Goal: Task Accomplishment & Management: Complete application form

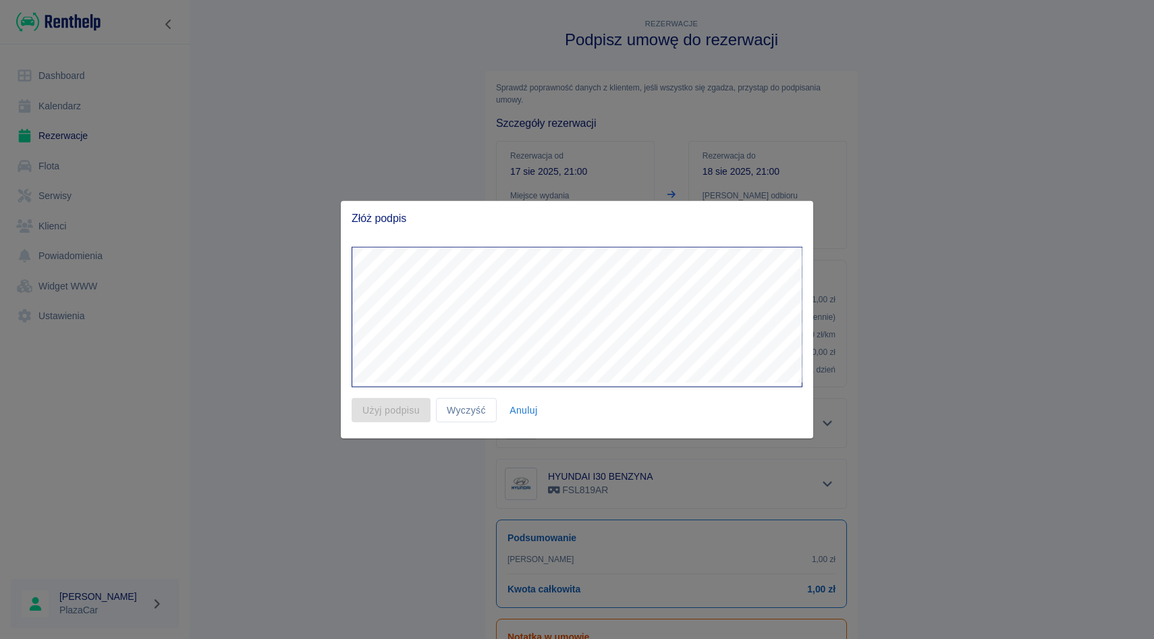
scroll to position [119, 0]
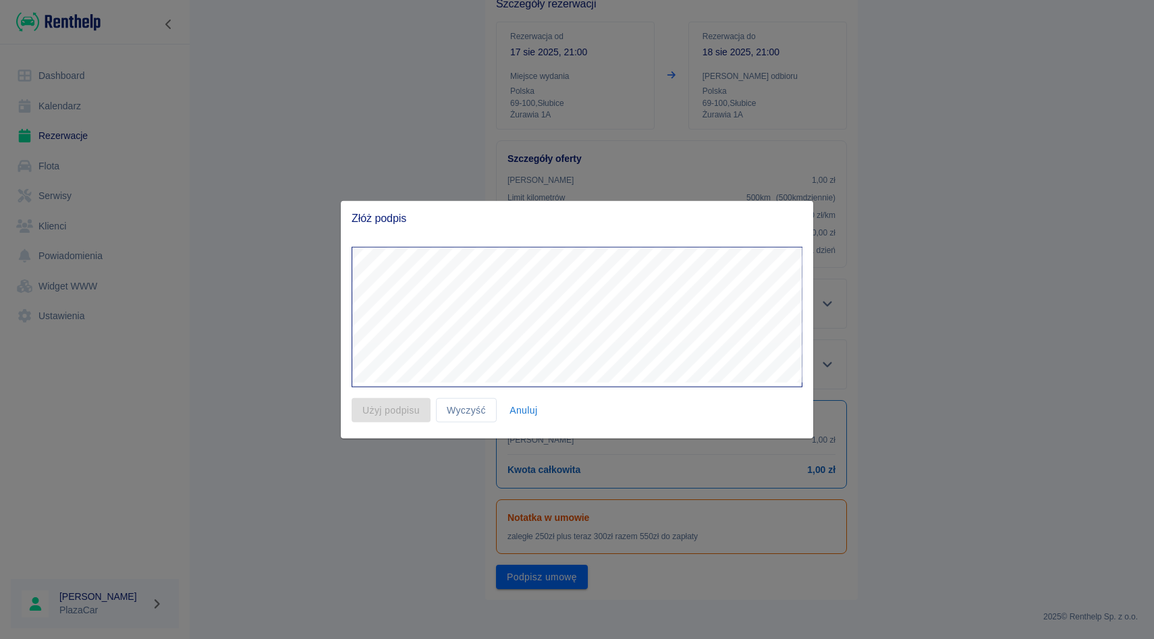
click at [528, 420] on button "Anuluj" at bounding box center [523, 409] width 43 height 25
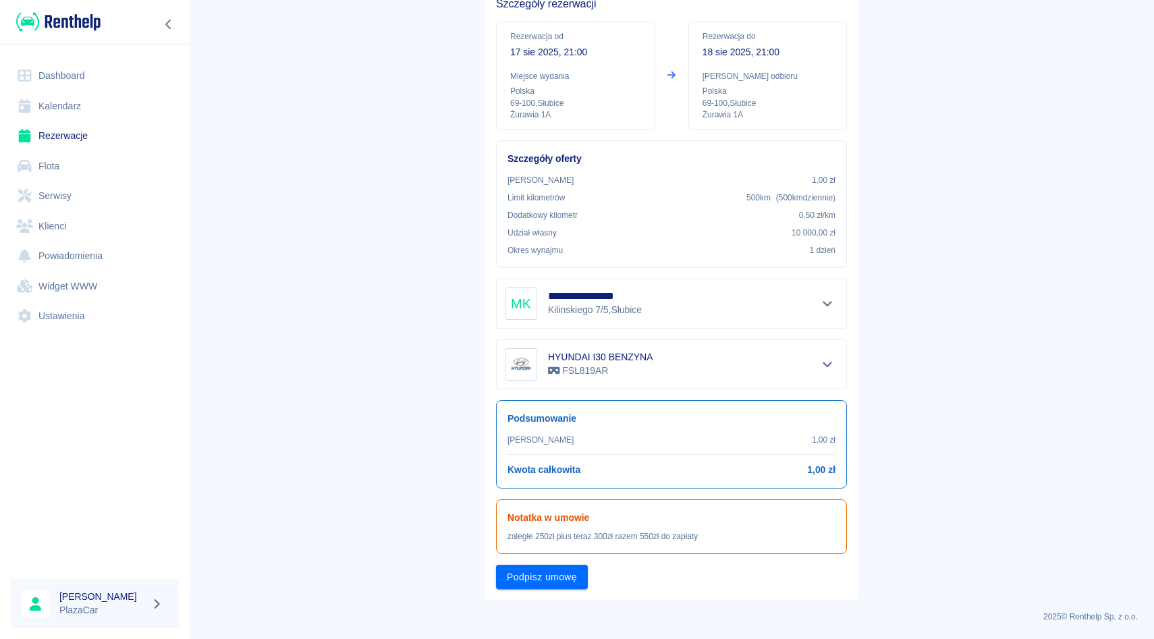
scroll to position [0, 0]
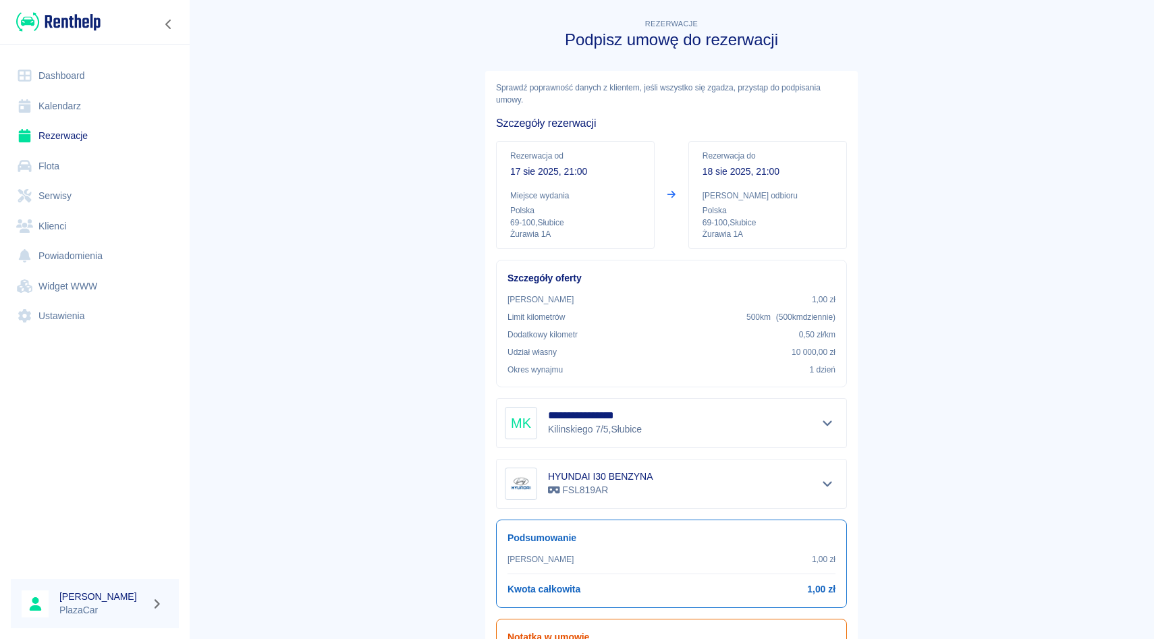
click at [53, 132] on link "Rezerwacje" at bounding box center [95, 136] width 168 height 30
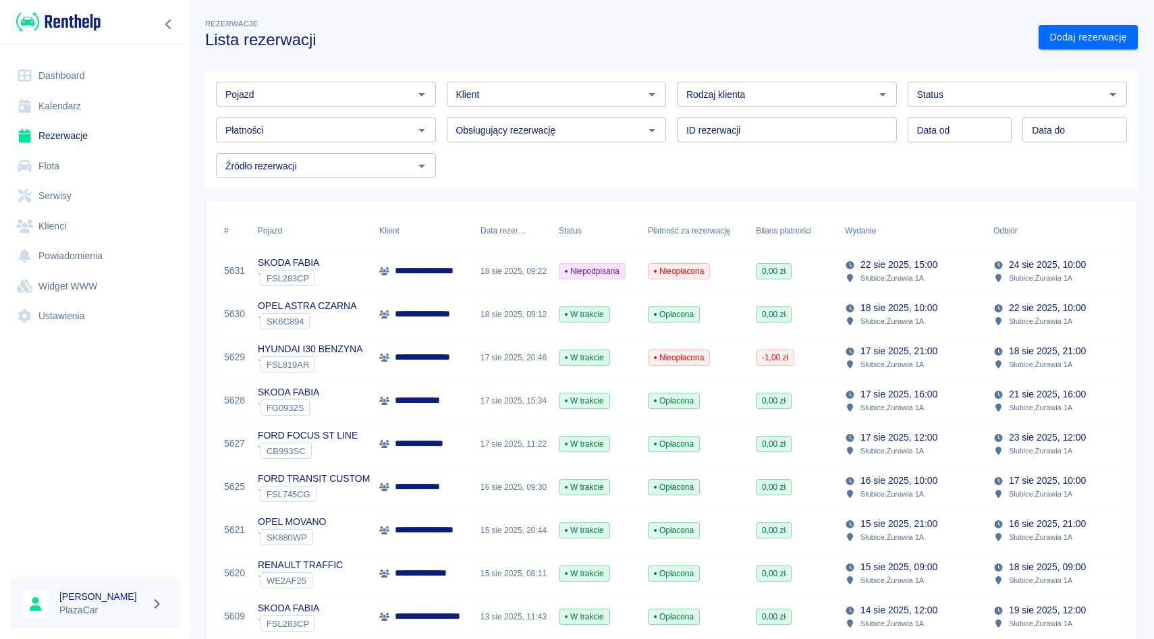
click at [316, 90] on input "Pojazd" at bounding box center [315, 94] width 190 height 17
type input "p"
click at [107, 151] on link "Flota" at bounding box center [95, 166] width 168 height 30
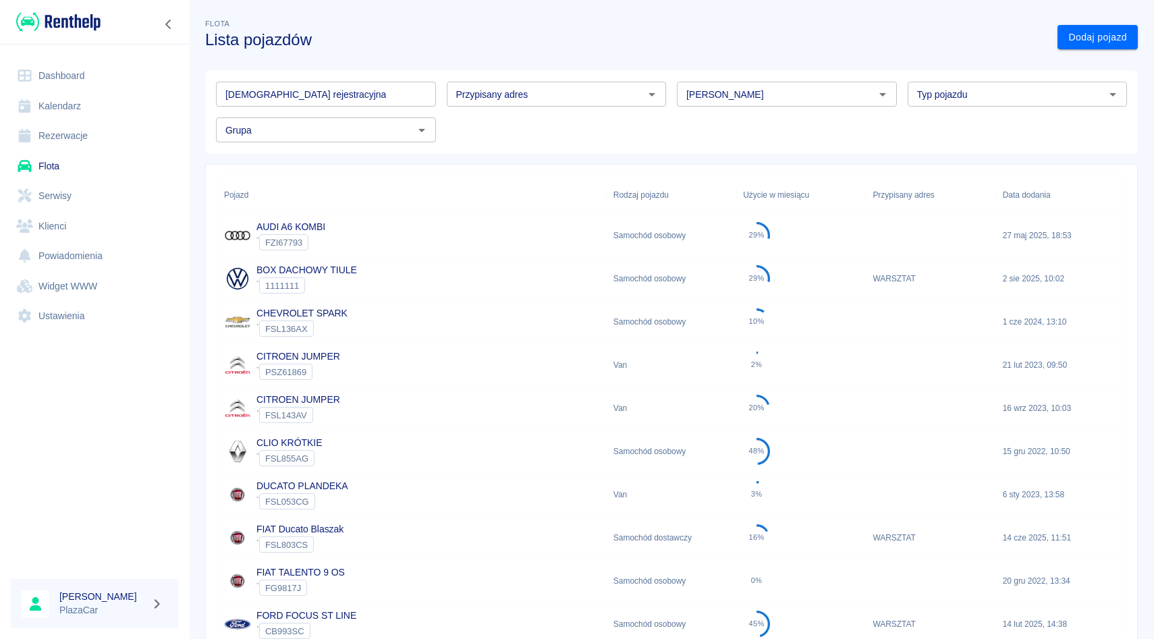
click at [686, 111] on div "Tablica rejestracyjna Tablica rejestracyjna Przypisany adres Przypisany adres M…" at bounding box center [666, 107] width 922 height 72
click at [695, 105] on div "[PERSON_NAME]" at bounding box center [787, 94] width 220 height 25
type input "peugeot"
click at [700, 140] on div "Tablica rejestracyjna Tablica rejestracyjna Przypisany adres Przypisany adres M…" at bounding box center [666, 107] width 922 height 72
click at [708, 103] on div "[PERSON_NAME]" at bounding box center [787, 94] width 220 height 25
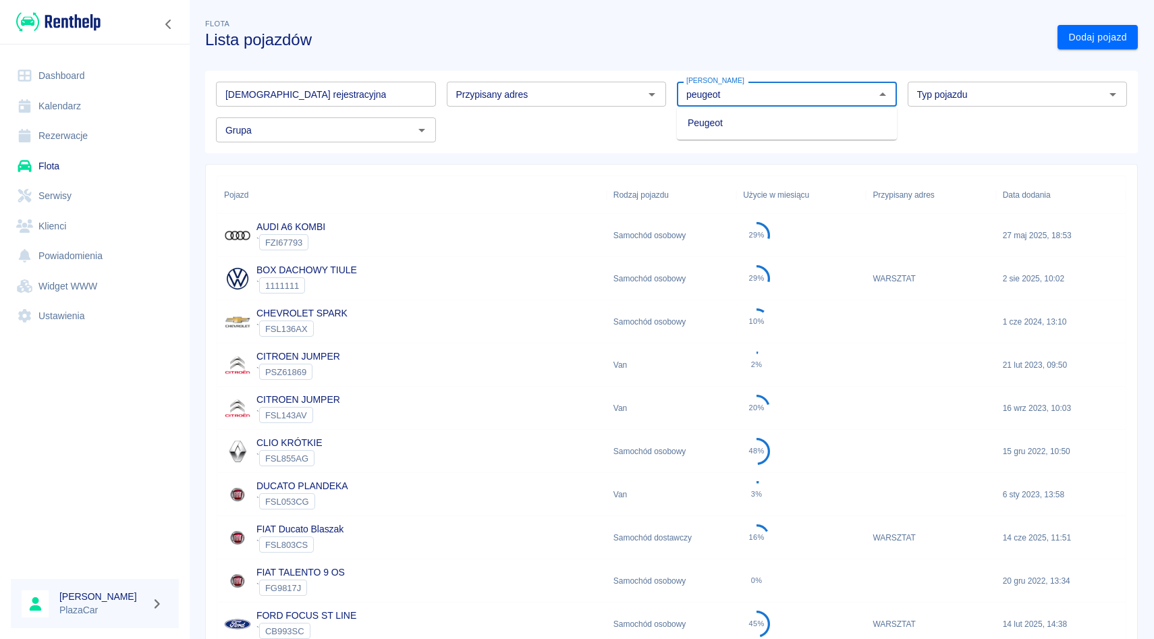
click at [699, 121] on li "Peugeot" at bounding box center [787, 123] width 220 height 22
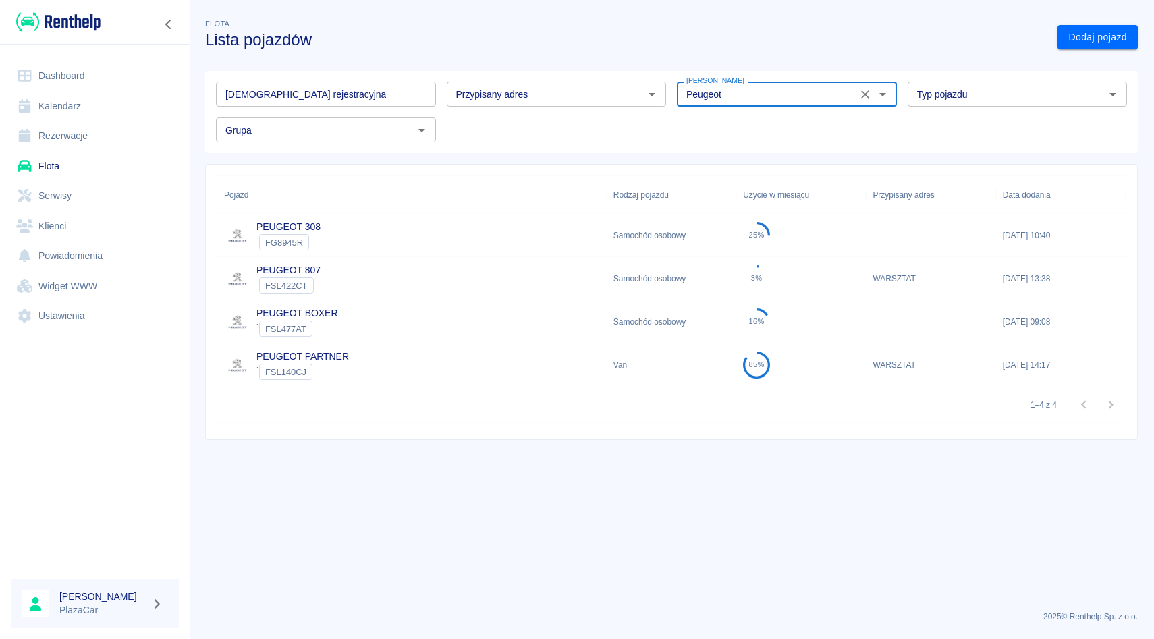
type input "Peugeot"
click at [474, 273] on div "PEUGEOT 807 ` FSL422CT" at bounding box center [411, 278] width 389 height 43
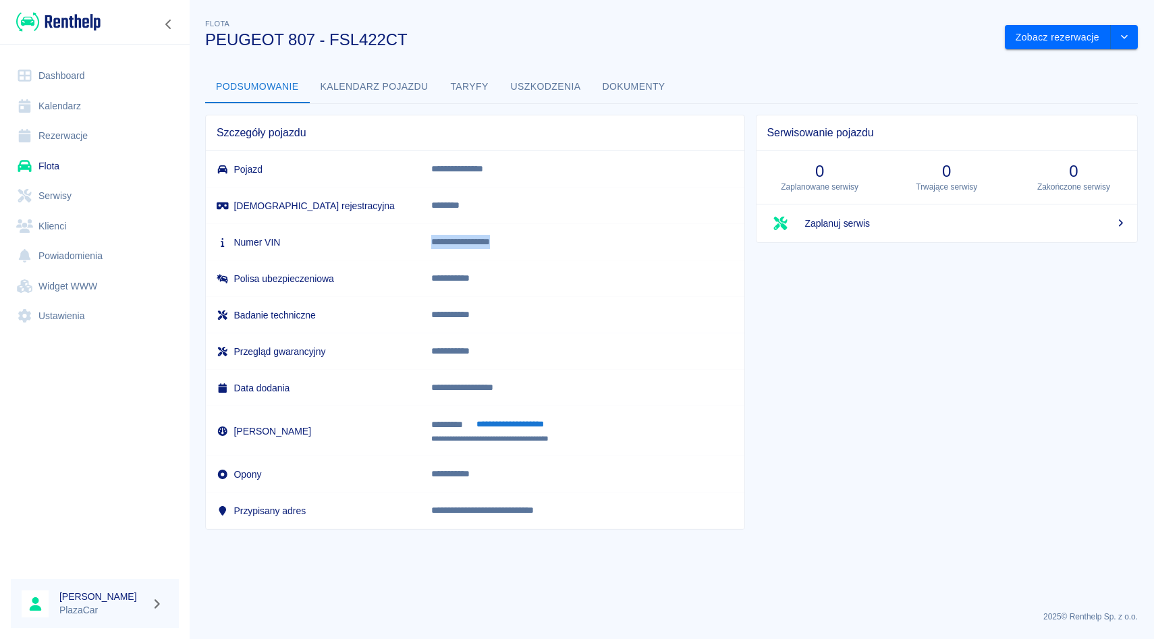
drag, startPoint x: 454, startPoint y: 238, endPoint x: 574, endPoint y: 237, distance: 119.4
click at [574, 241] on p "**********" at bounding box center [570, 242] width 279 height 14
copy p "**********"
click at [445, 79] on button "Taryfy" at bounding box center [469, 87] width 61 height 32
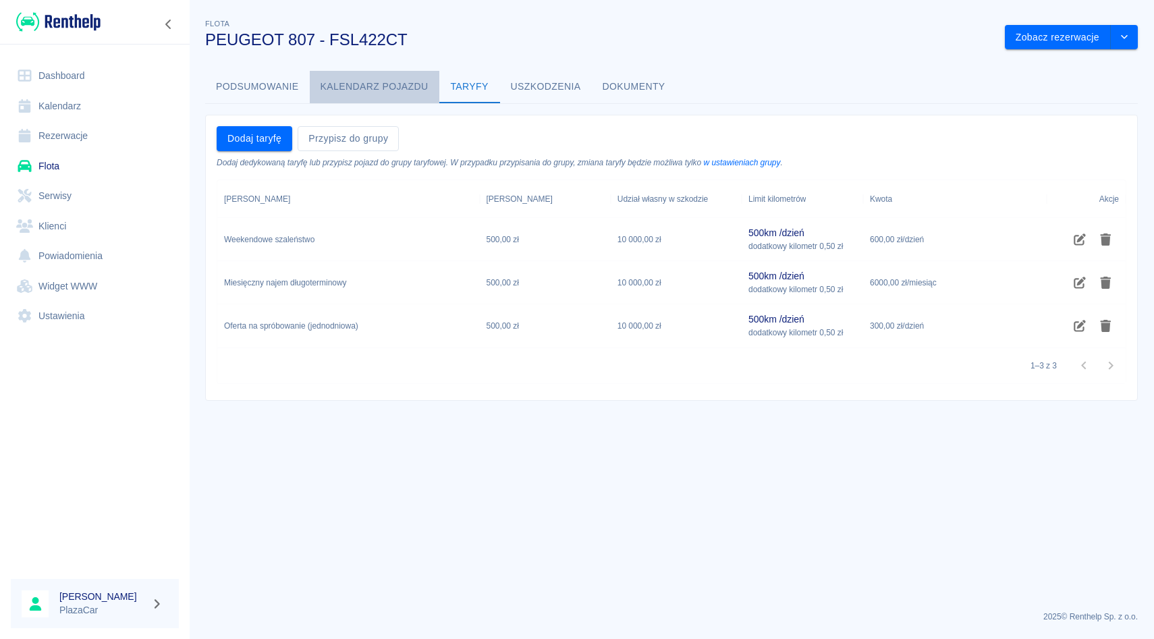
click at [358, 80] on button "Kalendarz pojazdu" at bounding box center [375, 87] width 130 height 32
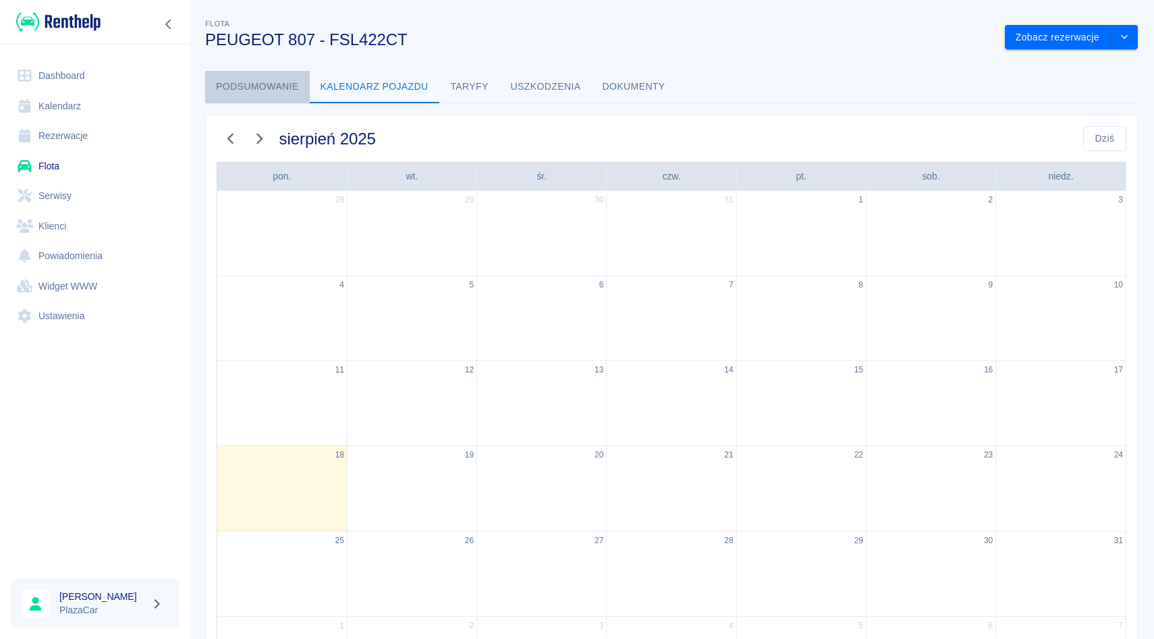
click at [303, 86] on button "Podsumowanie" at bounding box center [257, 87] width 105 height 32
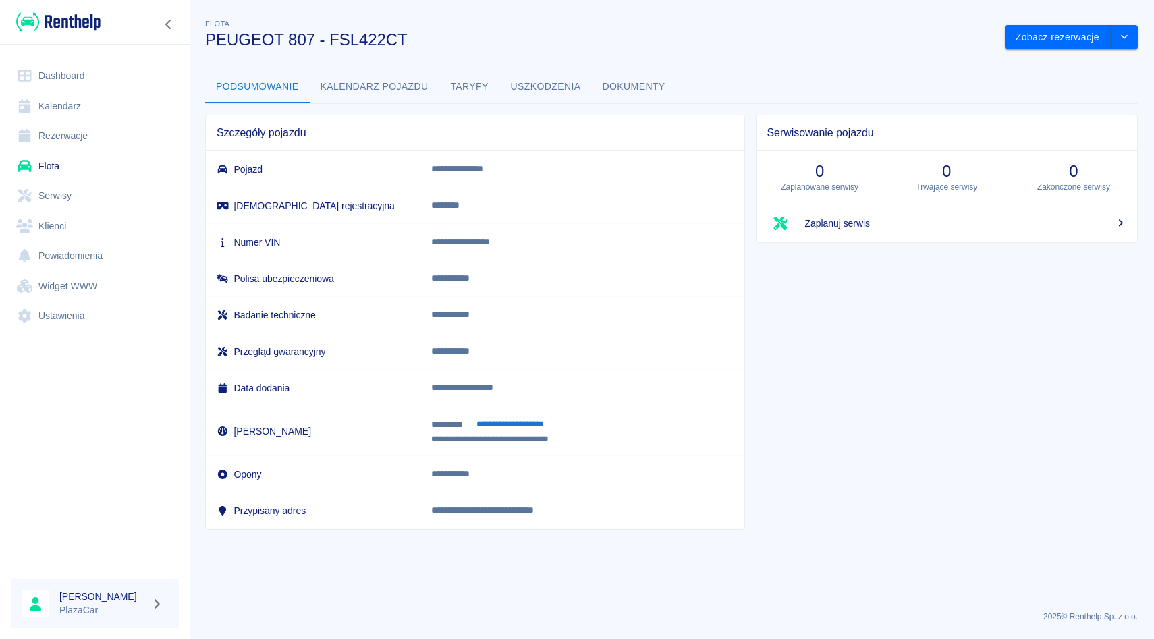
click at [76, 148] on link "Rezerwacje" at bounding box center [95, 136] width 168 height 30
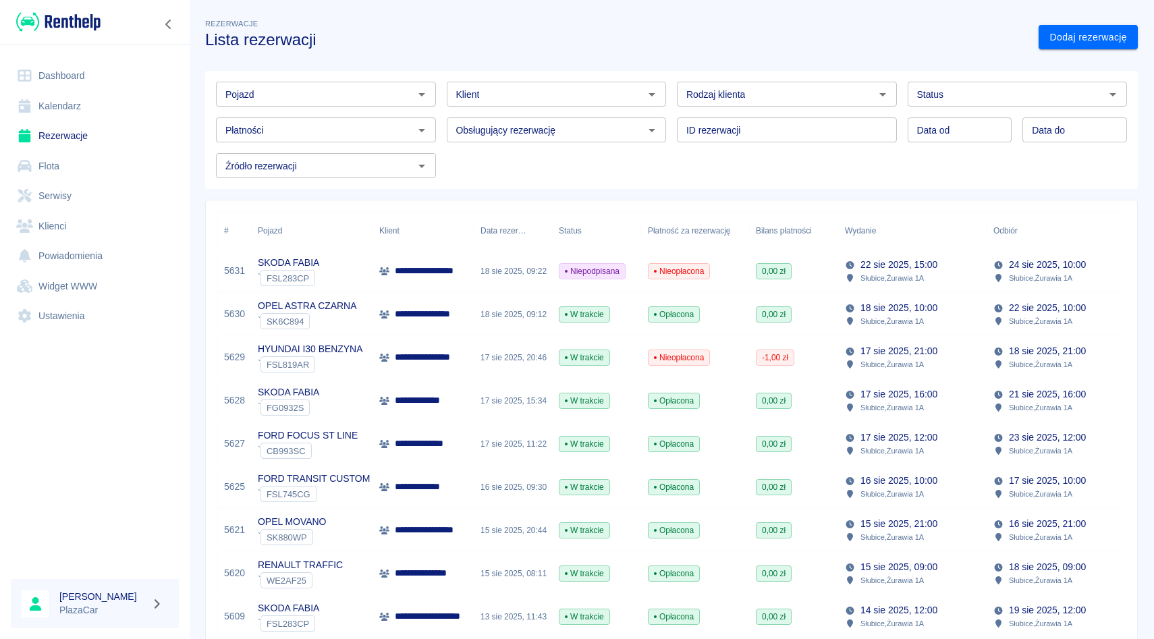
click at [672, 113] on div "ID rezerwacji ID rezerwacji" at bounding box center [781, 125] width 231 height 36
click at [441, 117] on div "Obsługujący rezerwację Obsługujący rezerwację" at bounding box center [551, 125] width 231 height 36
click at [443, 117] on div "Obsługujący rezerwację Obsługujący rezerwację" at bounding box center [551, 125] width 231 height 36
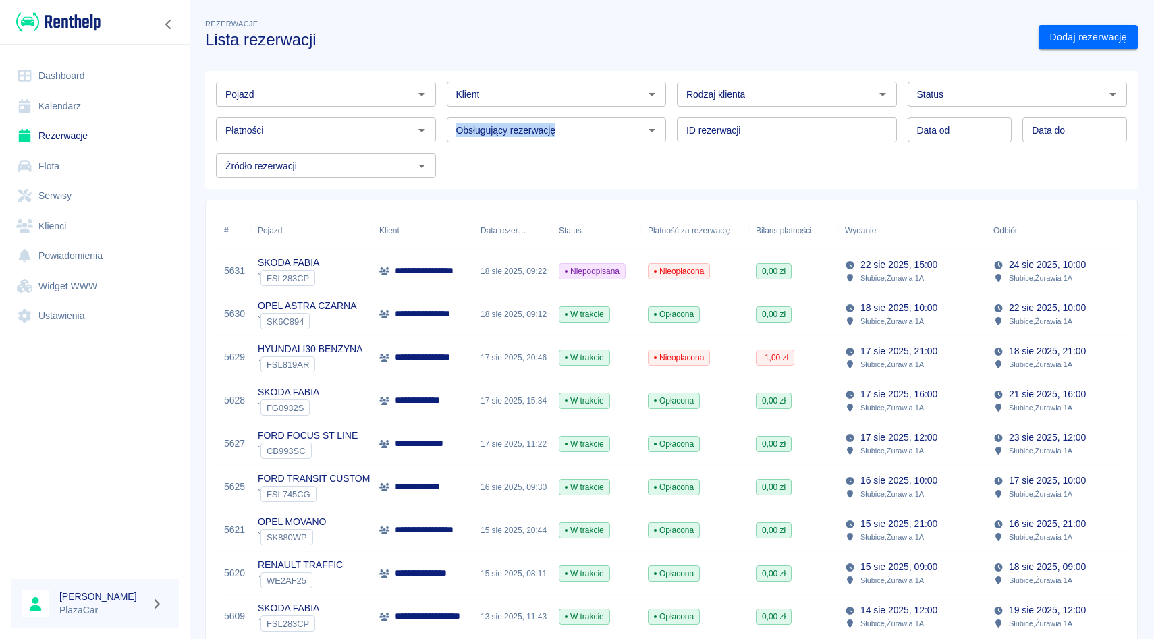
click at [443, 117] on div "Obsługujący rezerwację Obsługujący rezerwację" at bounding box center [551, 125] width 231 height 36
click at [443, 111] on div "Obsługujący rezerwację Obsługujący rezerwację" at bounding box center [551, 125] width 231 height 36
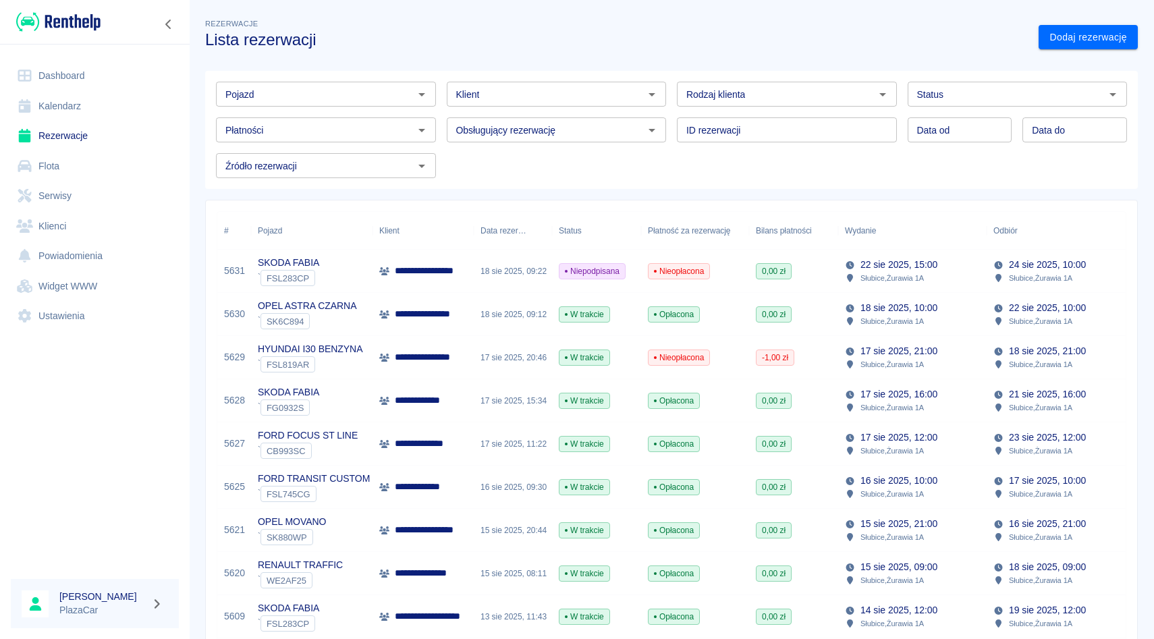
click at [670, 113] on div "ID rezerwacji ID rezerwacji" at bounding box center [781, 125] width 231 height 36
click at [281, 114] on div "Płatności Płatności" at bounding box center [320, 125] width 231 height 36
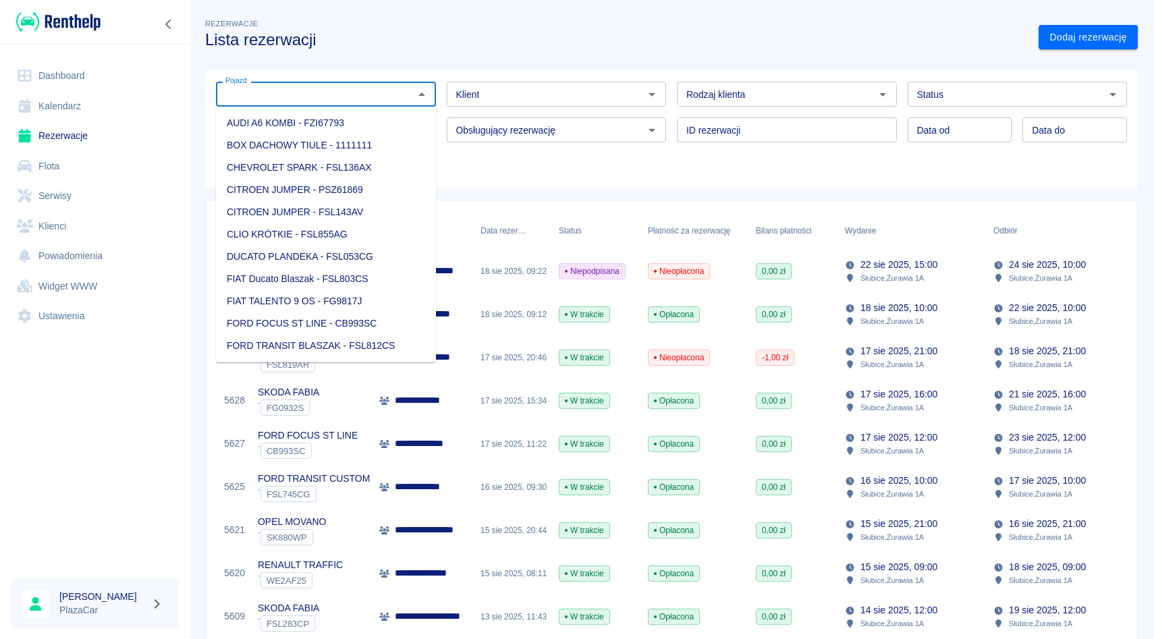
click at [283, 96] on input "Pojazd" at bounding box center [315, 94] width 190 height 17
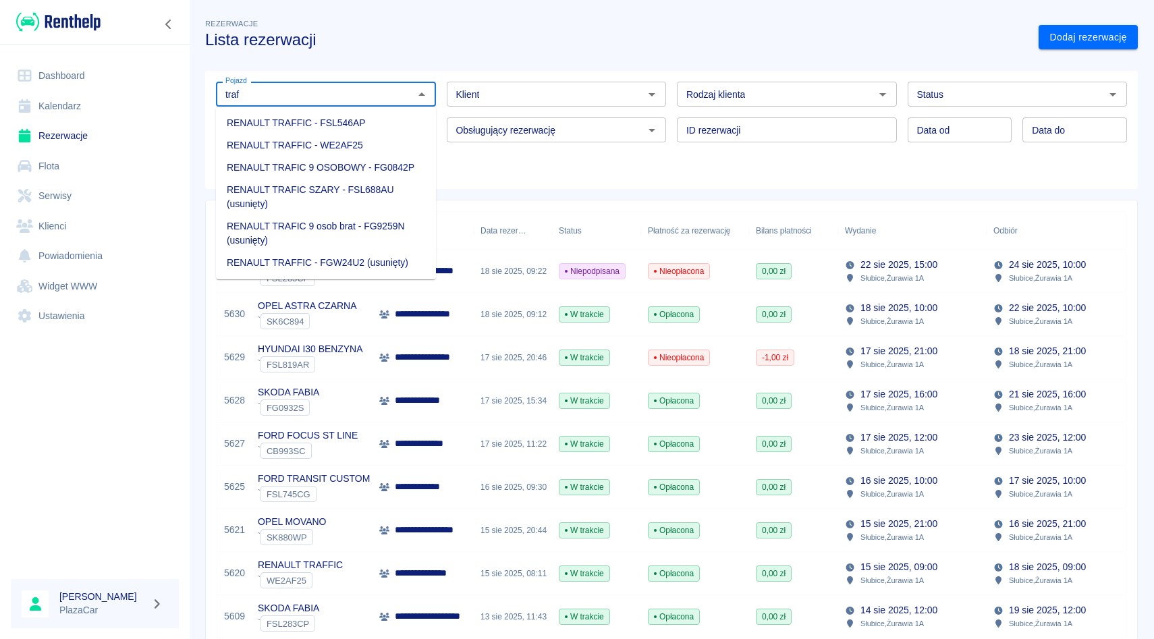
click at [277, 139] on li "RENAULT TRAFFIC - WE2AF25" at bounding box center [326, 145] width 220 height 22
type input "RENAULT TRAFFIC - WE2AF25"
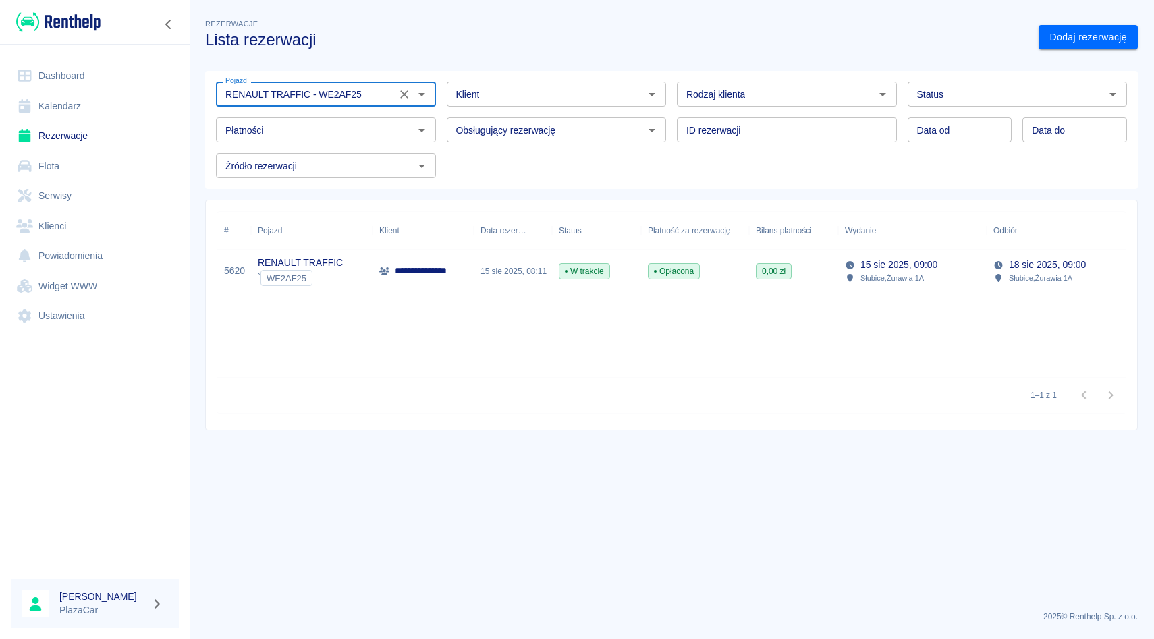
click at [399, 93] on icon "Wyczyść" at bounding box center [403, 94] width 13 height 13
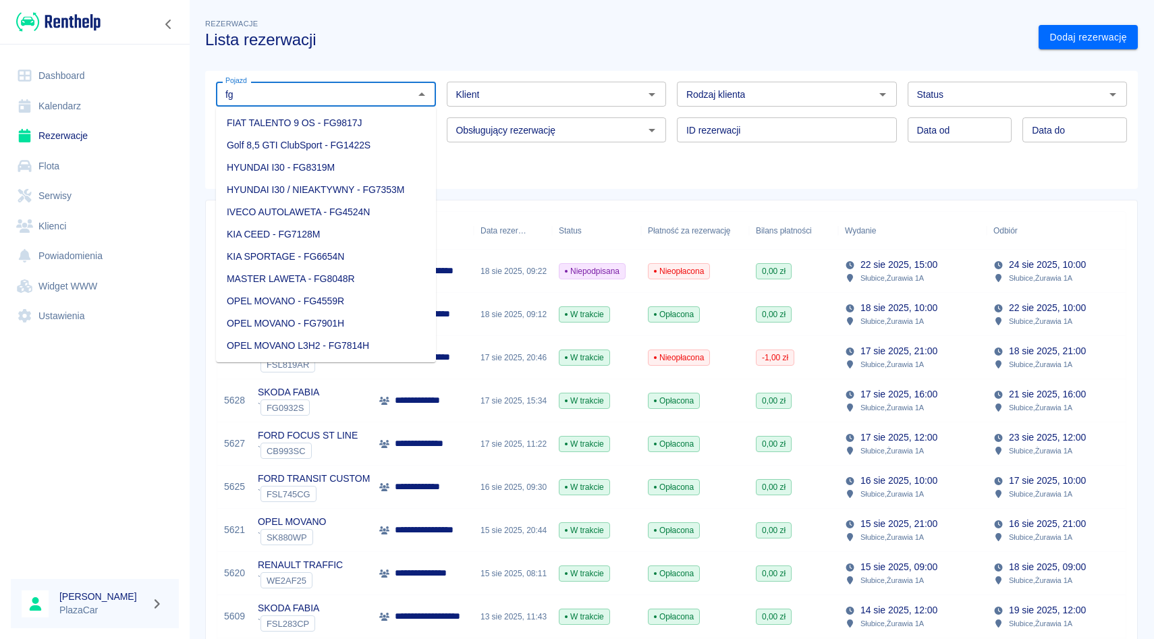
type input "f"
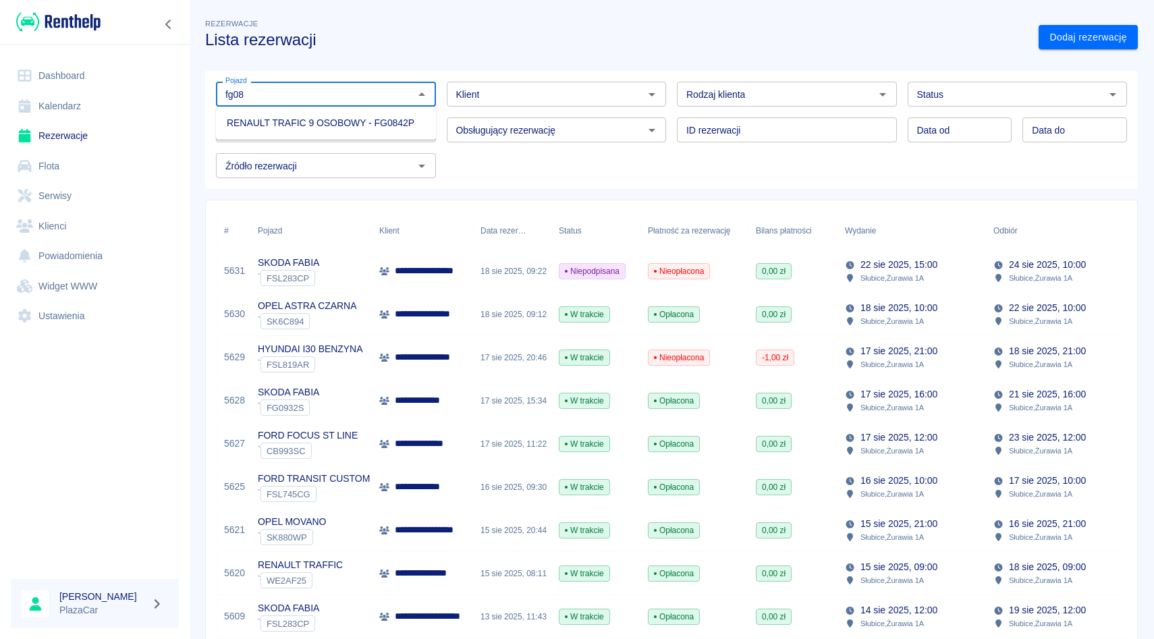
click at [286, 124] on li "RENAULT TRAFIC 9 OSOBOWY - FG0842P" at bounding box center [326, 123] width 220 height 22
type input "RENAULT TRAFIC 9 OSOBOWY - FG0842P"
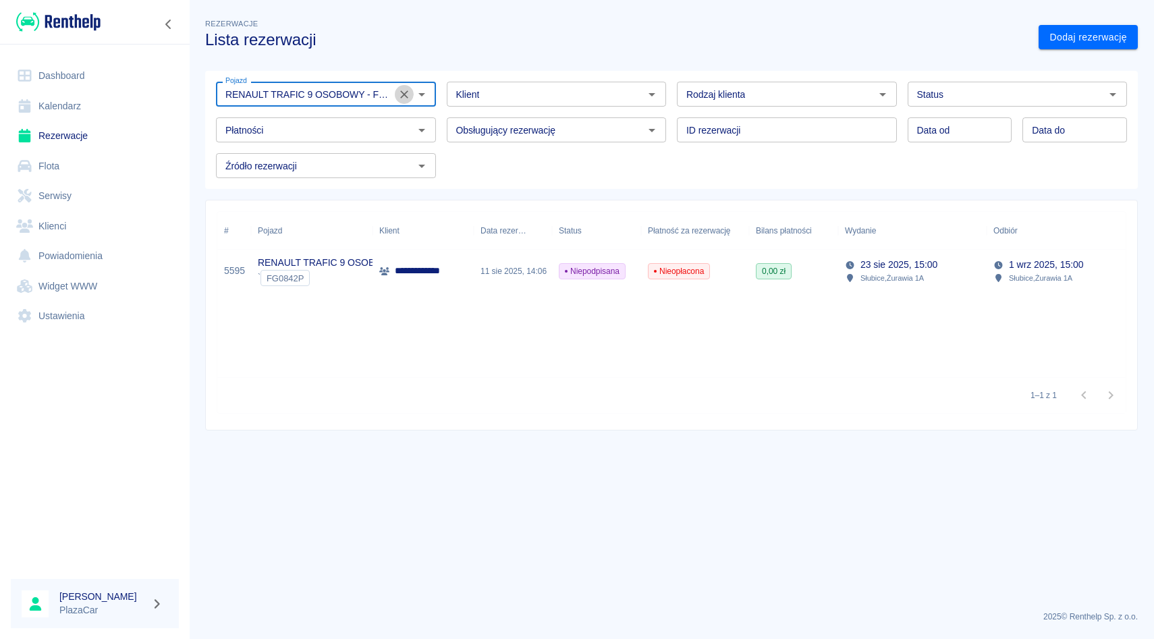
click at [397, 90] on icon "Wyczyść" at bounding box center [403, 94] width 13 height 13
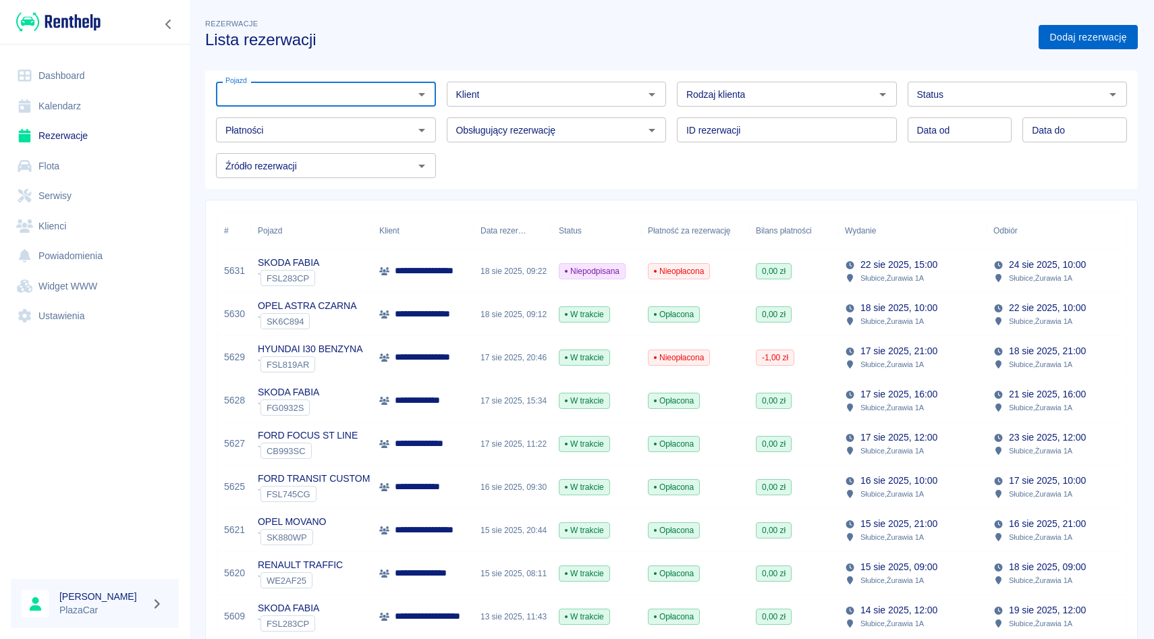
click at [1080, 25] on link "Dodaj rezerwację" at bounding box center [1087, 37] width 99 height 25
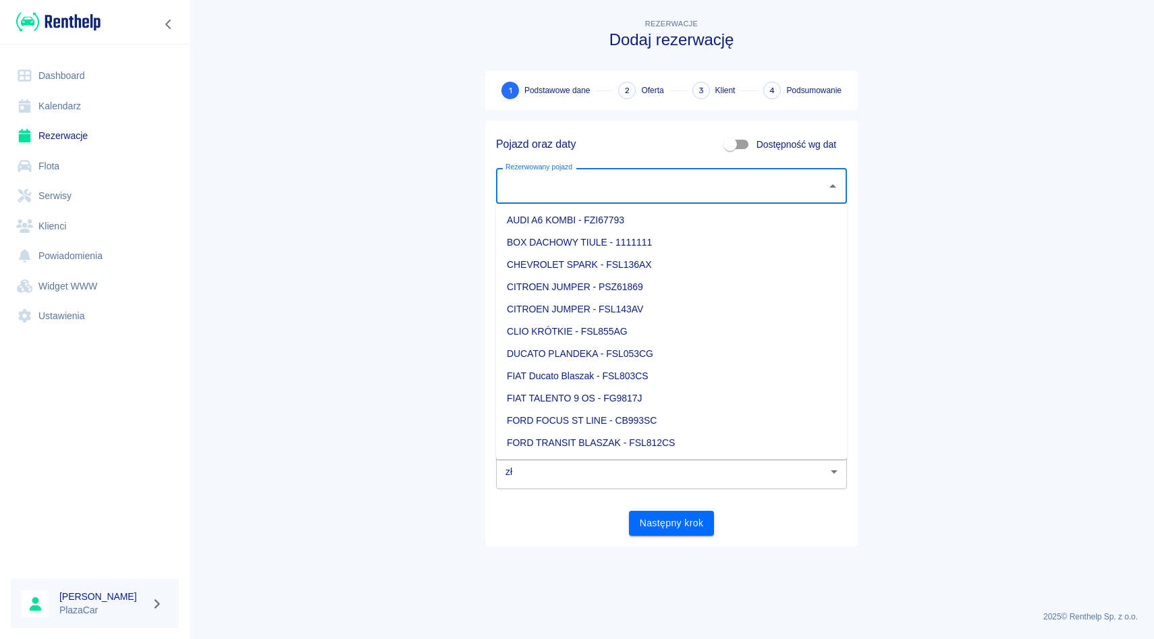
click at [613, 177] on input "Rezerwowany pojazd" at bounding box center [661, 186] width 318 height 24
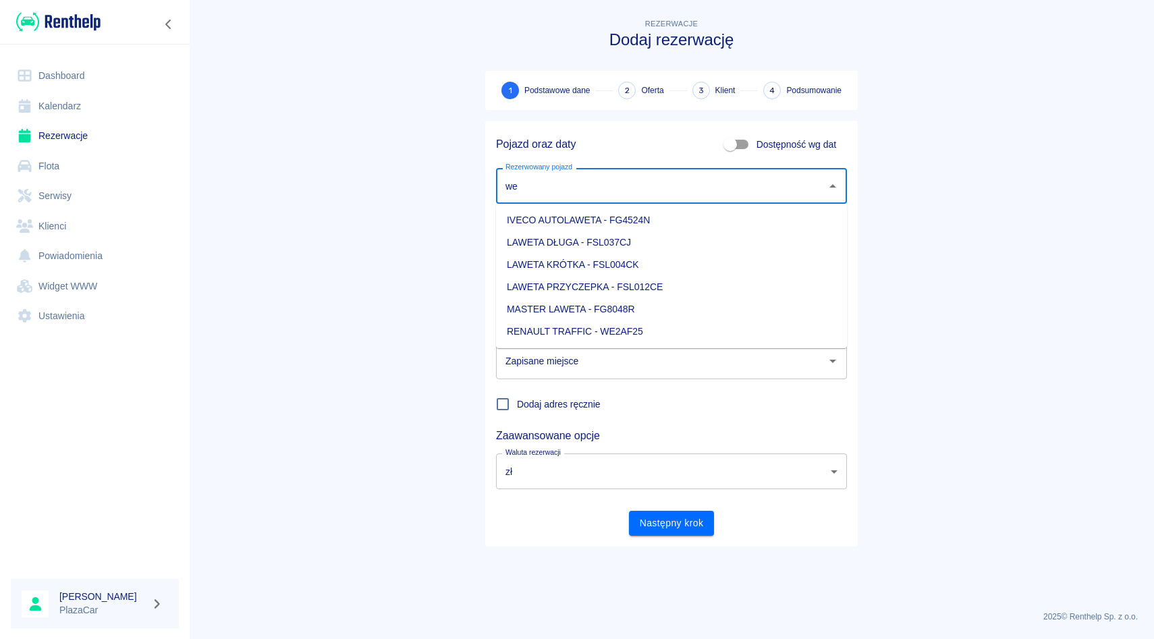
type input "we"
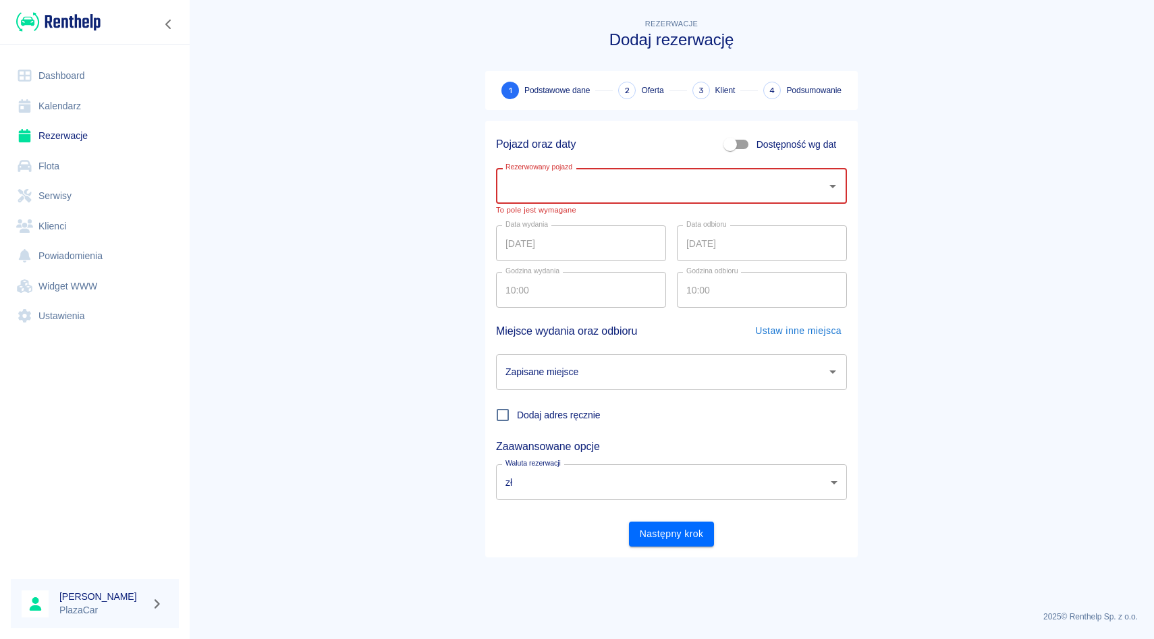
click at [595, 169] on div "Rezerwowany pojazd" at bounding box center [671, 186] width 351 height 36
click at [622, 155] on div "Pojazd oraz daty Dostępność wg dat" at bounding box center [666, 139] width 362 height 36
click at [585, 197] on input "Rezerwowany pojazd" at bounding box center [661, 186] width 318 height 24
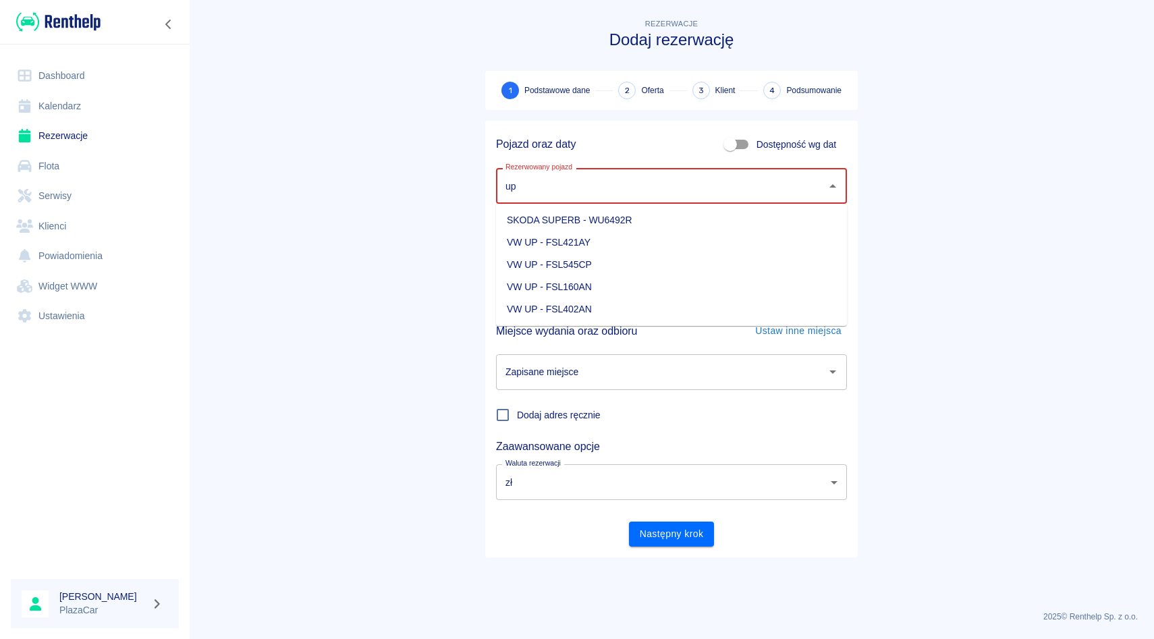
type input "u"
click at [570, 255] on li "VW UP - FSL545CP" at bounding box center [671, 265] width 351 height 22
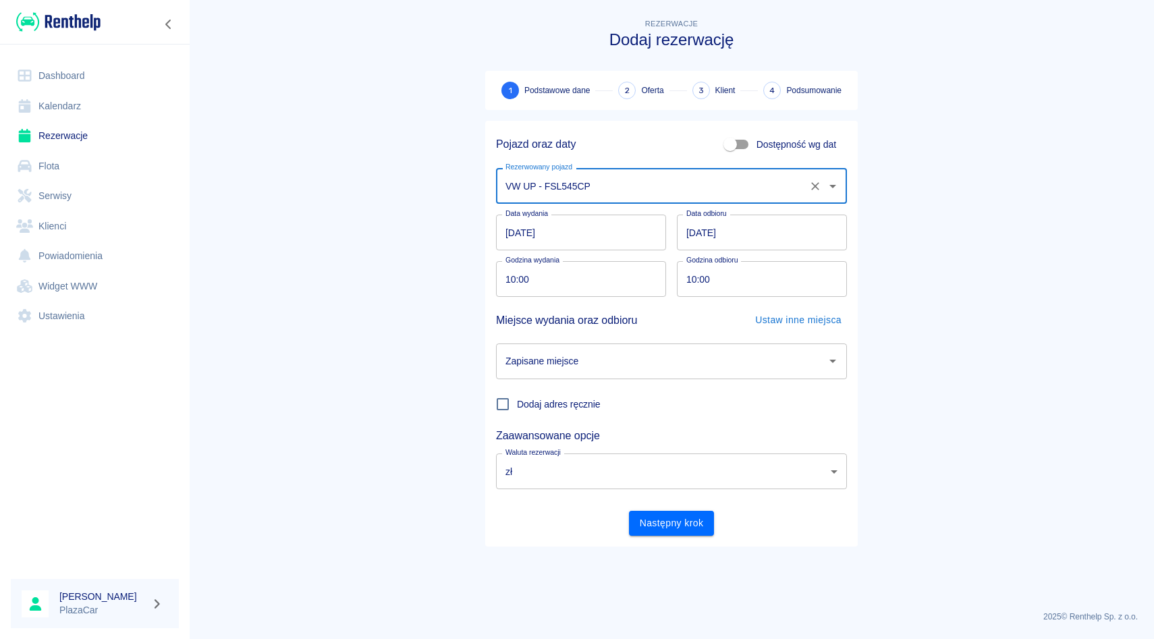
type input "VW UP - FSL545CP"
click at [671, 256] on div "Godzina odbioru 10:00 Godzina odbioru" at bounding box center [756, 273] width 181 height 47
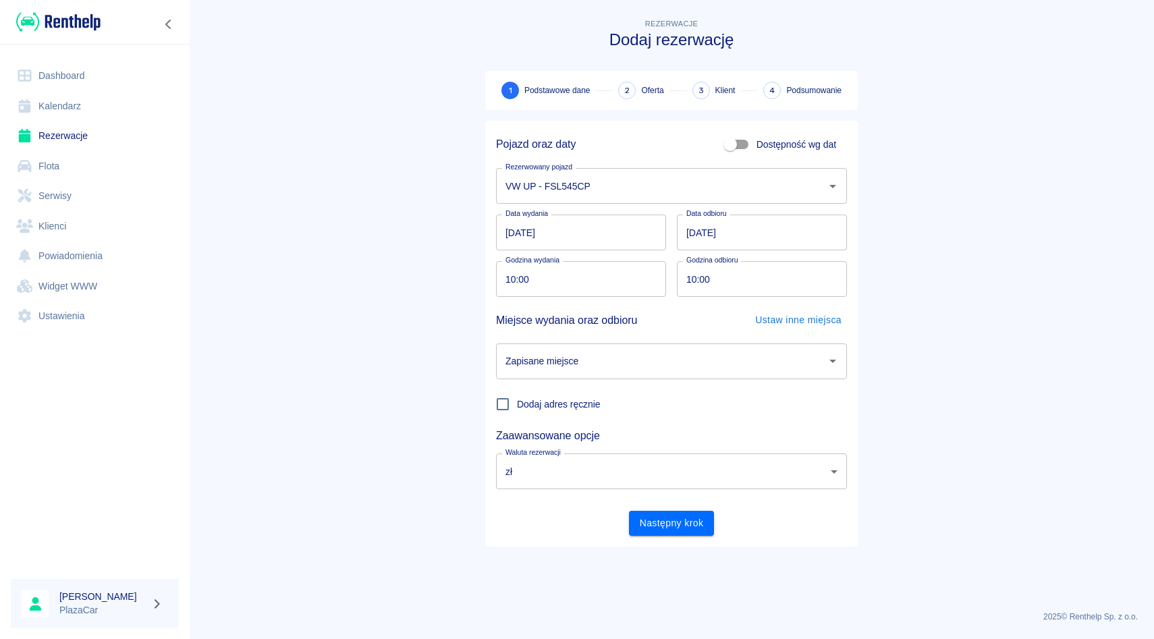
click at [605, 360] on input "Zapisane miejsce" at bounding box center [661, 362] width 318 height 24
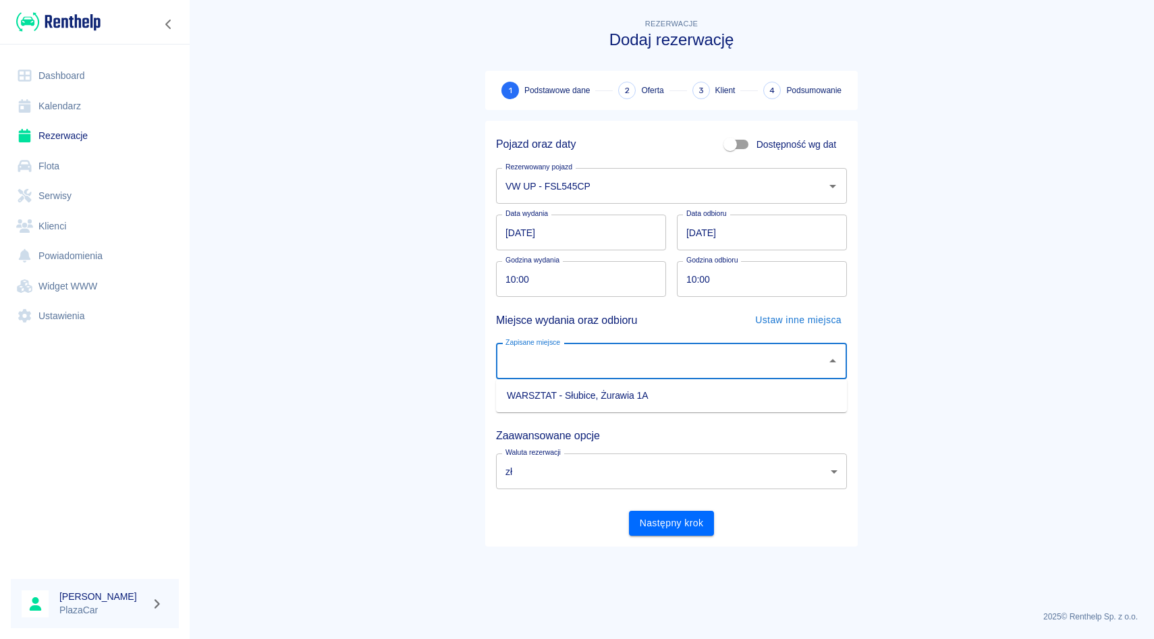
click at [601, 401] on li "WARSZTAT - Słubice, Żurawia 1A" at bounding box center [671, 396] width 351 height 22
type input "WARSZTAT - Słubice, Żurawia 1A"
click at [696, 232] on input "[DATE]" at bounding box center [762, 233] width 170 height 36
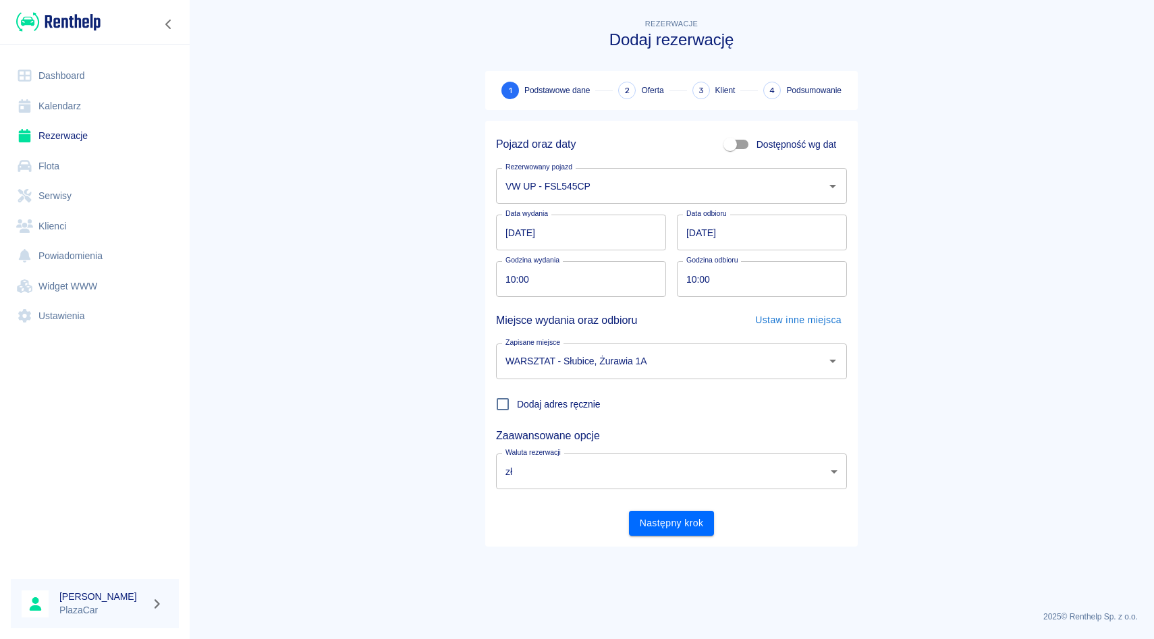
click at [673, 223] on div "Data wydania [DATE] Data wydania Data odbioru [DATE] Data odbioru" at bounding box center [671, 233] width 351 height 36
click at [692, 232] on input "[DATE]" at bounding box center [762, 233] width 170 height 36
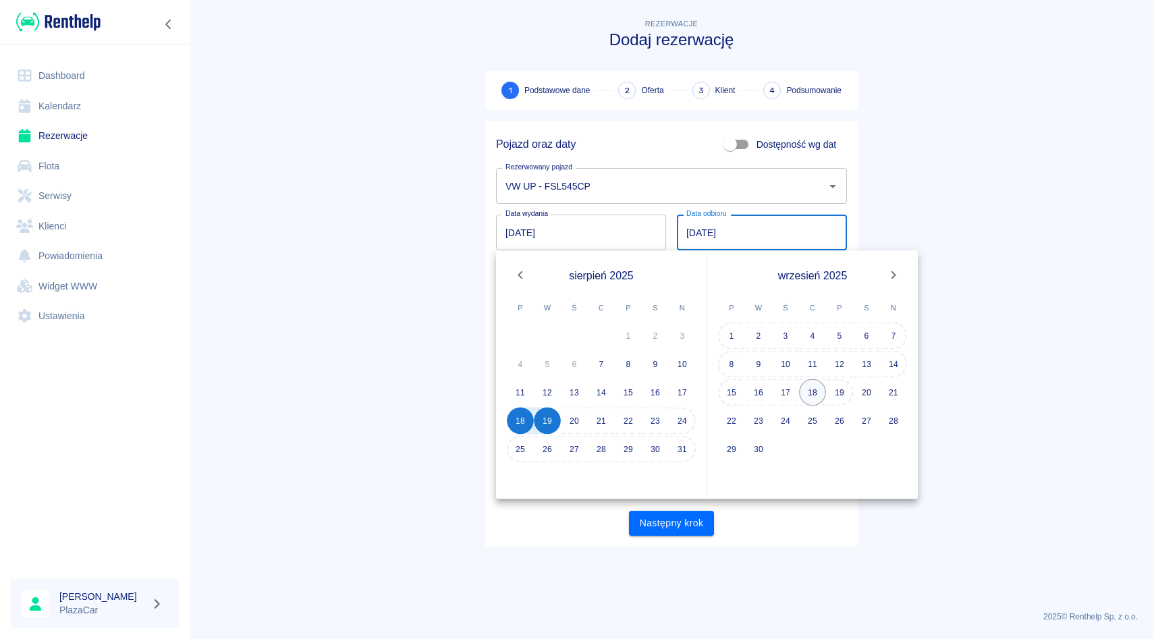
click at [820, 397] on button "18" at bounding box center [812, 392] width 27 height 27
type input "[DATE]"
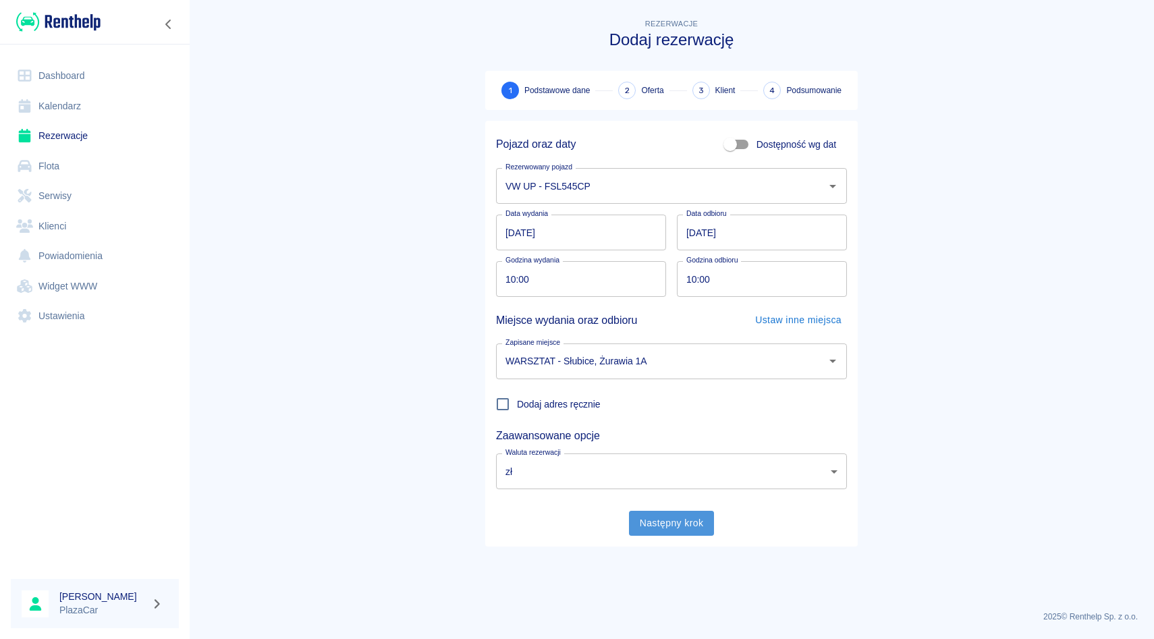
click at [655, 524] on button "Następny krok" at bounding box center [672, 523] width 86 height 25
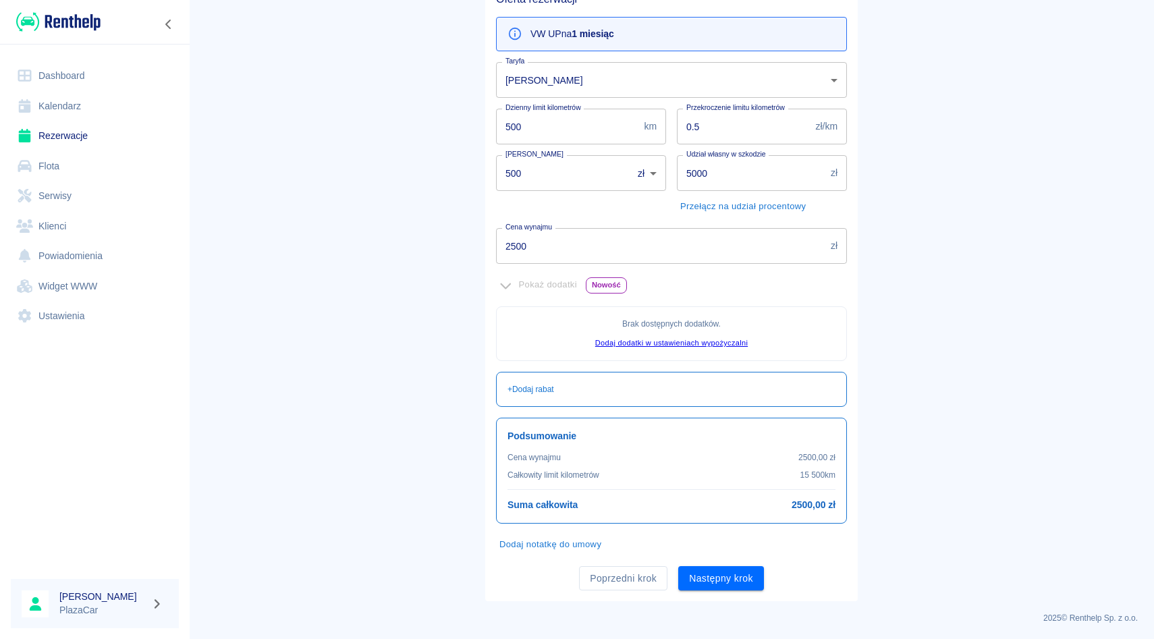
scroll to position [140, 0]
click at [679, 143] on div "Udział własny w szkodzie 5000 zł Udział własny w szkodzie Przełącz na udział pr…" at bounding box center [756, 179] width 181 height 73
click at [560, 248] on input "2500" at bounding box center [660, 245] width 329 height 36
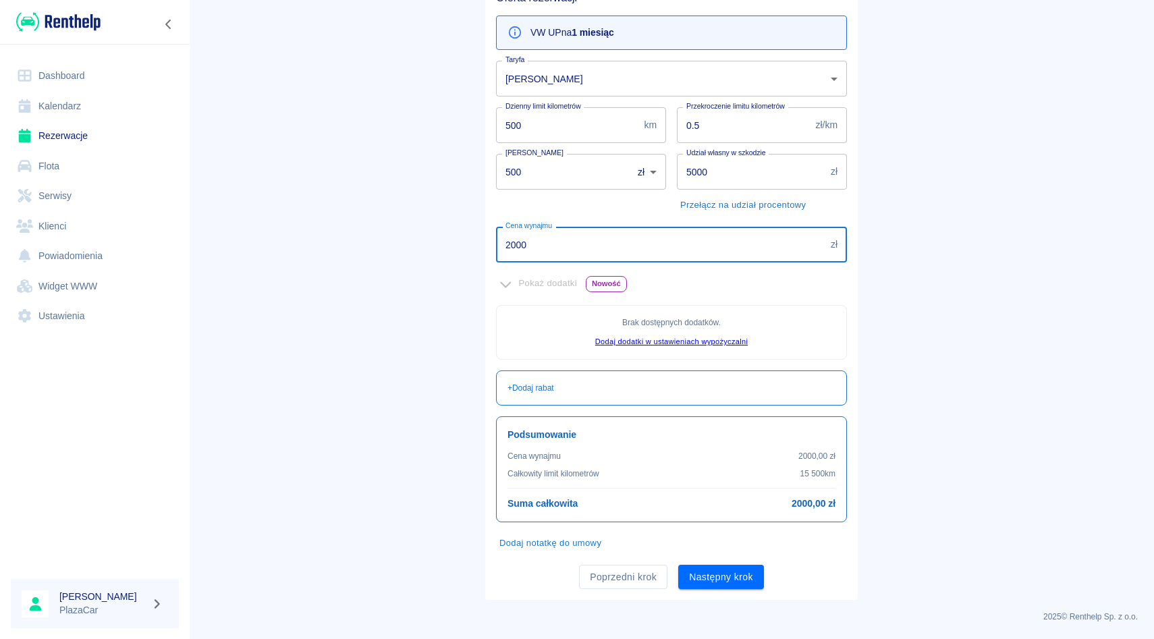
type input "2000"
click at [655, 201] on div "Kaucja 500 zł PLN ​ [PERSON_NAME]" at bounding box center [575, 179] width 181 height 73
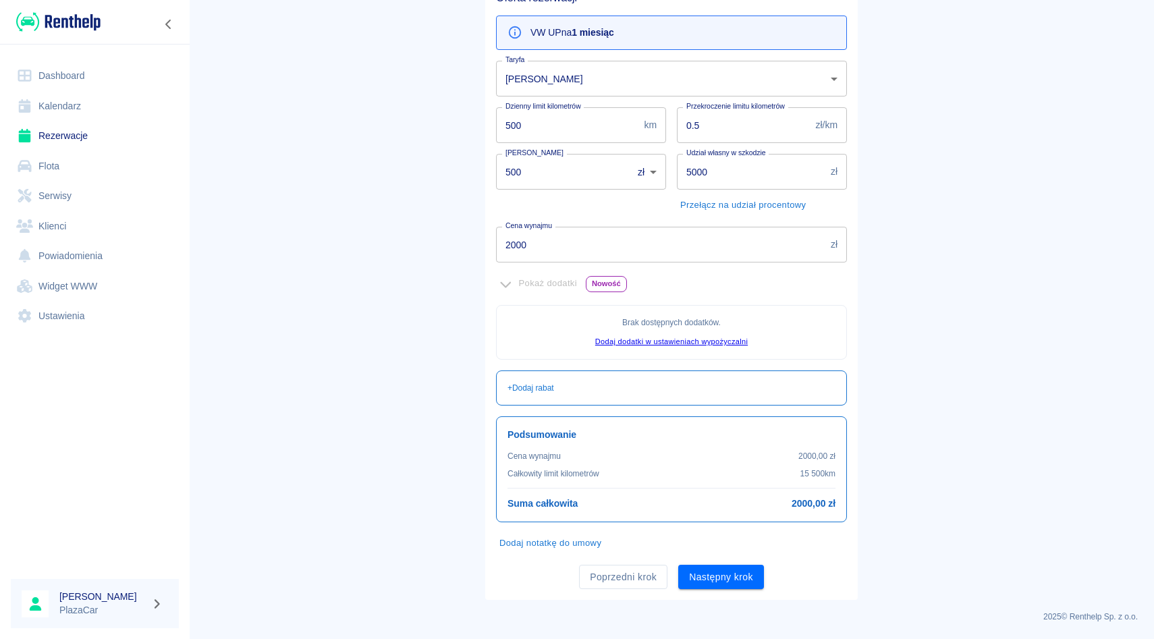
click at [529, 171] on input "500" at bounding box center [559, 172] width 127 height 36
type input "5"
type input "0"
click at [530, 194] on div "Kaucja 0 zł PLN ​ [PERSON_NAME]" at bounding box center [575, 179] width 181 height 73
click at [748, 567] on button "Następny krok" at bounding box center [721, 577] width 86 height 25
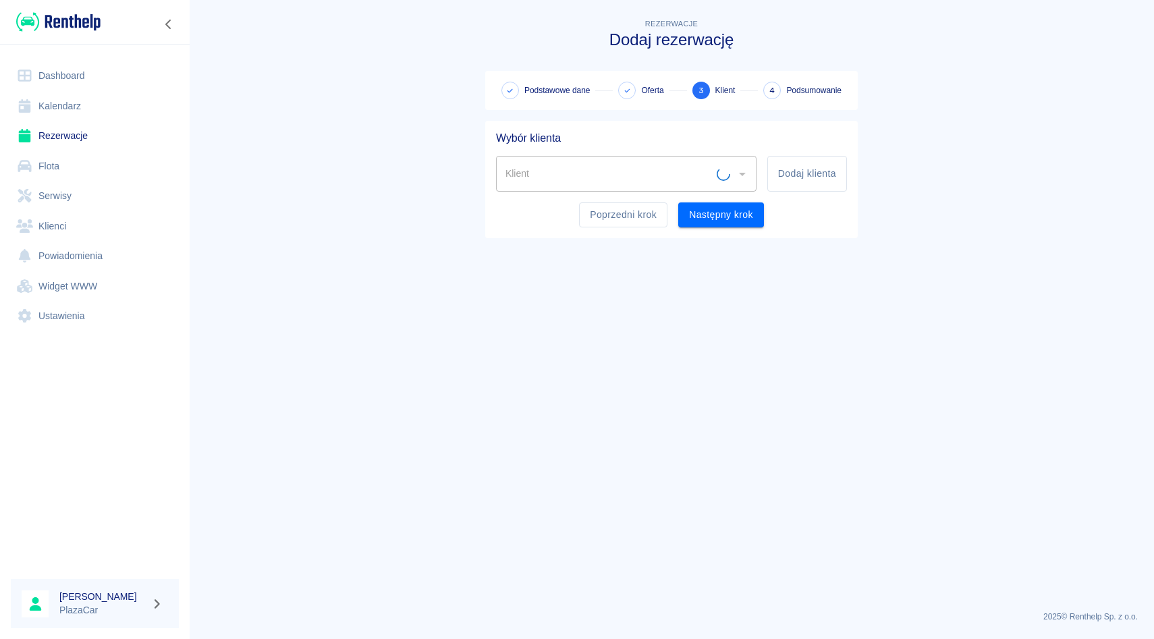
scroll to position [0, 0]
click at [534, 169] on input "Klient" at bounding box center [616, 174] width 228 height 24
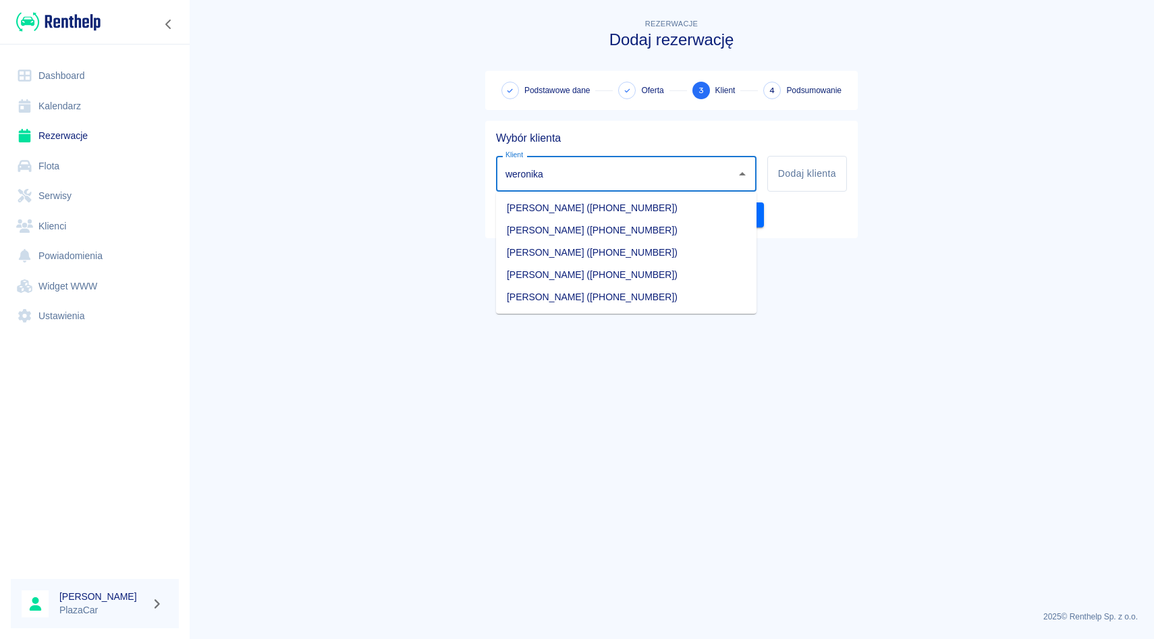
click at [540, 260] on li "[PERSON_NAME] ([PHONE_NUMBER])" at bounding box center [626, 253] width 260 height 22
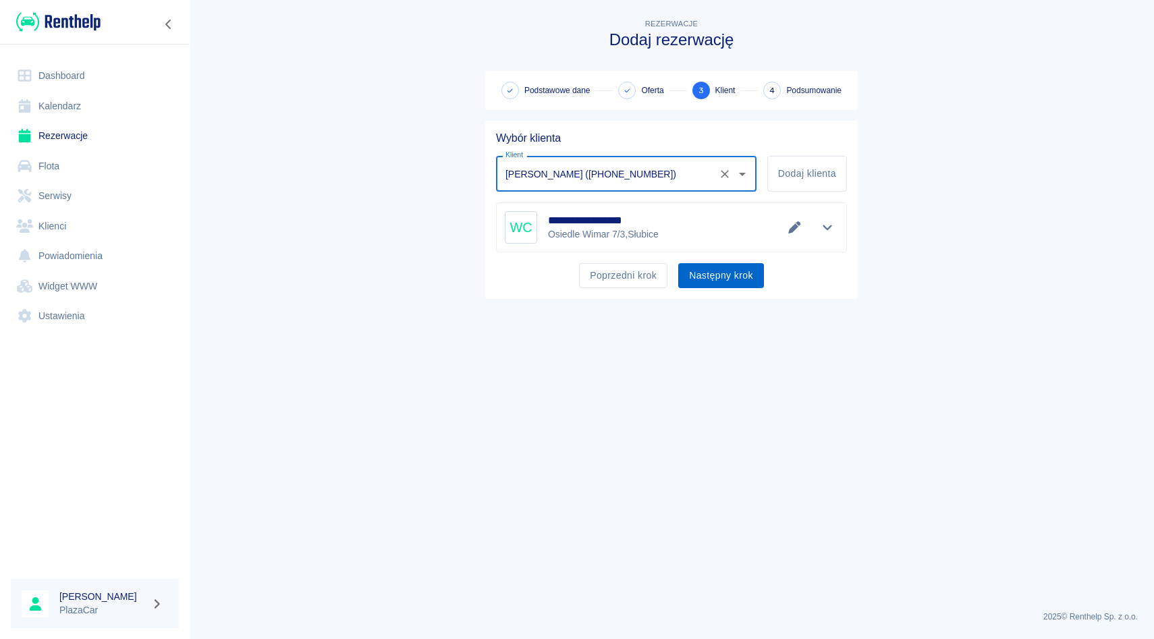
type input "[PERSON_NAME] ([PHONE_NUMBER])"
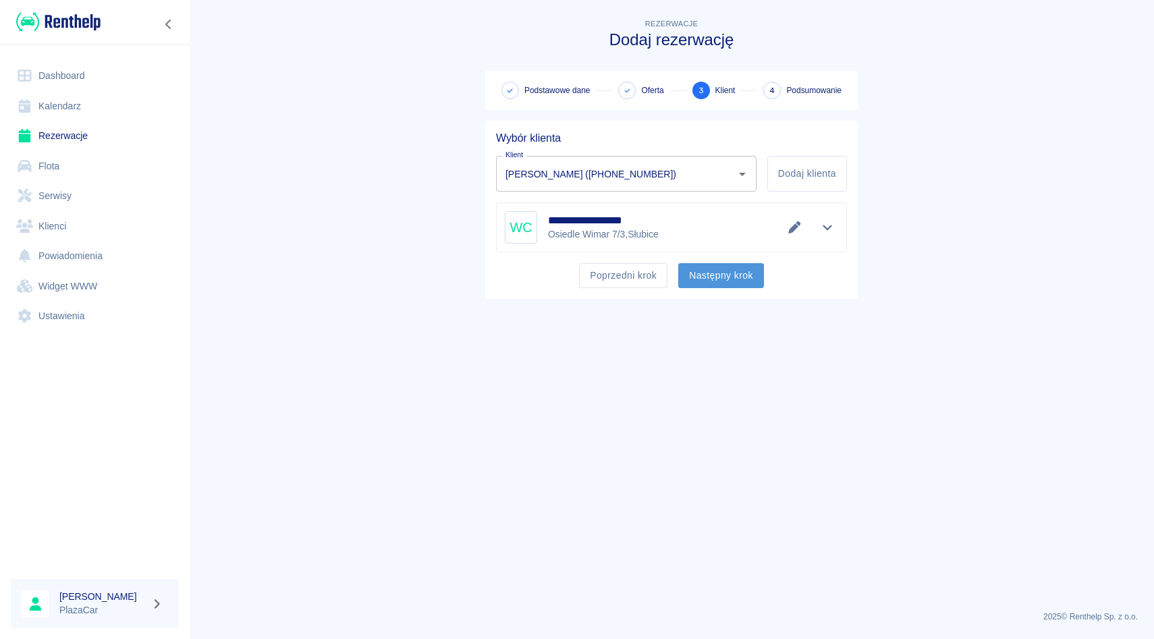
click at [697, 269] on button "Następny krok" at bounding box center [721, 275] width 86 height 25
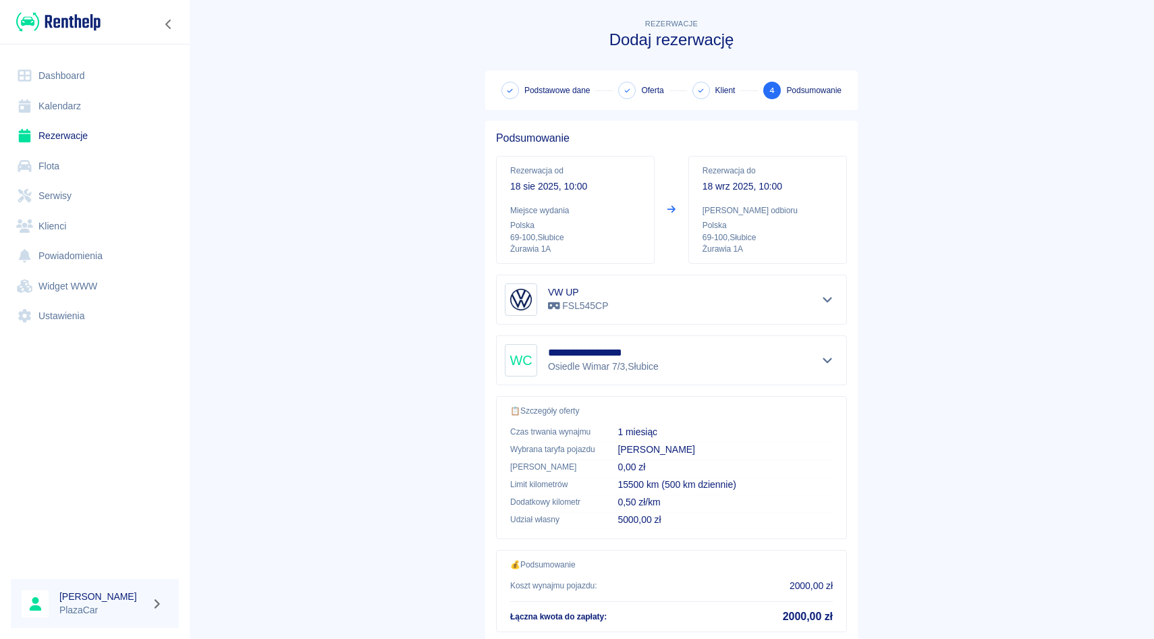
scroll to position [89, 0]
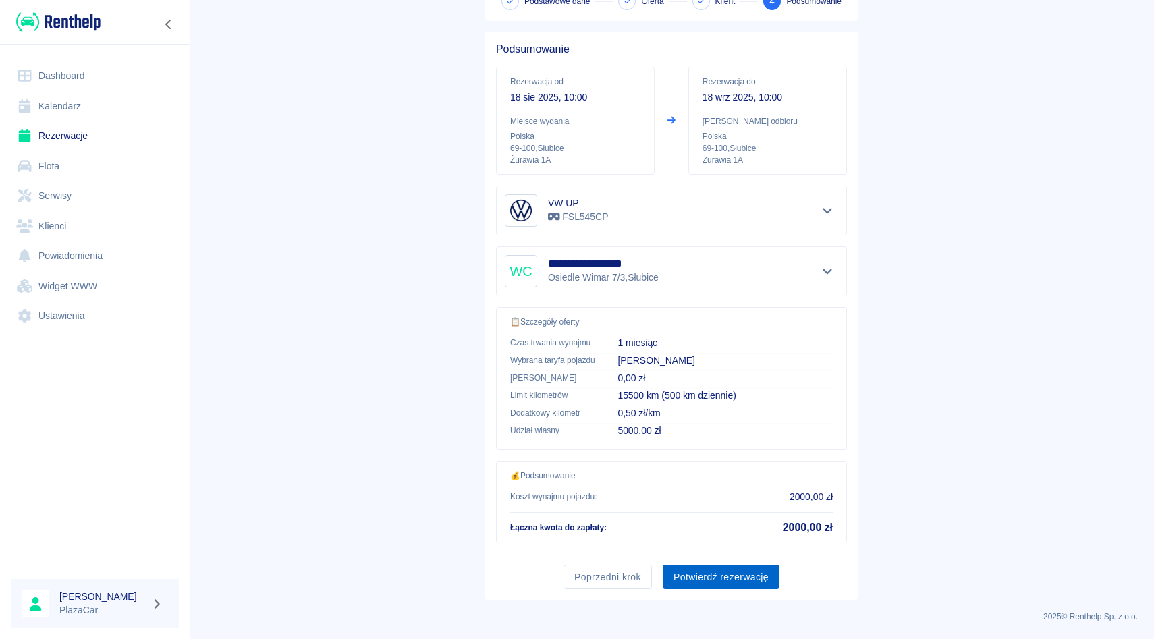
click at [680, 570] on button "Potwierdź rezerwację" at bounding box center [721, 577] width 117 height 25
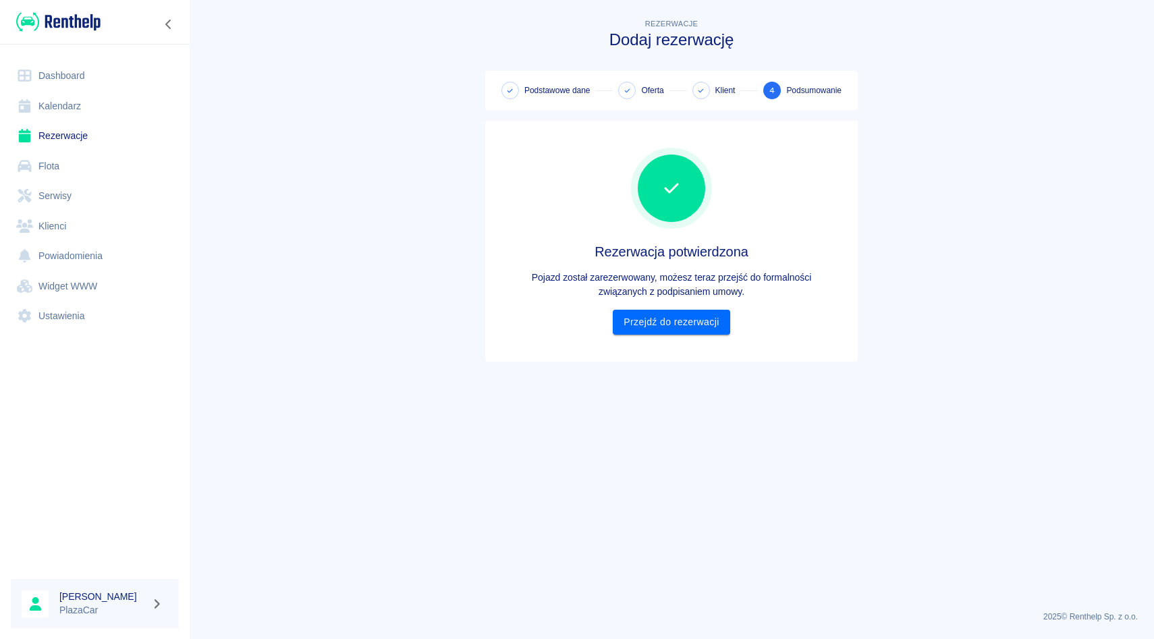
scroll to position [0, 0]
click at [680, 325] on link "Przejdź do rezerwacji" at bounding box center [671, 322] width 117 height 25
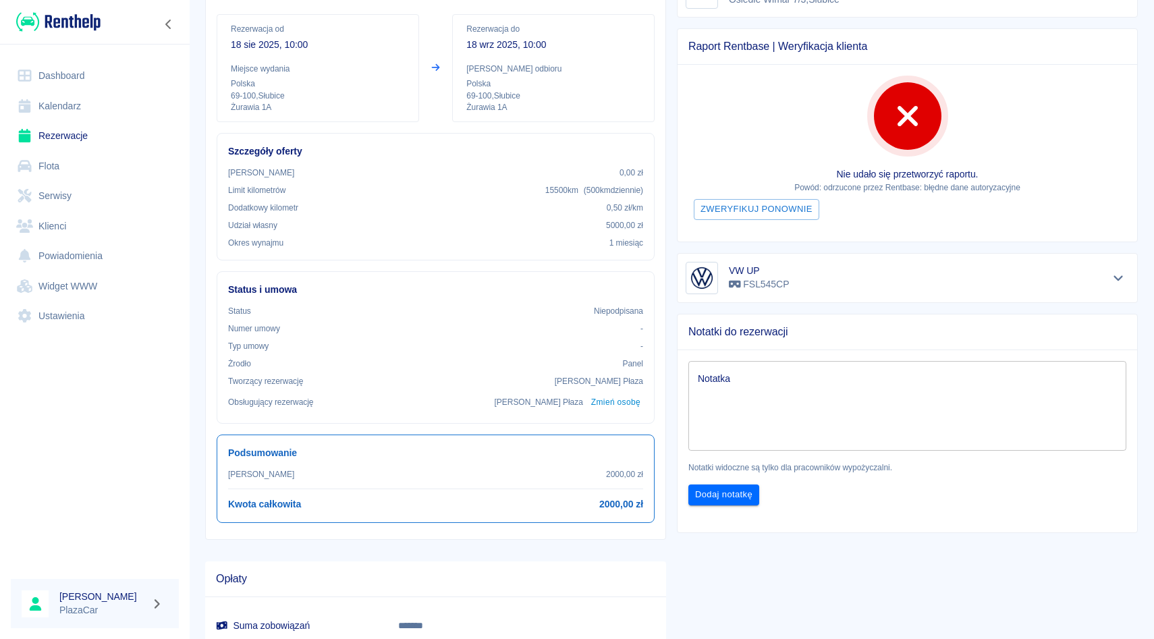
scroll to position [136, 0]
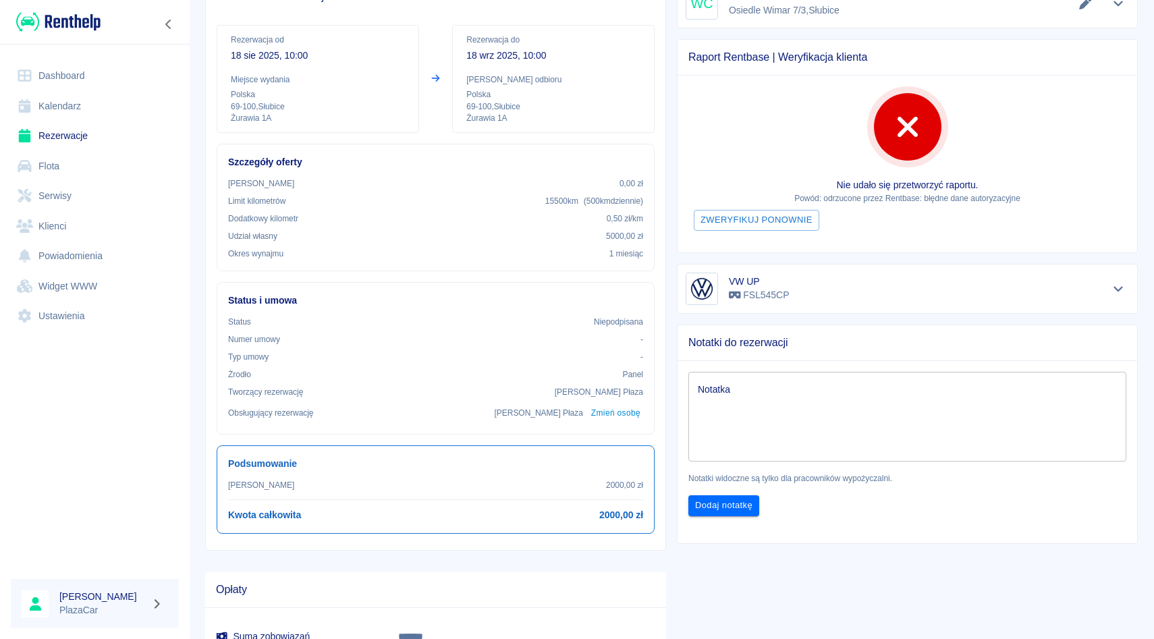
click at [134, 141] on link "Rezerwacje" at bounding box center [95, 136] width 168 height 30
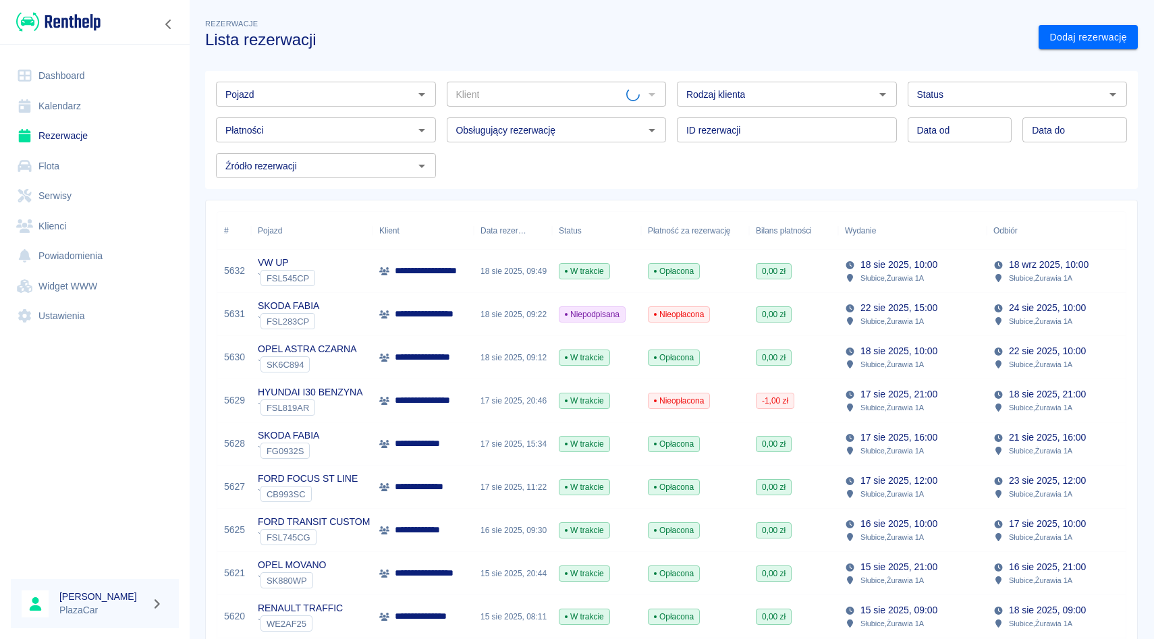
click at [439, 103] on div "Klient Klient" at bounding box center [551, 89] width 231 height 36
click at [359, 101] on input "Pojazd" at bounding box center [315, 94] width 190 height 17
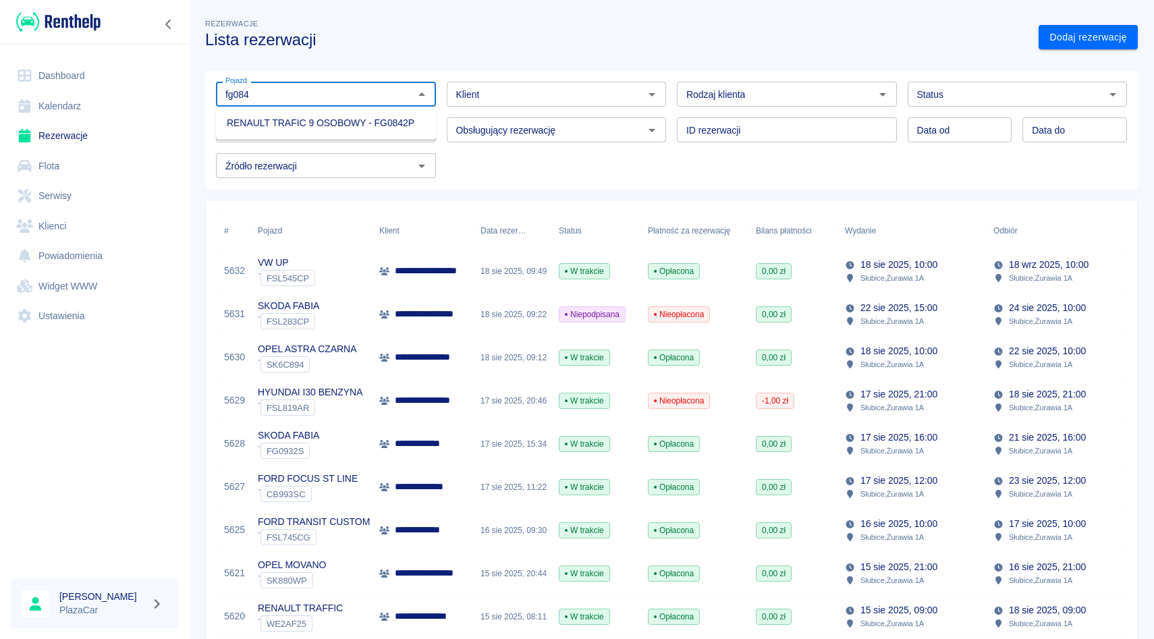
click at [352, 123] on li "RENAULT TRAFIC 9 OSOBOWY - FG0842P" at bounding box center [326, 123] width 220 height 22
type input "RENAULT TRAFIC 9 OSOBOWY - FG0842P"
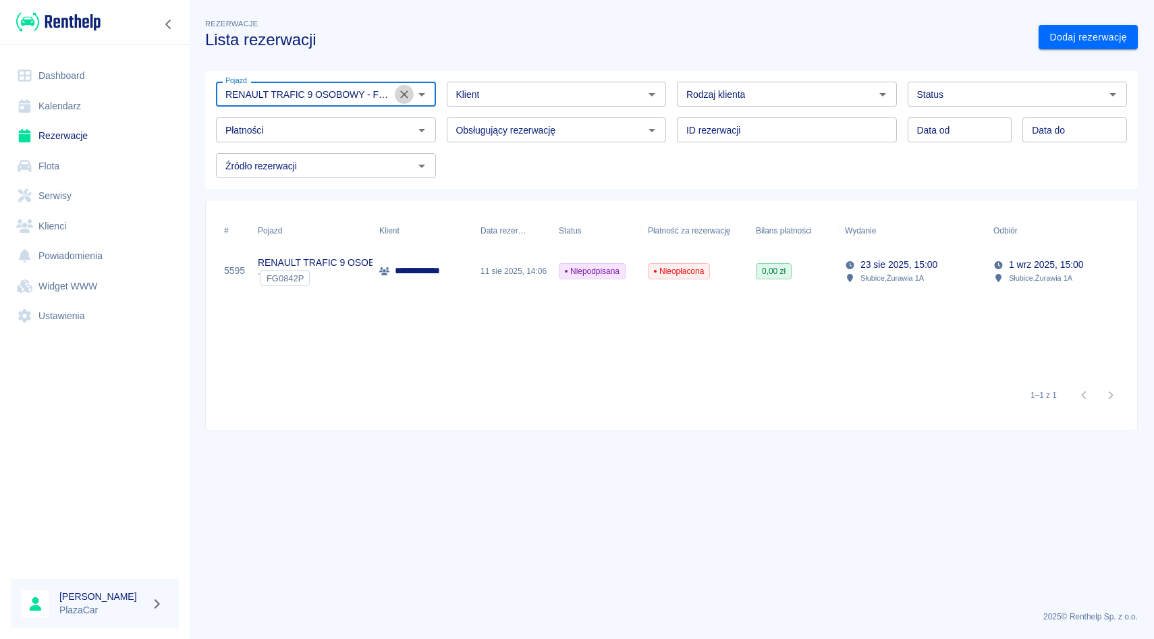
click at [406, 96] on icon "Wyczyść" at bounding box center [404, 94] width 8 height 8
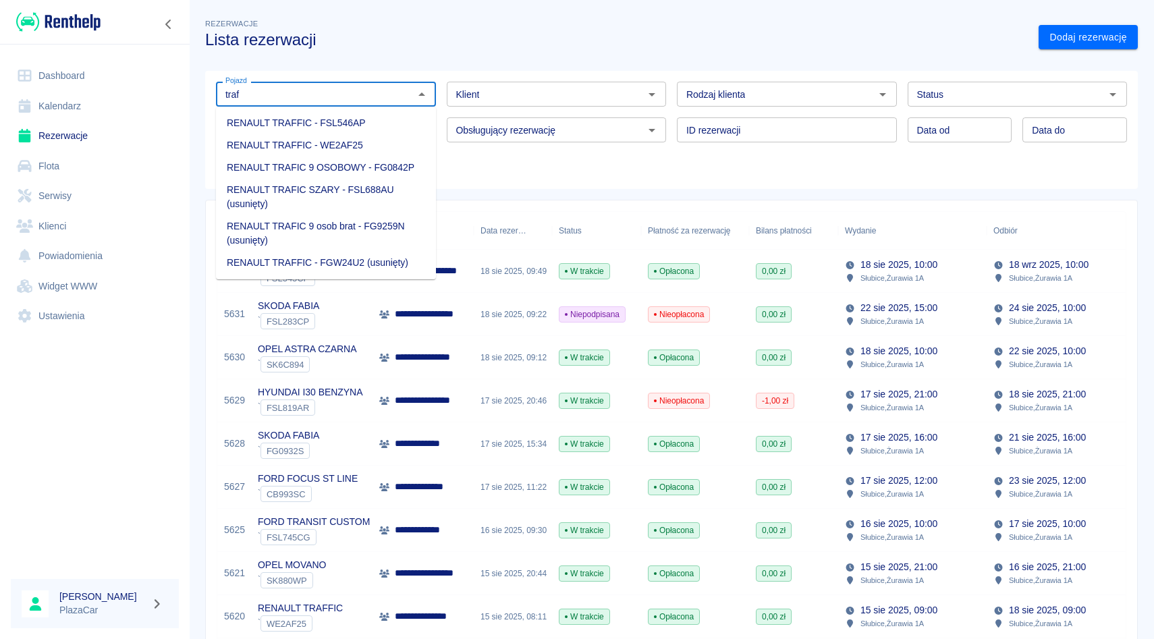
drag, startPoint x: 387, startPoint y: 132, endPoint x: 390, endPoint y: 140, distance: 9.4
click at [391, 142] on ul "RENAULT TRAFFIC - FSL546AP RENAULT TRAFFIC - WE2AF25 RENAULT TRAFIC 9 OSOBOWY -…" at bounding box center [326, 193] width 220 height 173
click at [390, 140] on li "RENAULT TRAFFIC - WE2AF25" at bounding box center [326, 145] width 220 height 22
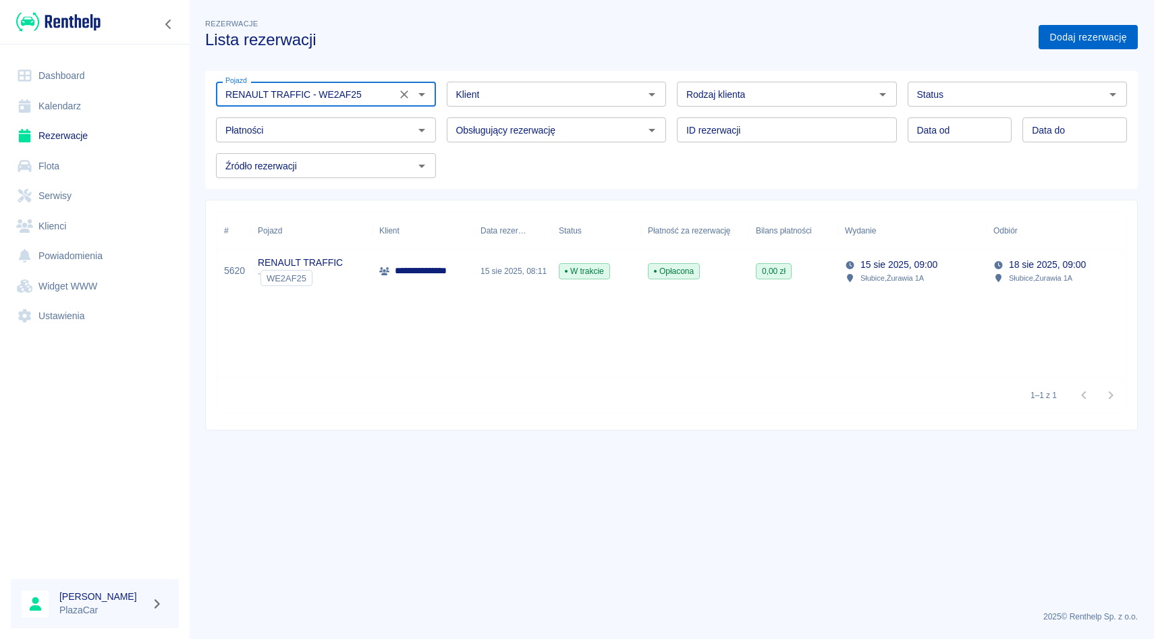
type input "RENAULT TRAFFIC - WE2AF25"
click at [1089, 36] on link "Dodaj rezerwację" at bounding box center [1087, 37] width 99 height 25
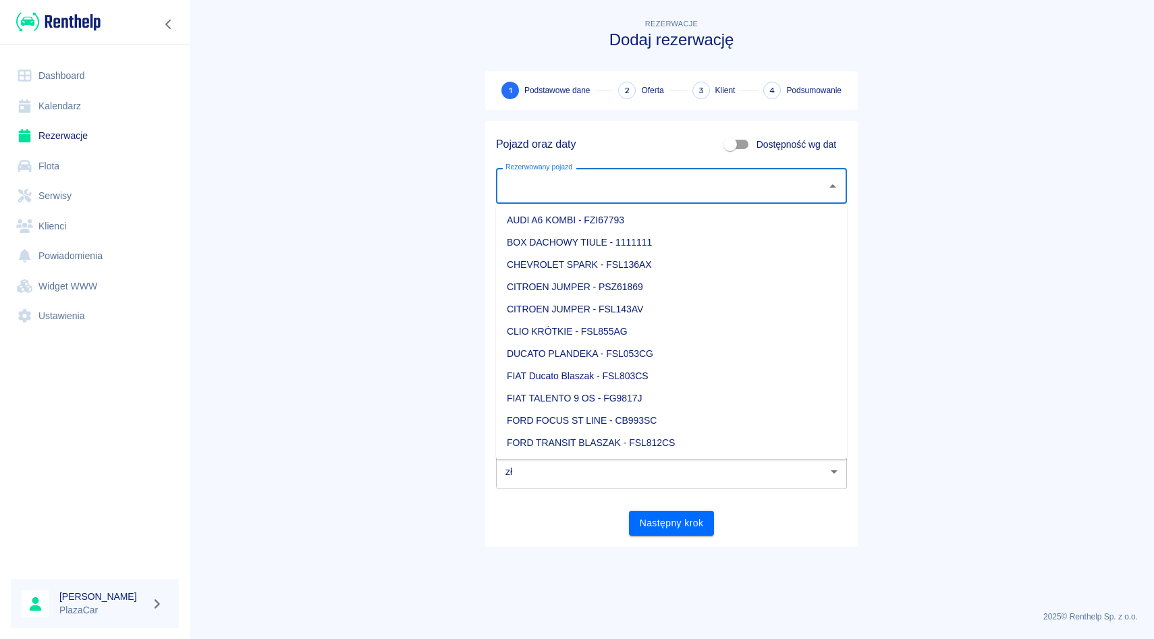
click at [574, 179] on input "Rezerwowany pojazd" at bounding box center [661, 186] width 318 height 24
type input "f"
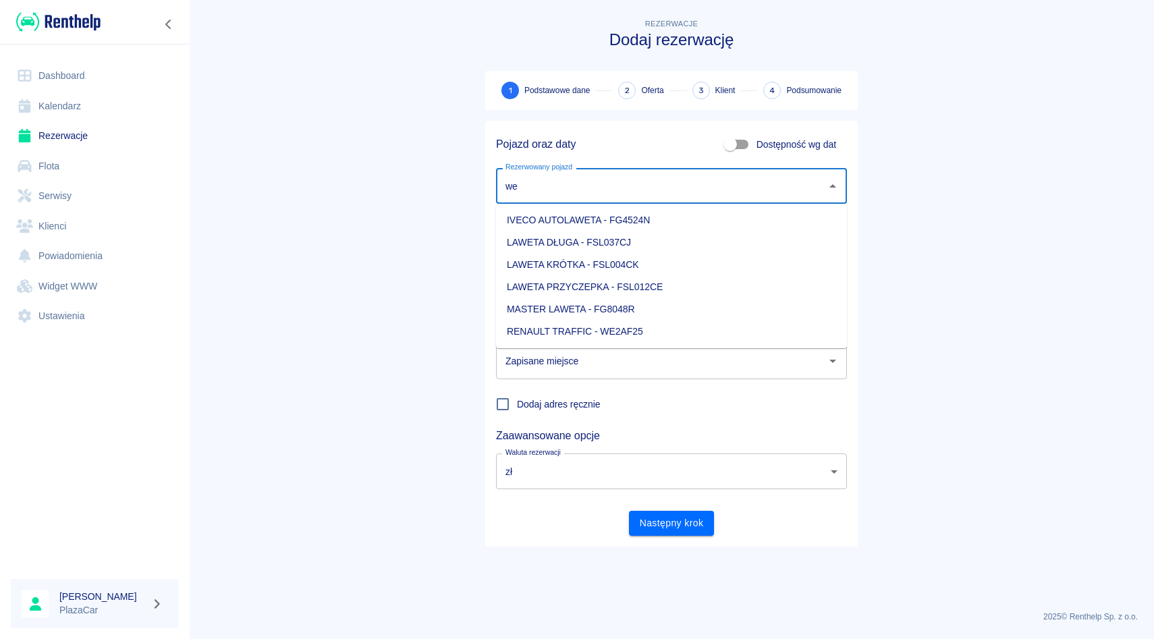
click at [597, 328] on li "RENAULT TRAFFIC - WE2AF25" at bounding box center [671, 332] width 351 height 22
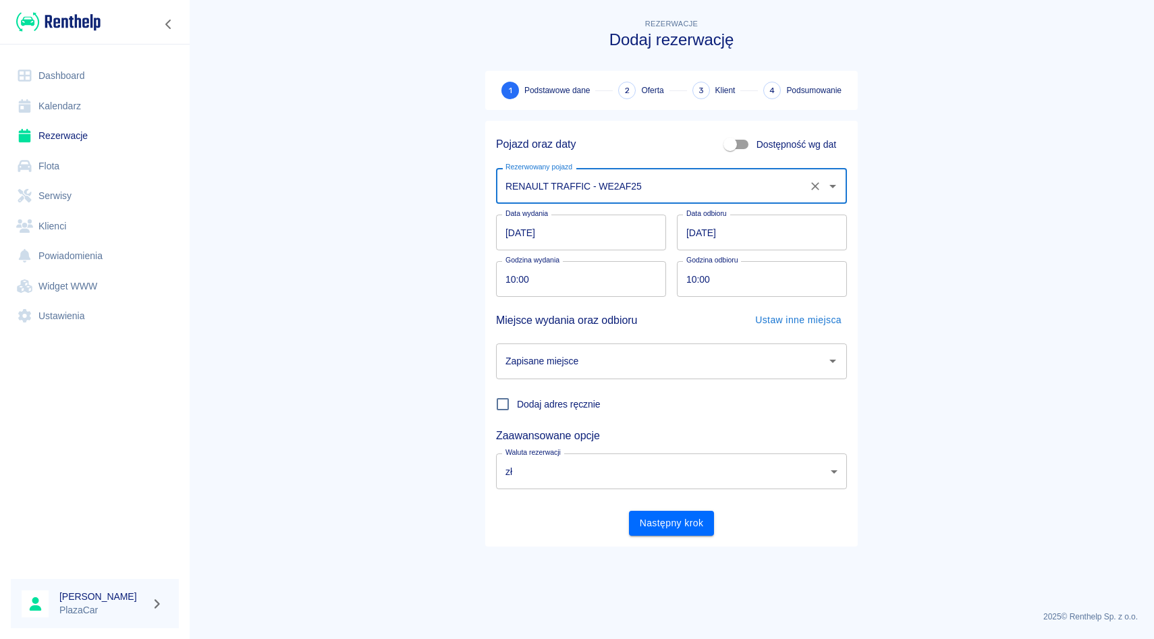
type input "RENAULT TRAFFIC - WE2AF25"
click at [509, 240] on input "[DATE]" at bounding box center [581, 233] width 170 height 36
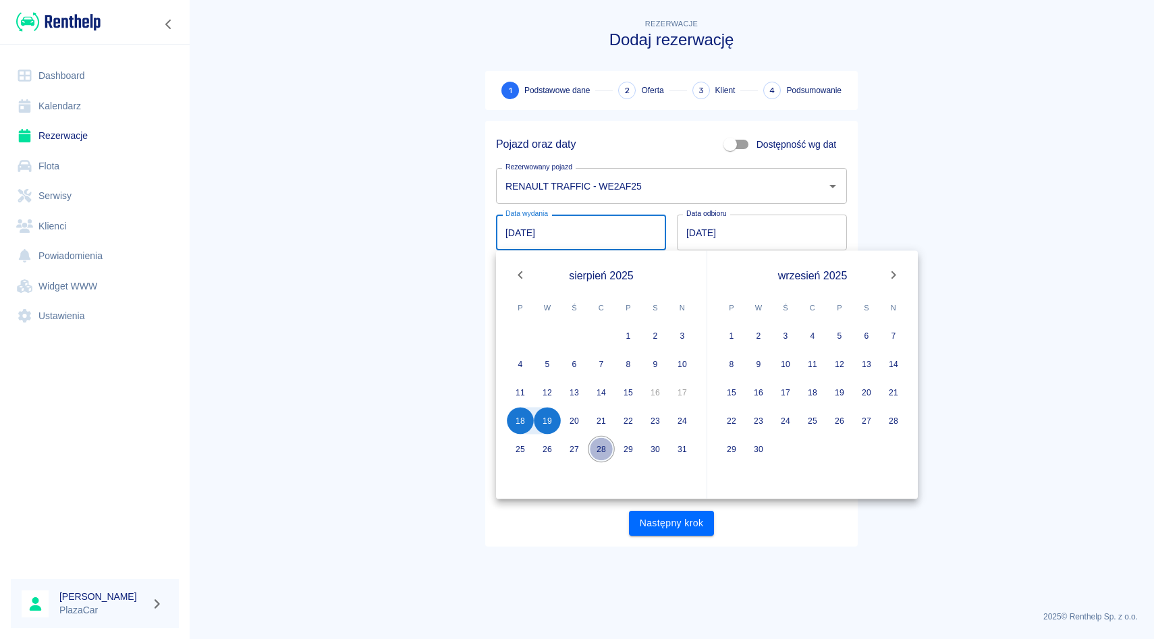
click at [602, 454] on button "28" at bounding box center [601, 449] width 27 height 27
type input "[DATE]"
type input "DD.MM.YYYY"
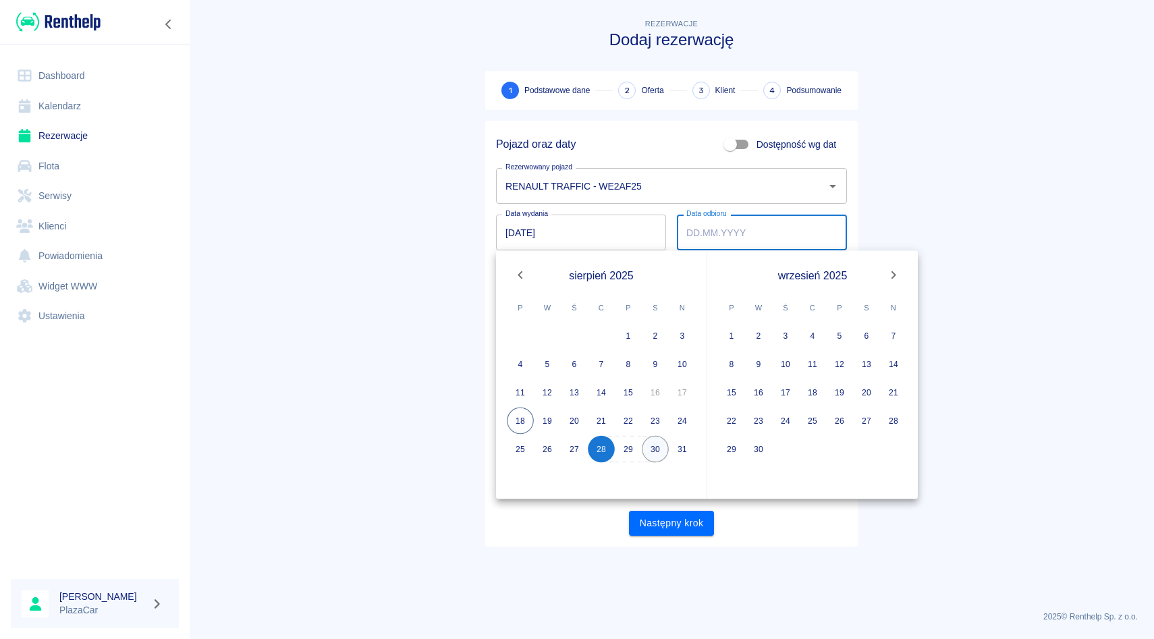
click at [650, 453] on button "30" at bounding box center [655, 449] width 27 height 27
type input "[DATE]"
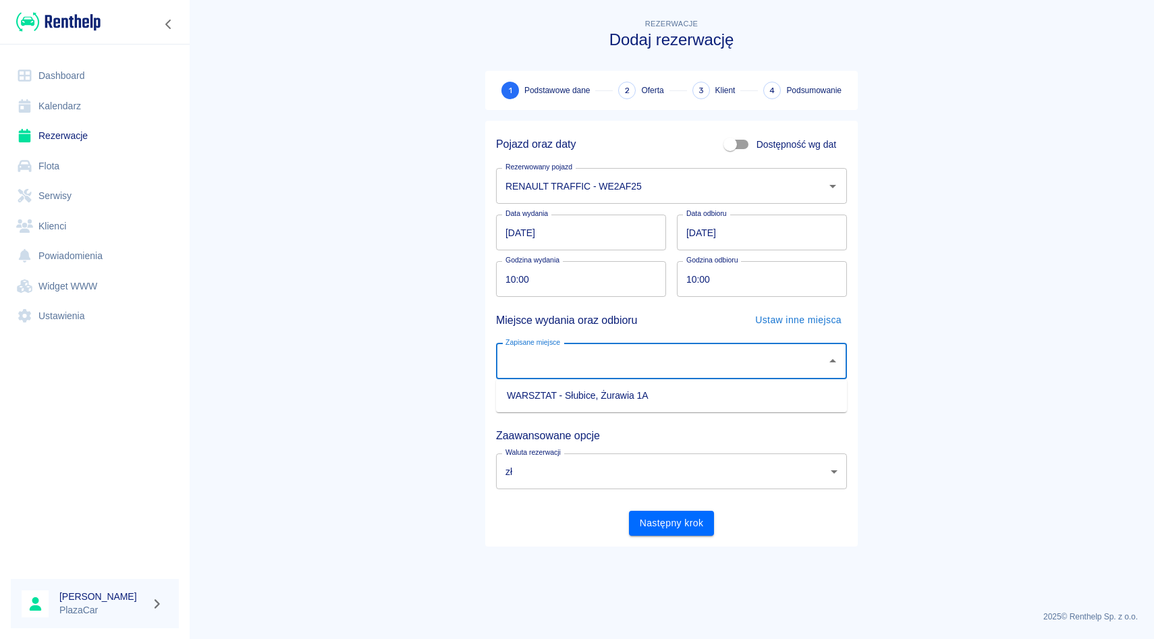
click at [664, 362] on input "Zapisane miejsce" at bounding box center [661, 362] width 318 height 24
click at [638, 384] on ul "WARSZTAT - Słubice, Żurawia 1A" at bounding box center [671, 395] width 351 height 33
click at [637, 386] on li "WARSZTAT - Słubice, Żurawia 1A" at bounding box center [671, 396] width 351 height 22
type input "WARSZTAT - Słubice, Żurawia 1A"
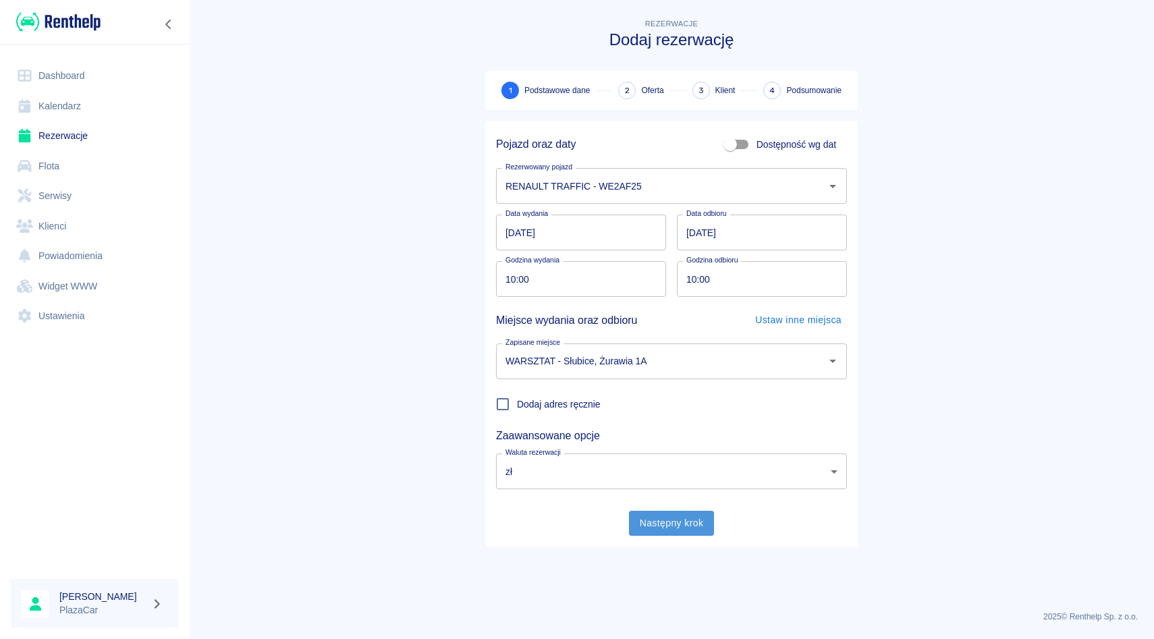
click at [662, 525] on button "Następny krok" at bounding box center [672, 523] width 86 height 25
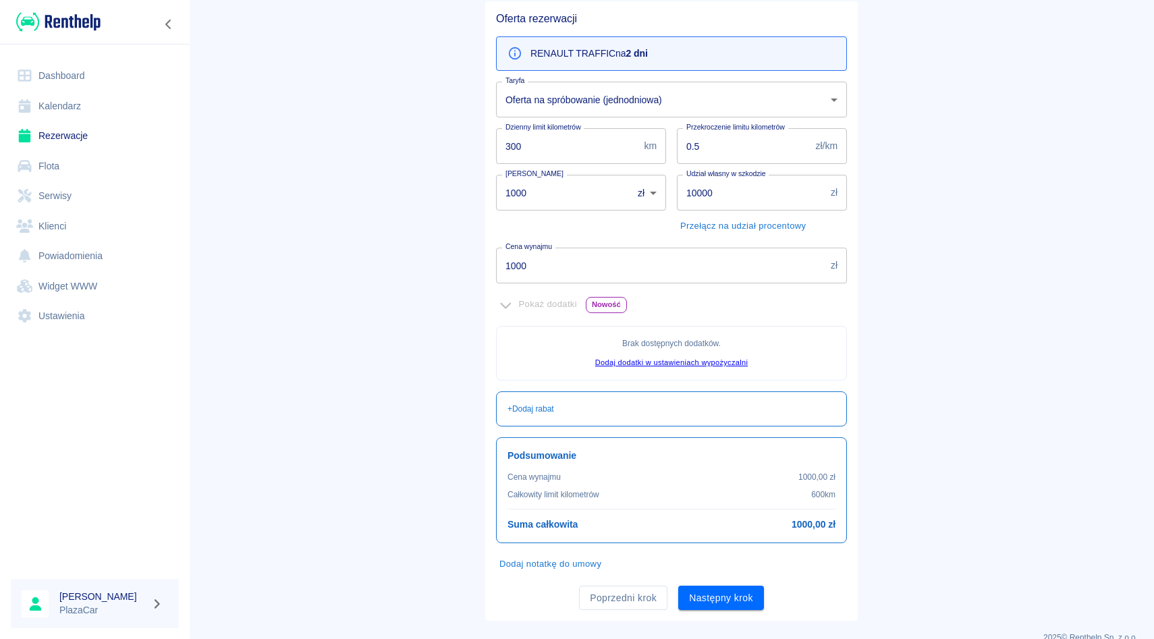
scroll to position [140, 0]
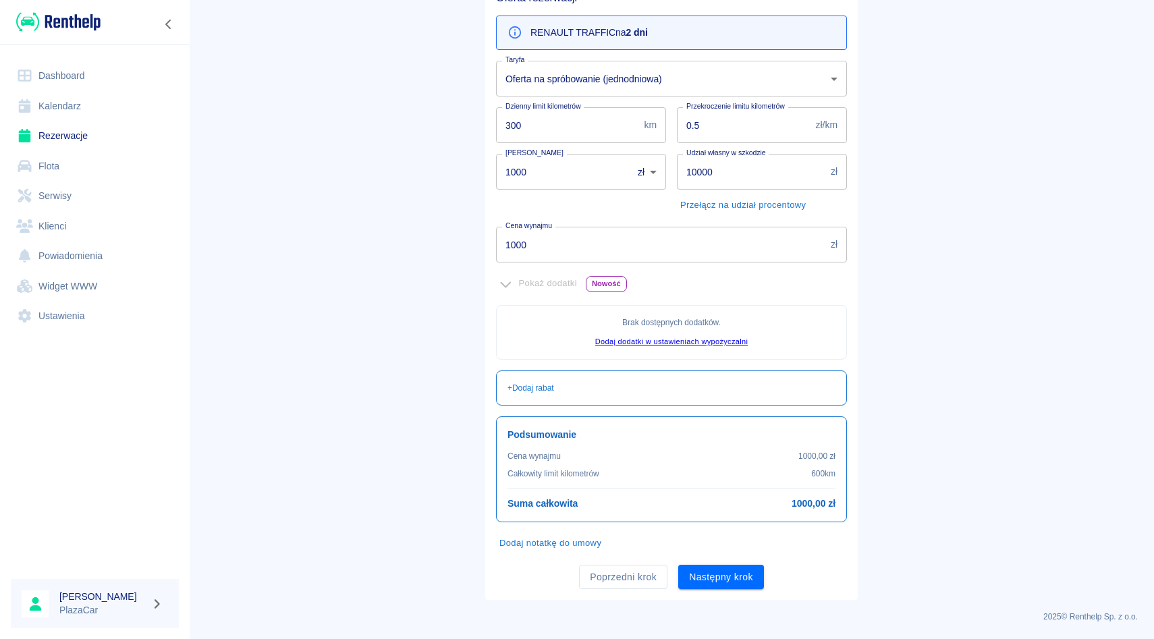
click at [572, 238] on input "1000" at bounding box center [660, 245] width 329 height 36
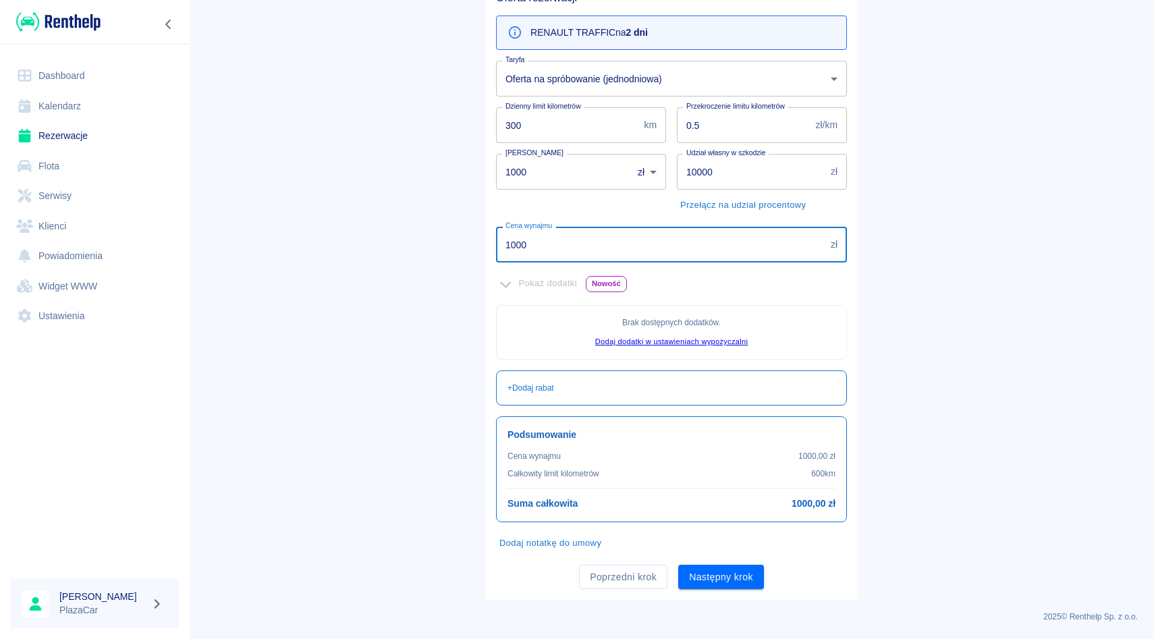
click at [542, 240] on input "1000" at bounding box center [660, 245] width 329 height 36
type input "1"
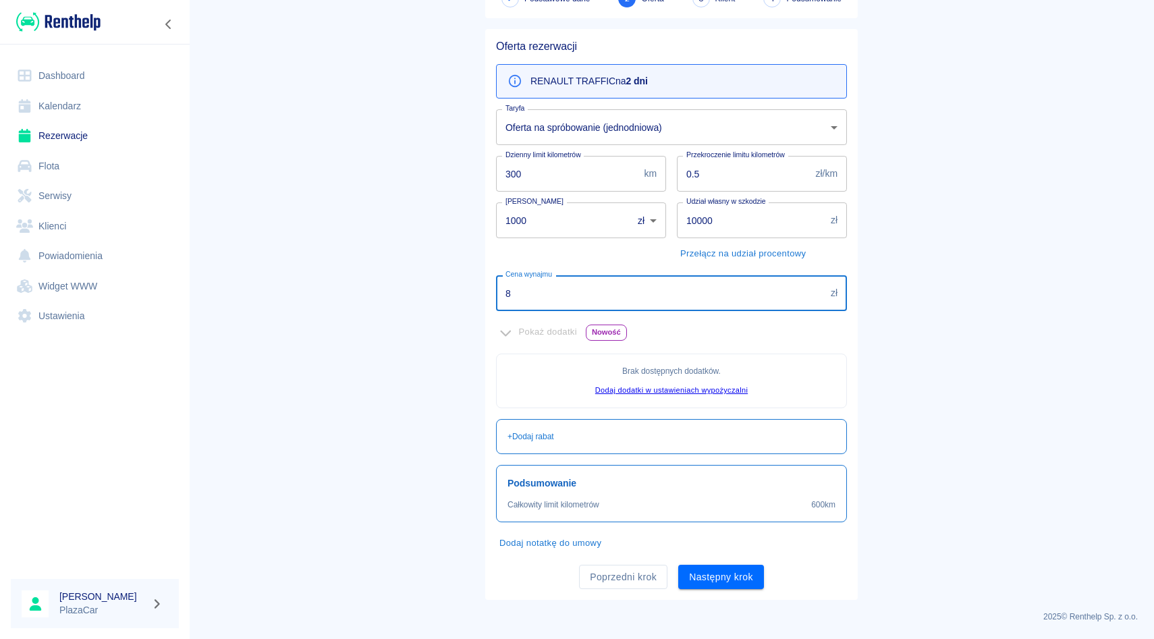
type input "80"
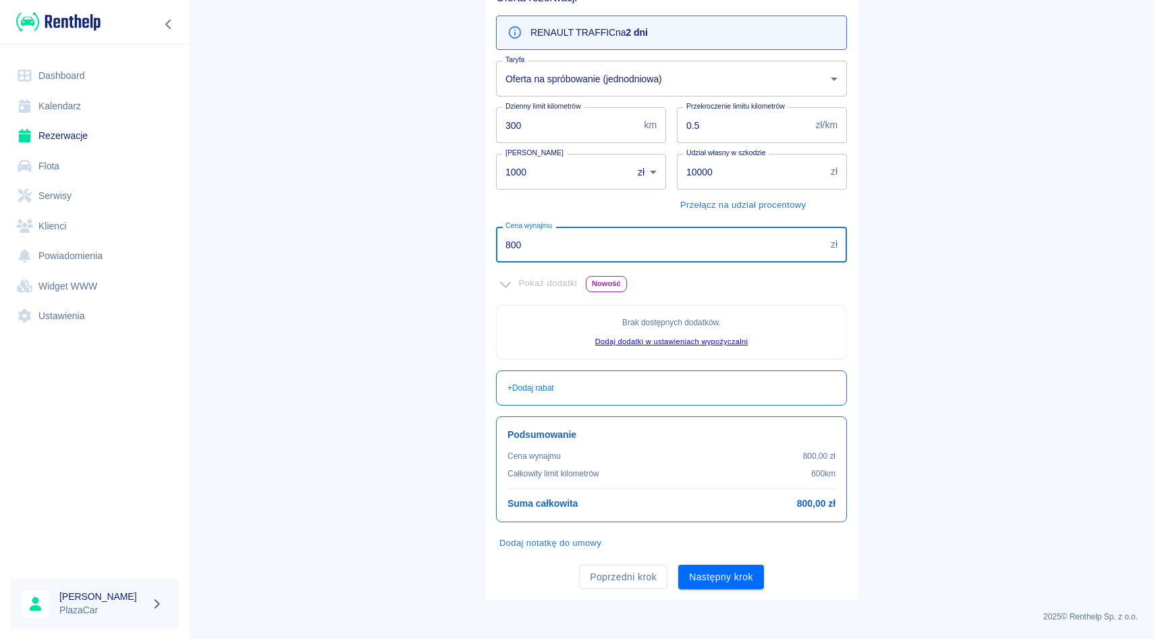
type input "800"
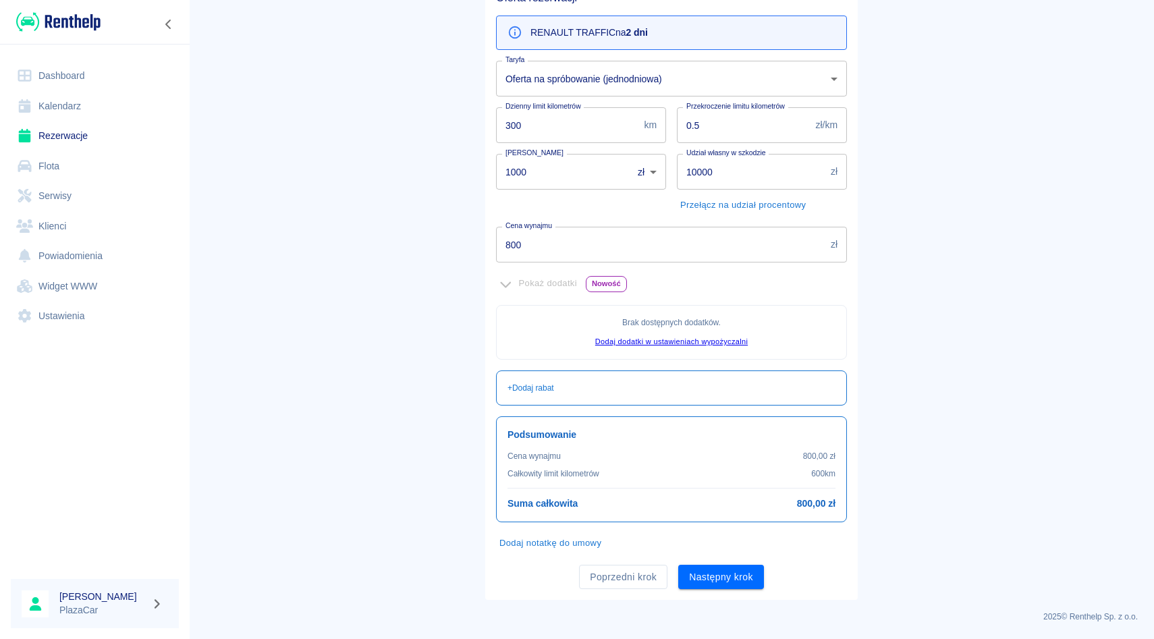
click at [623, 223] on div "Cena wynajmu 800 zł Cena wynajmu" at bounding box center [666, 239] width 362 height 47
click at [697, 569] on button "Następny krok" at bounding box center [721, 577] width 86 height 25
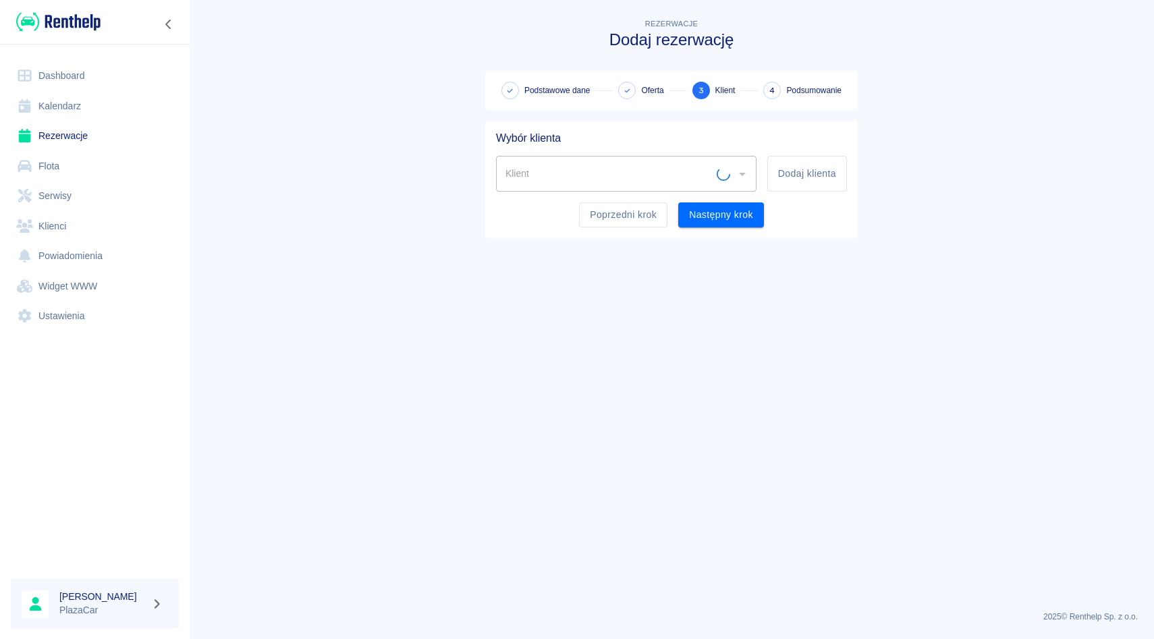
scroll to position [0, 0]
click at [581, 161] on div "Klient" at bounding box center [626, 174] width 260 height 36
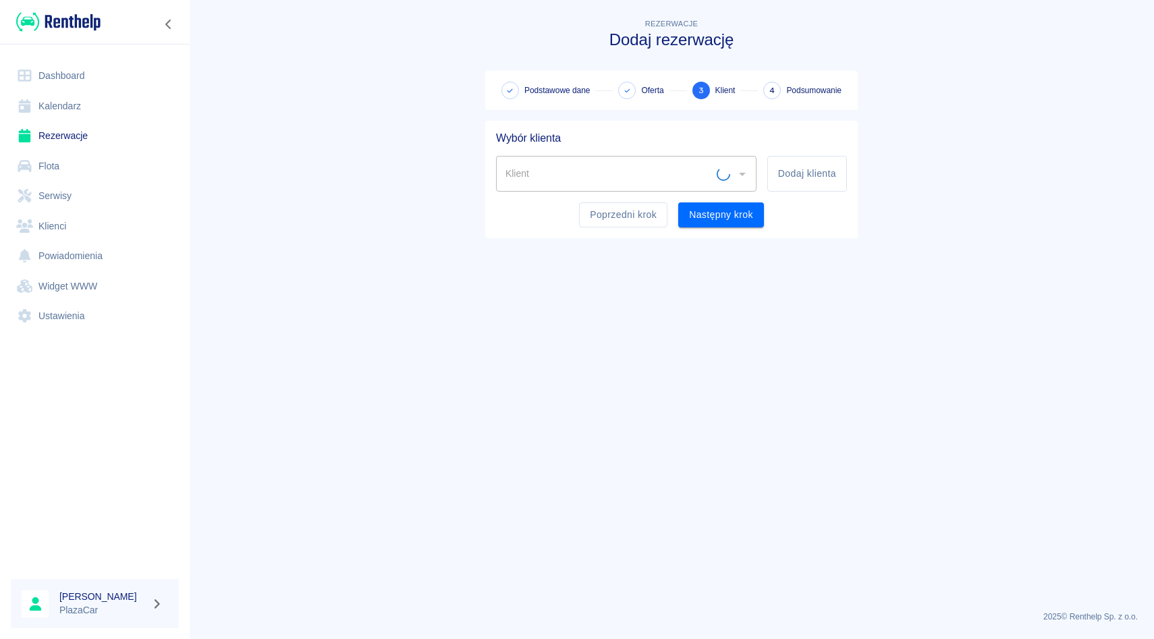
click at [581, 161] on div "Klient" at bounding box center [626, 174] width 260 height 36
click at [544, 184] on input "Klient" at bounding box center [616, 174] width 228 height 24
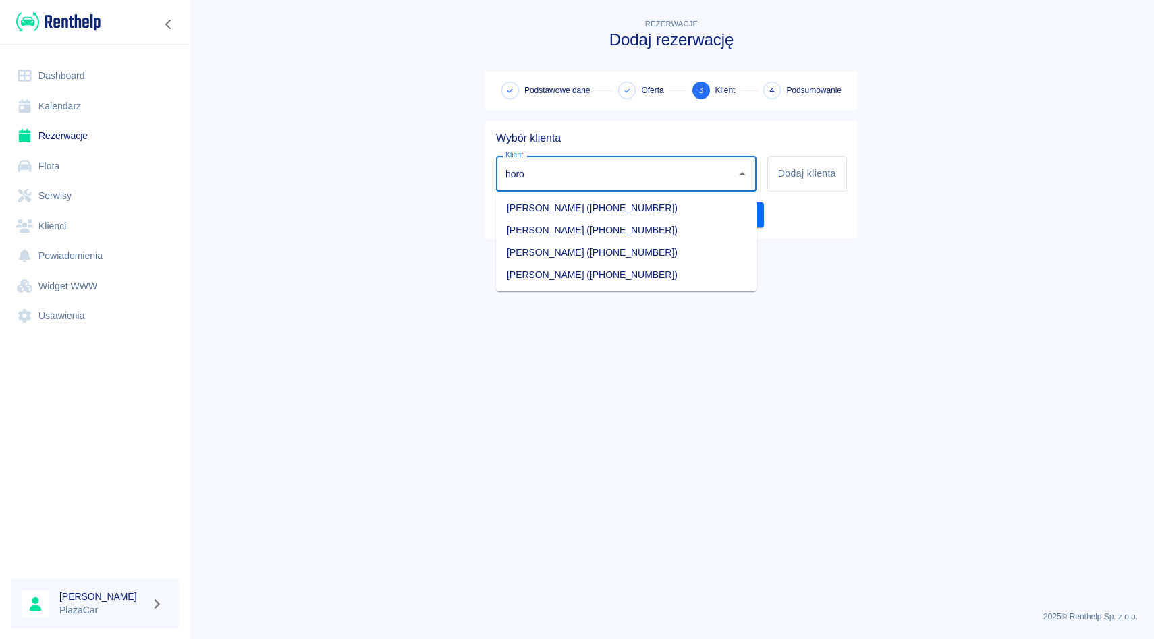
click at [545, 223] on li "[PERSON_NAME] ([PHONE_NUMBER])" at bounding box center [626, 230] width 260 height 22
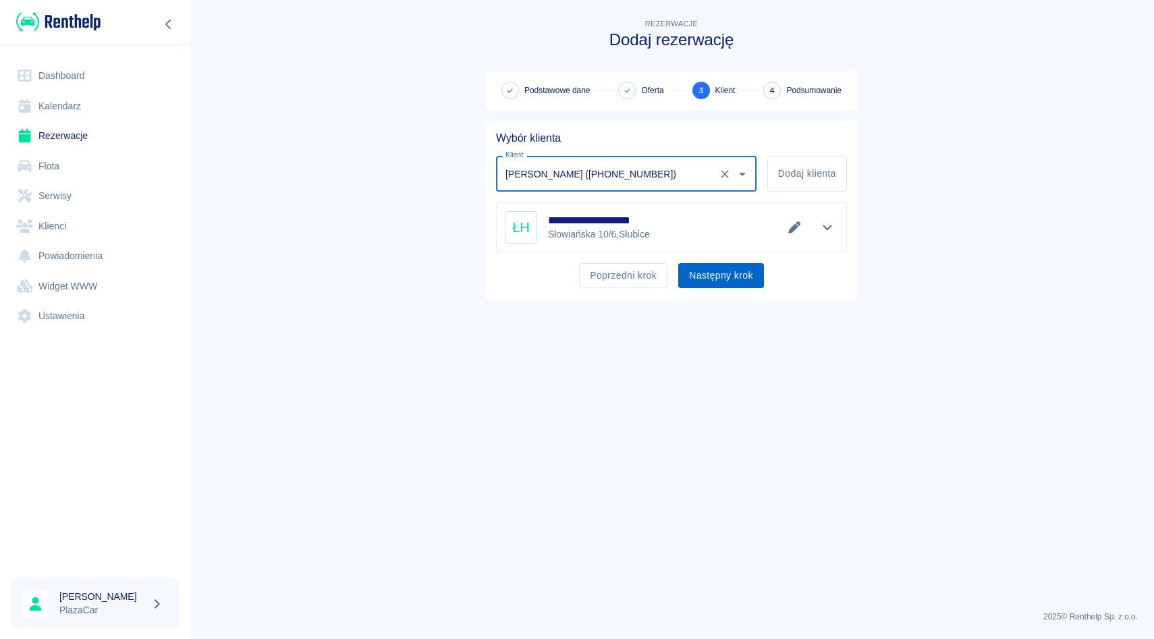
type input "[PERSON_NAME] ([PHONE_NUMBER])"
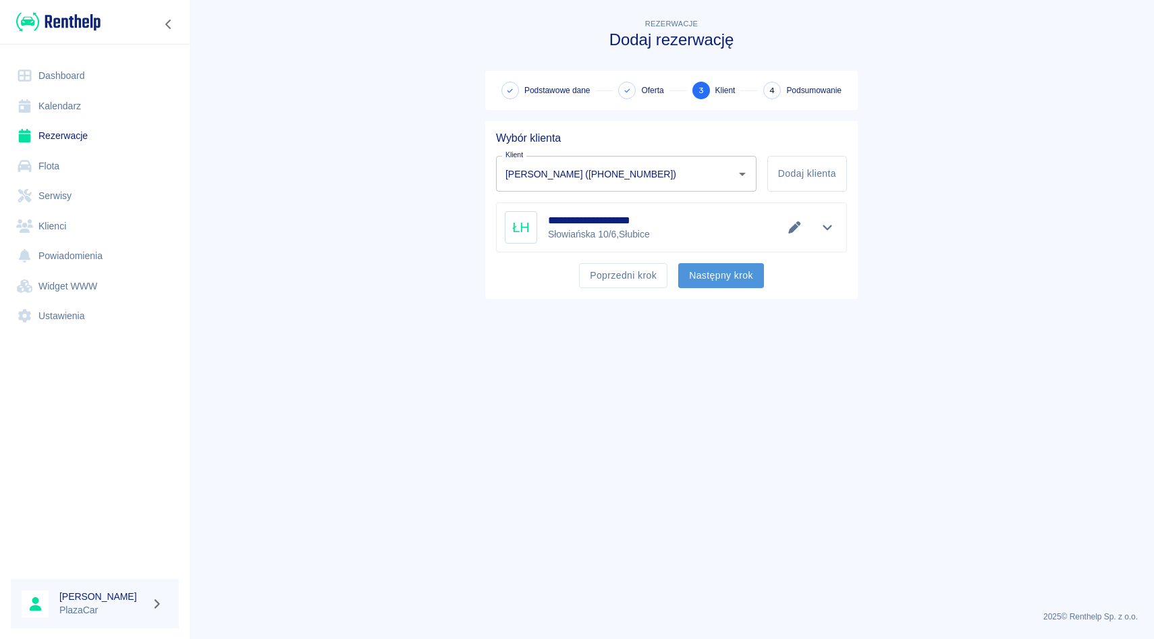
click at [727, 269] on button "Następny krok" at bounding box center [721, 275] width 86 height 25
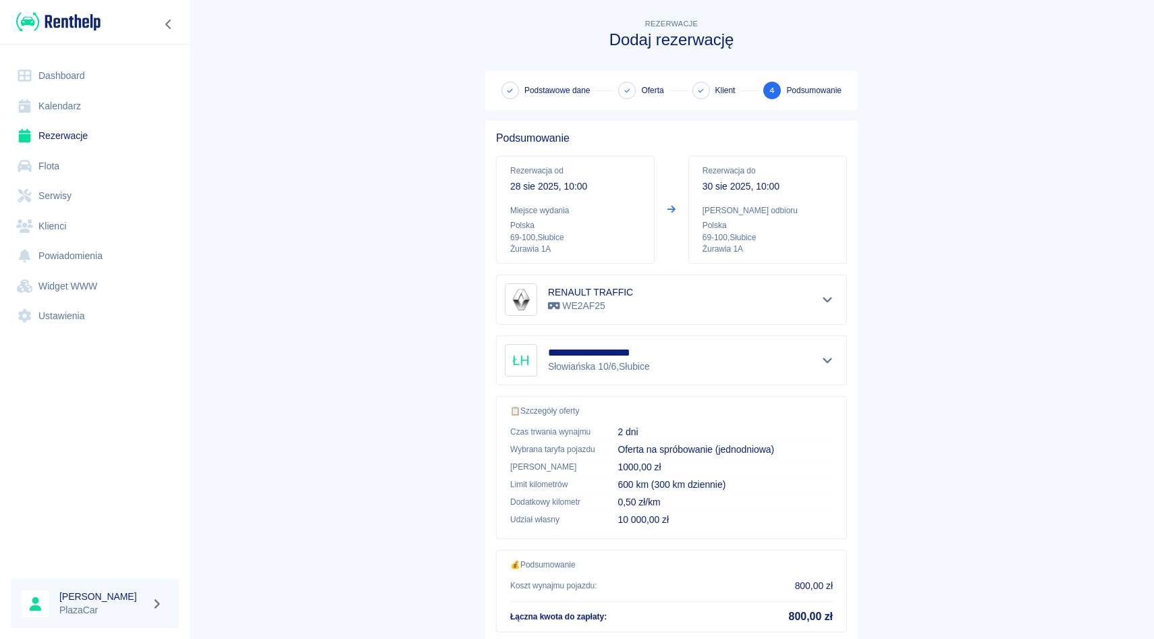
scroll to position [89, 0]
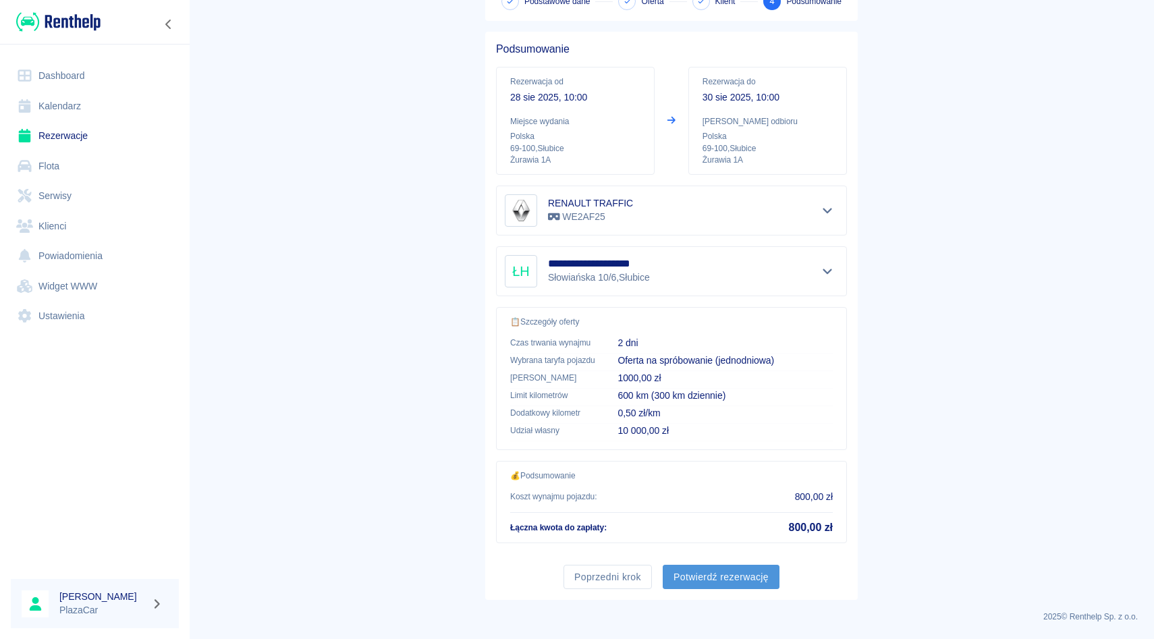
click at [717, 586] on button "Potwierdź rezerwację" at bounding box center [721, 577] width 117 height 25
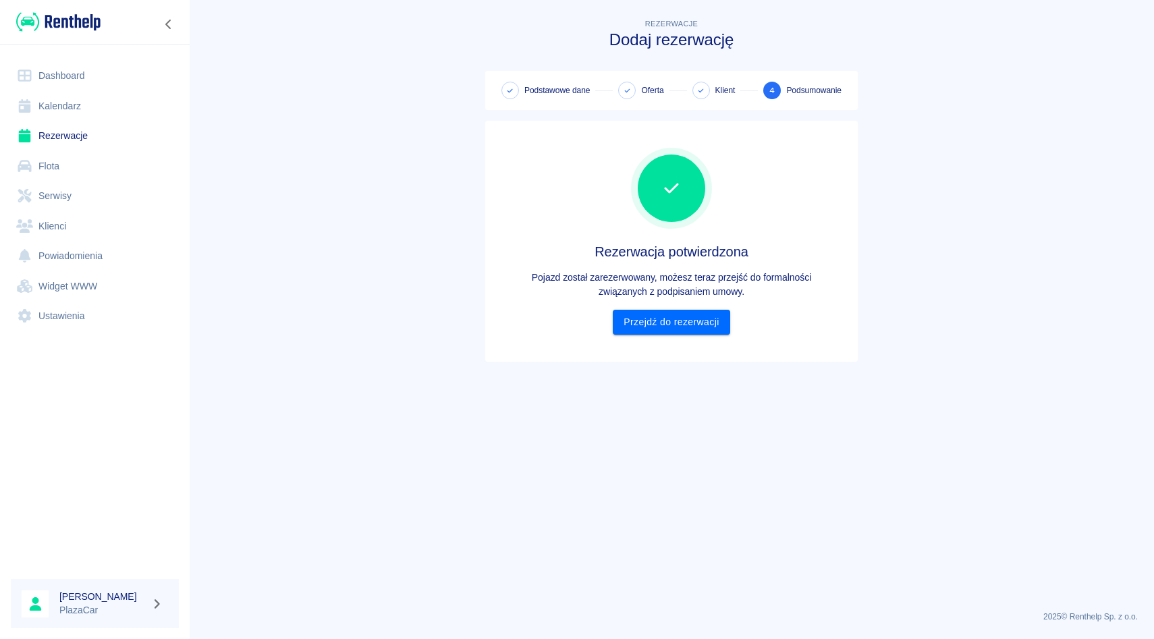
scroll to position [0, 0]
click at [685, 322] on link "Przejdź do rezerwacji" at bounding box center [671, 322] width 117 height 25
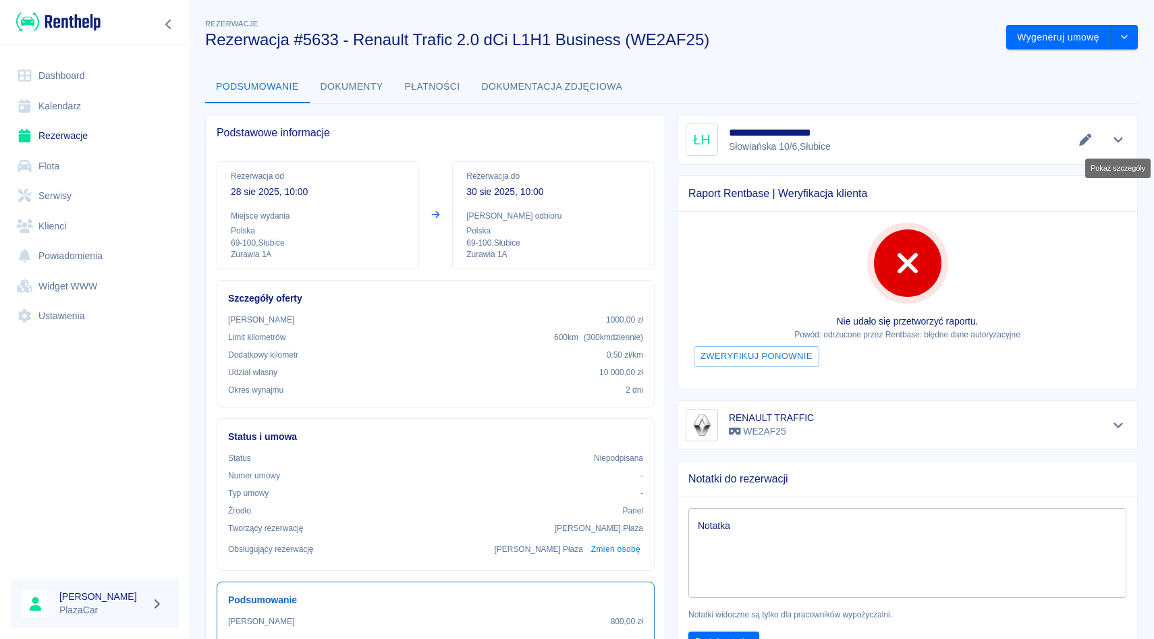
click at [1114, 138] on icon "Pokaż szczegóły" at bounding box center [1117, 140] width 9 height 5
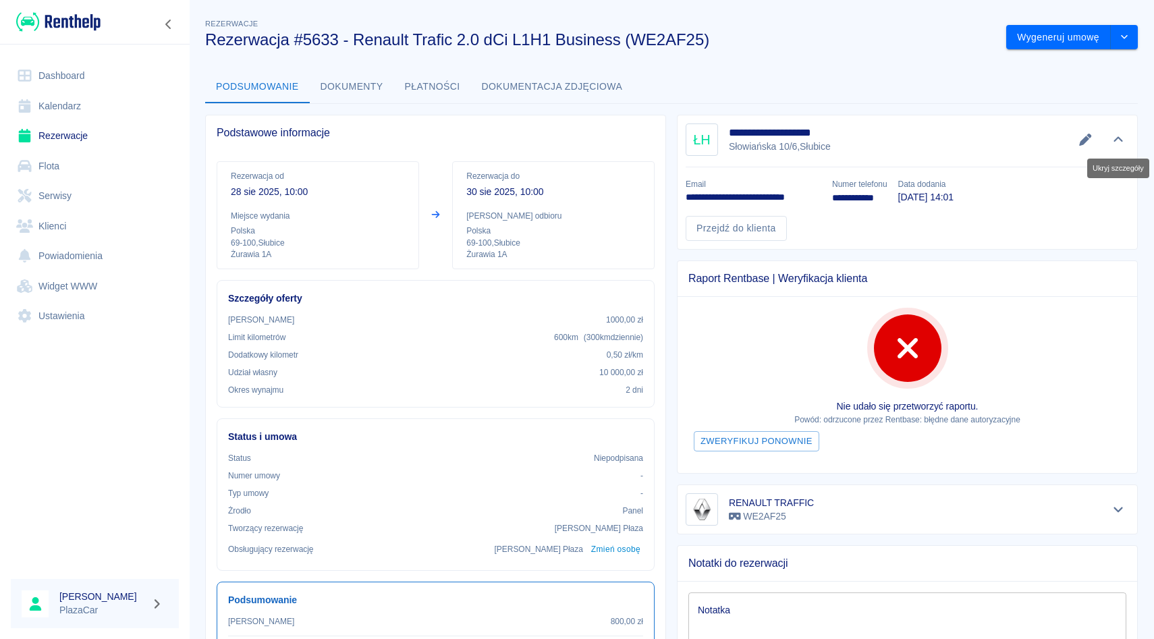
click at [1115, 132] on button "Ukryj szczegóły" at bounding box center [1118, 139] width 22 height 19
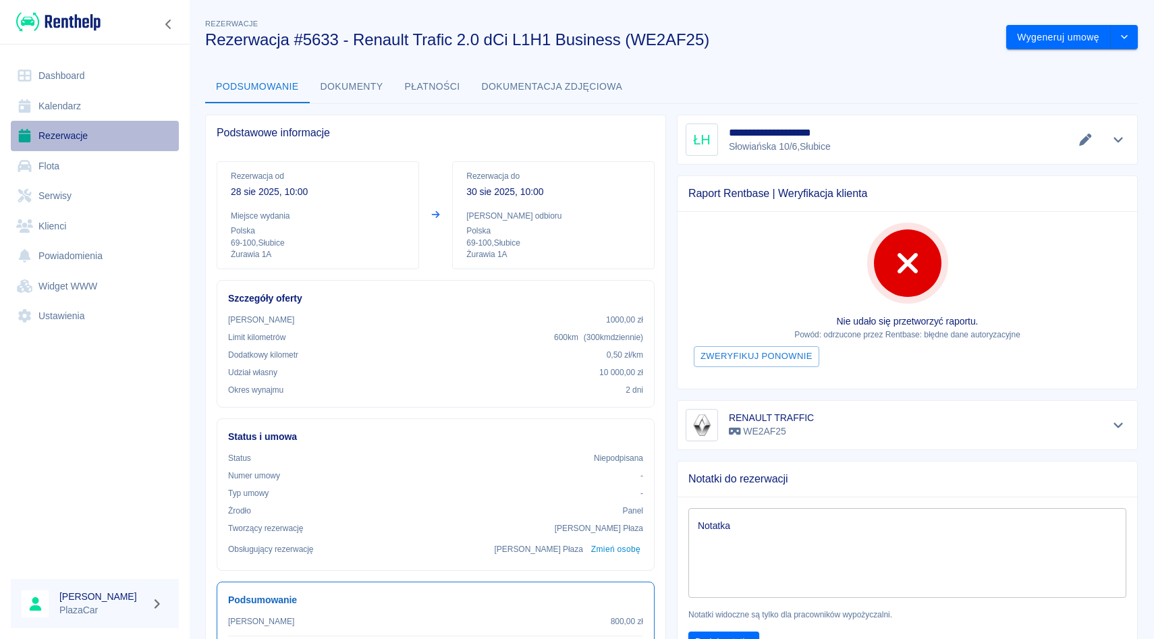
click at [90, 141] on link "Rezerwacje" at bounding box center [95, 136] width 168 height 30
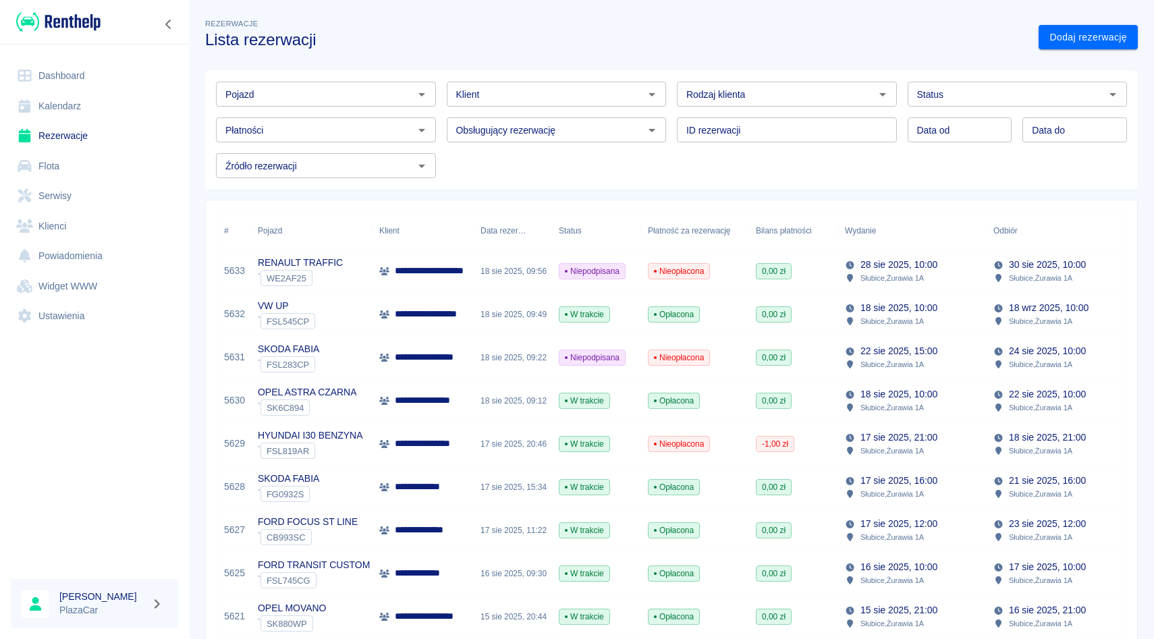
click at [267, 103] on div "Pojazd" at bounding box center [326, 94] width 220 height 25
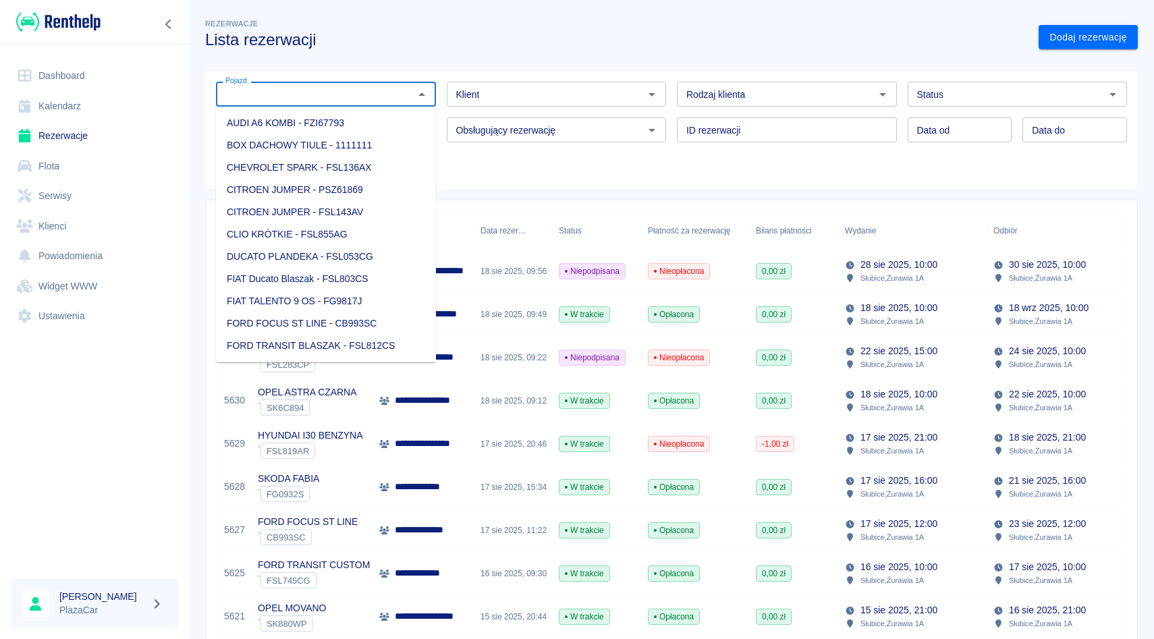
click at [508, 103] on div "Klient" at bounding box center [557, 94] width 220 height 25
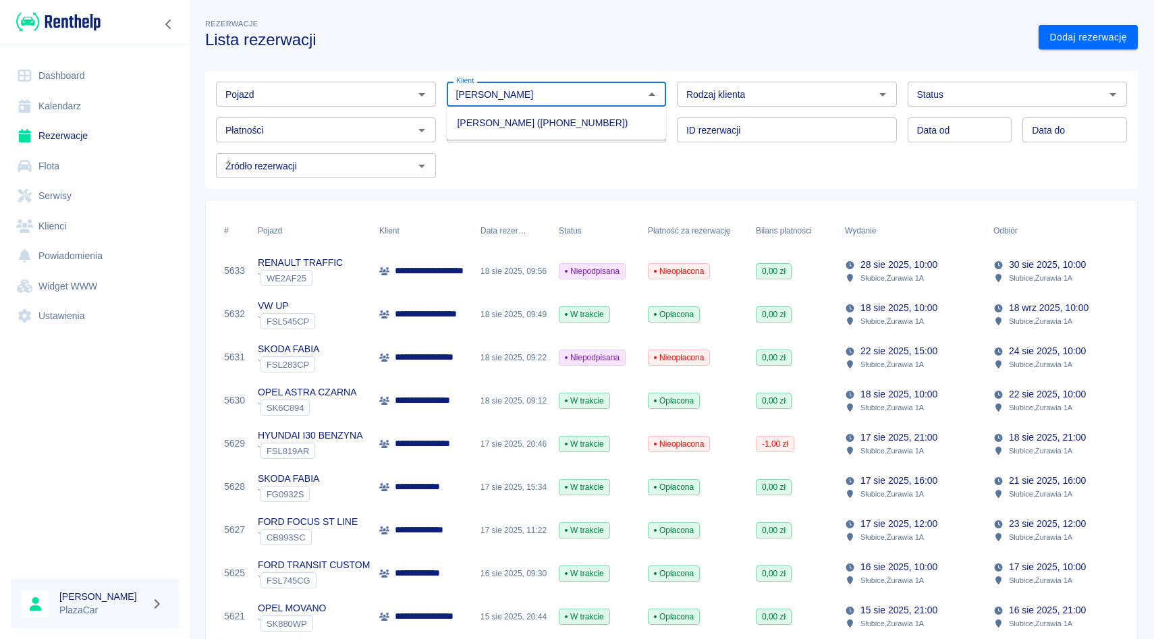
click at [473, 122] on li "[PERSON_NAME] ([PHONE_NUMBER])" at bounding box center [557, 123] width 220 height 22
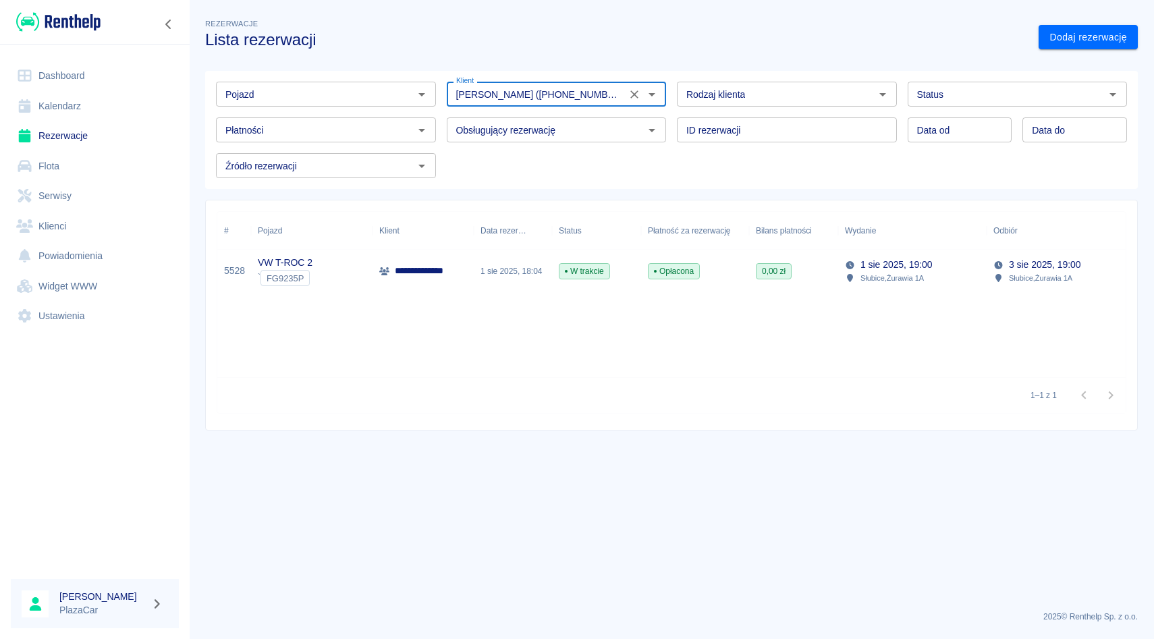
type input "[PERSON_NAME] ([PHONE_NUMBER])"
click at [400, 278] on div "**********" at bounding box center [422, 271] width 101 height 43
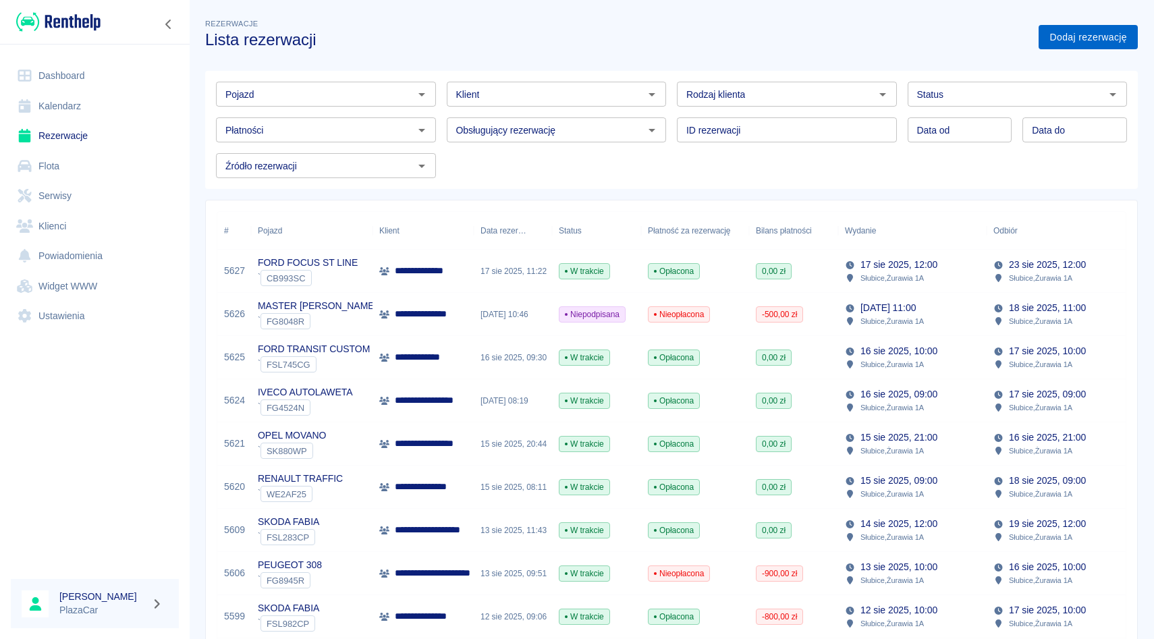
click at [1084, 36] on link "Dodaj rezerwację" at bounding box center [1087, 37] width 99 height 25
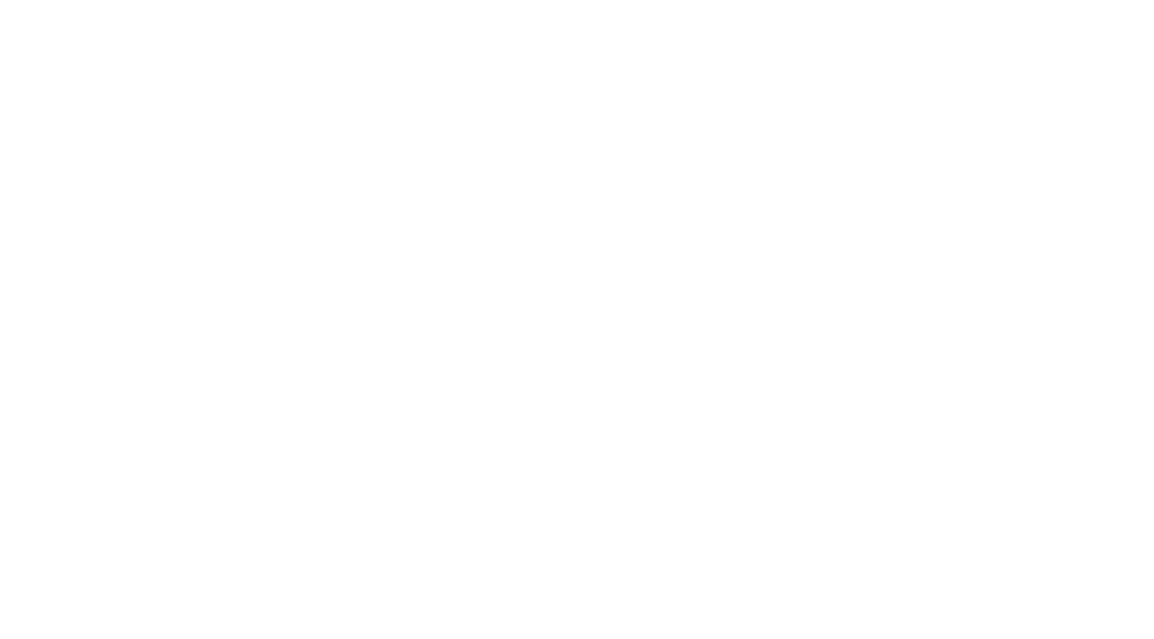
click at [530, 5] on html "Używamy plików Cookies, by zapewnić Ci najlepsze możliwe doświadczenie. Aby dow…" at bounding box center [577, 2] width 1154 height 5
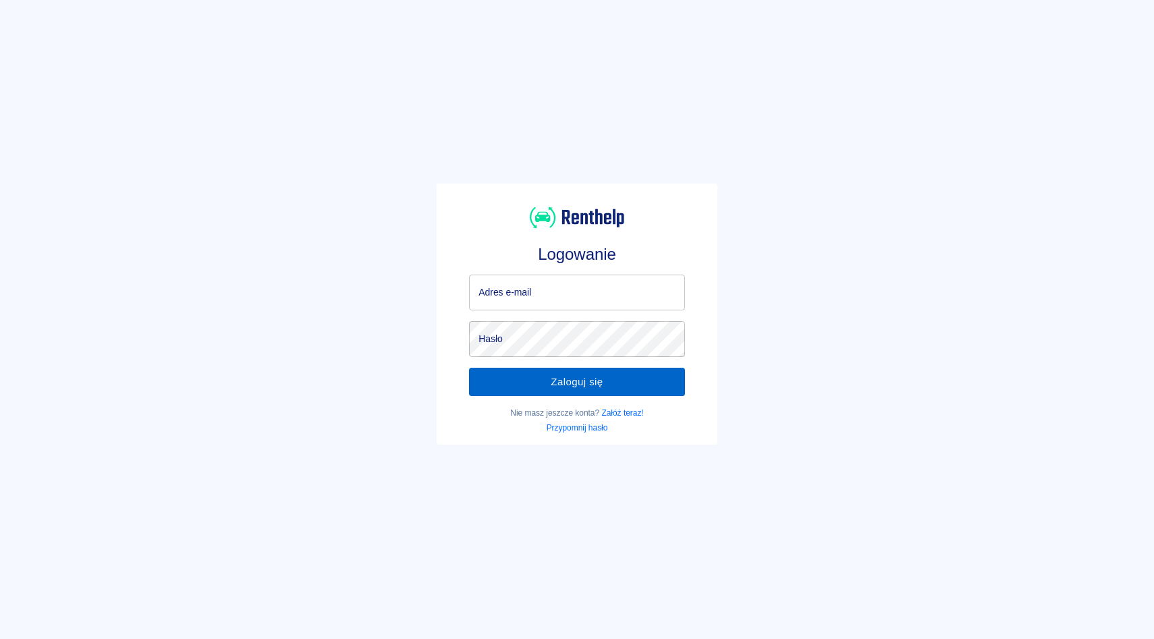
type input "[EMAIL_ADDRESS][DOMAIN_NAME]"
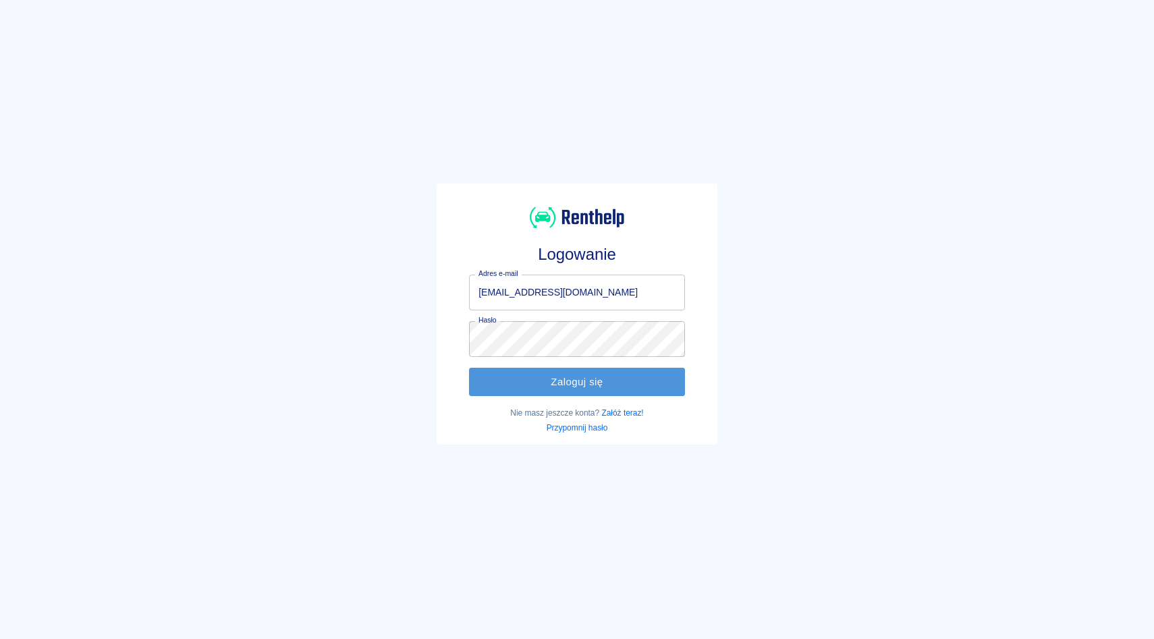
click at [572, 378] on button "Zaloguj się" at bounding box center [577, 382] width 216 height 28
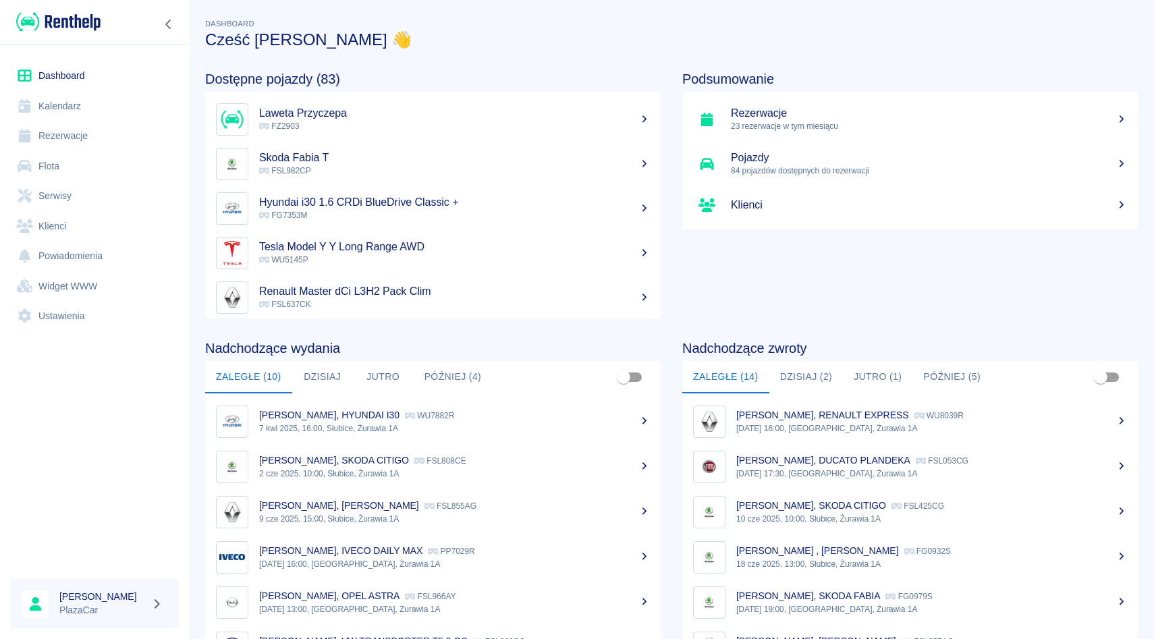
click at [106, 136] on link "Rezerwacje" at bounding box center [95, 136] width 168 height 30
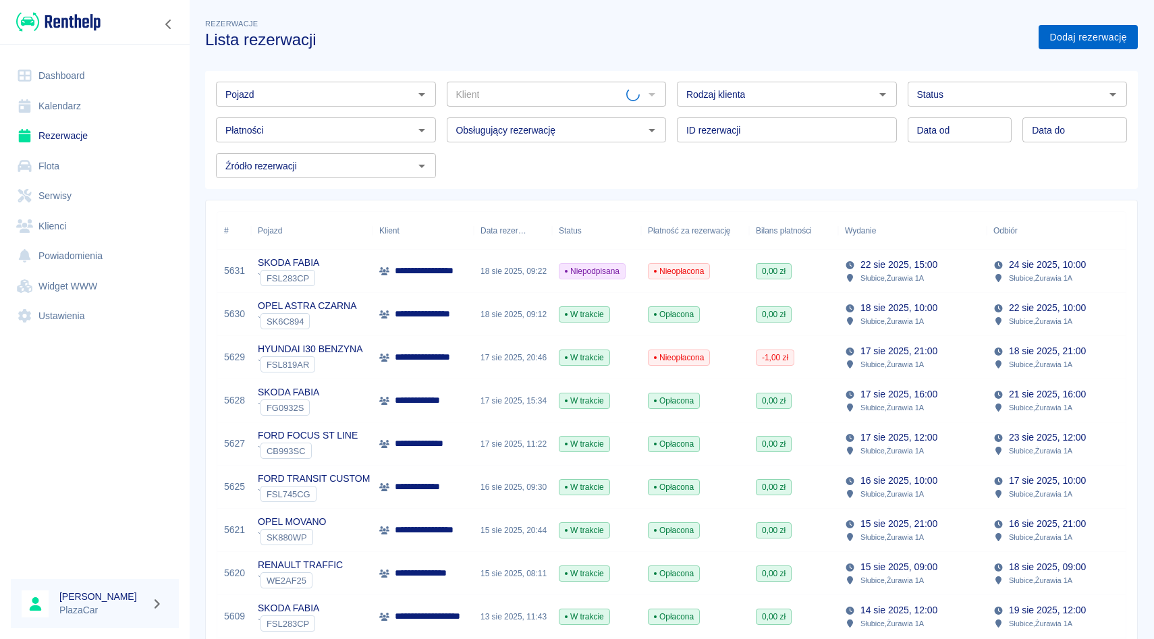
click at [1065, 32] on link "Dodaj rezerwację" at bounding box center [1087, 37] width 99 height 25
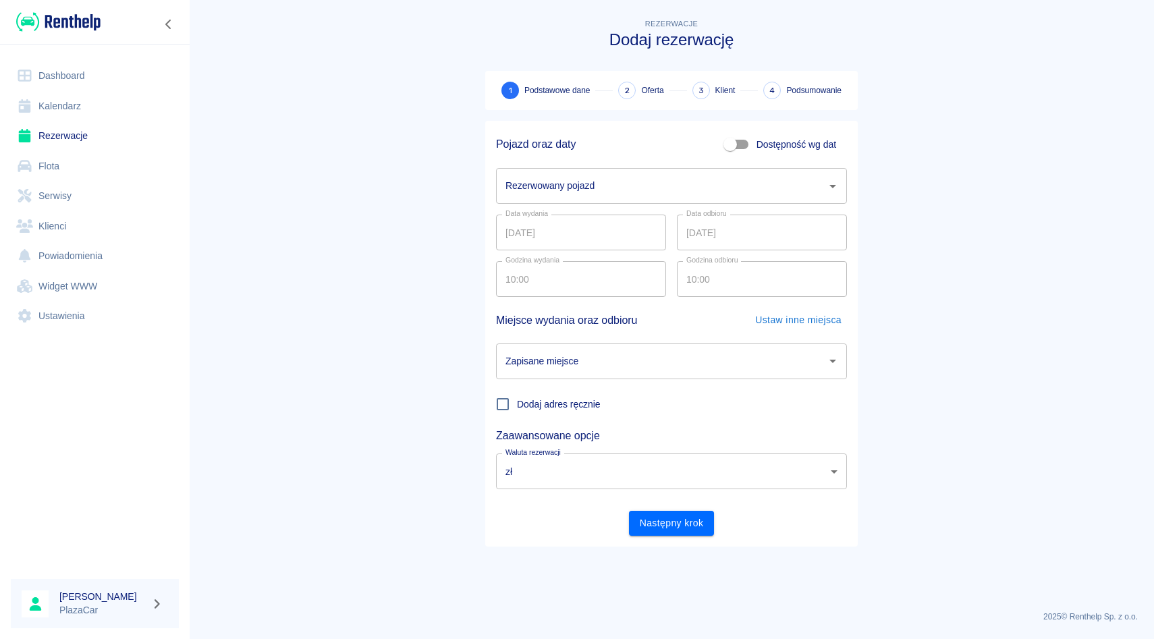
click at [709, 175] on input "Rezerwowany pojazd" at bounding box center [661, 186] width 318 height 24
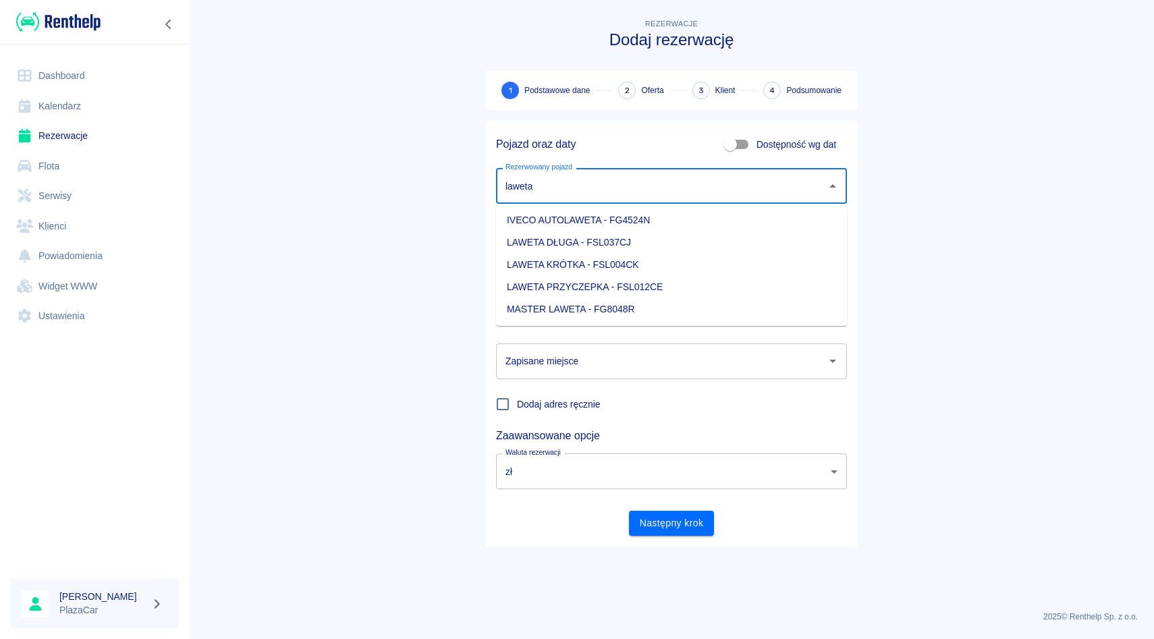
click at [669, 238] on li "LAWETA DŁUGA - FSL037CJ" at bounding box center [671, 242] width 351 height 22
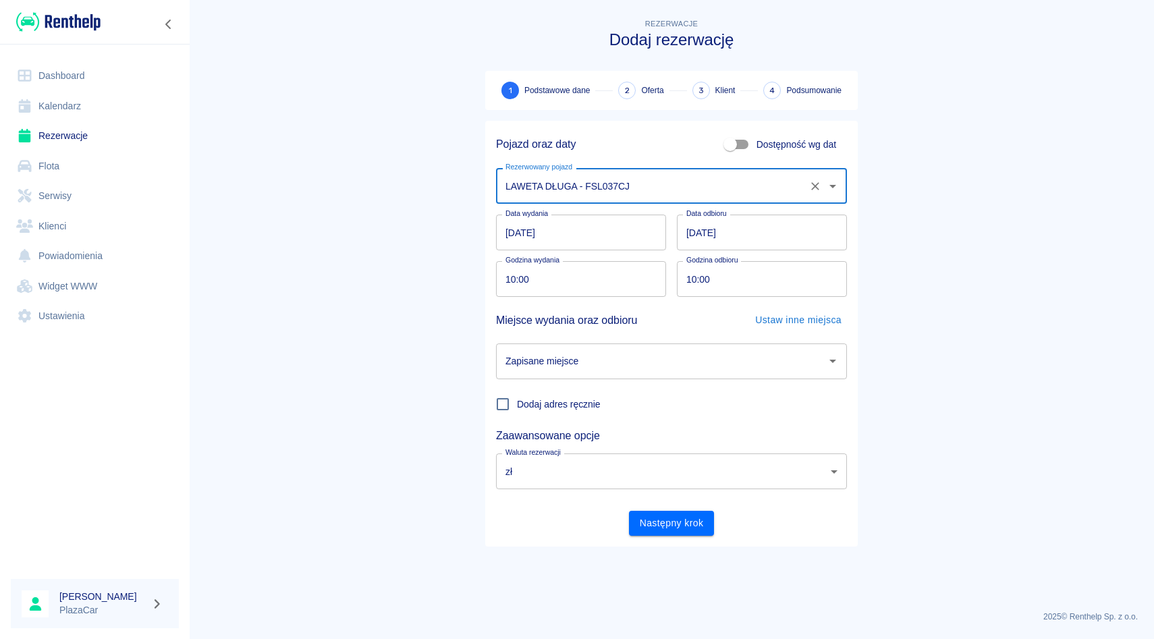
type input "LAWETA DŁUGA - FSL037CJ"
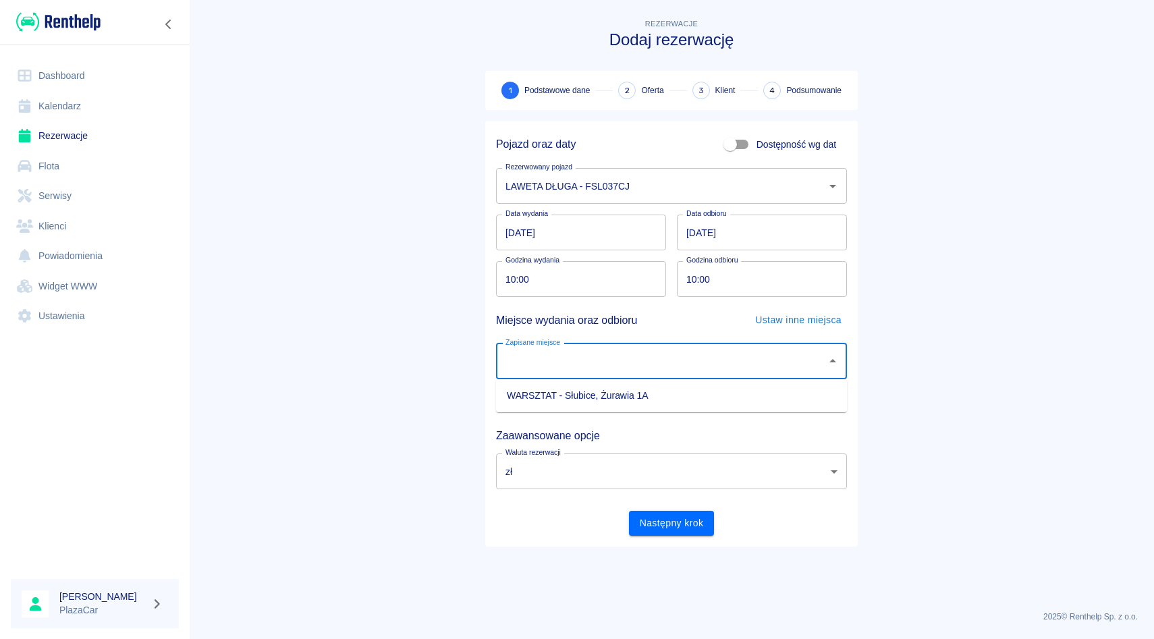
click at [617, 370] on input "Zapisane miejsce" at bounding box center [661, 362] width 318 height 24
click at [617, 385] on li "WARSZTAT - Słubice, Żurawia 1A" at bounding box center [671, 396] width 351 height 22
type input "WARSZTAT - Słubice, Żurawia 1A"
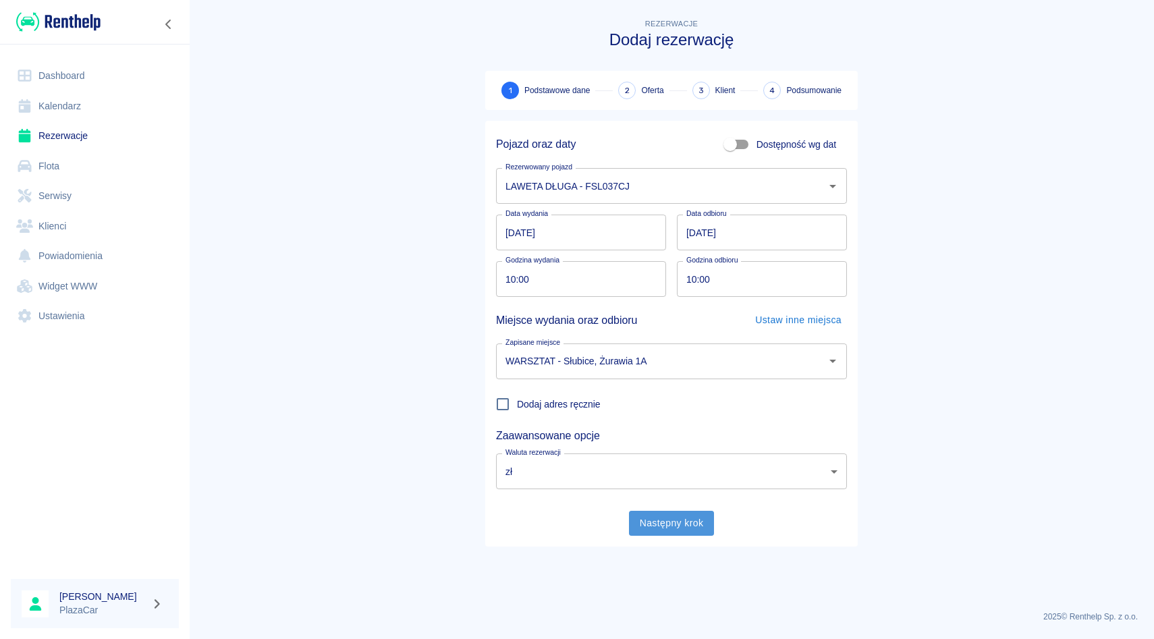
click at [636, 524] on button "Następny krok" at bounding box center [672, 523] width 86 height 25
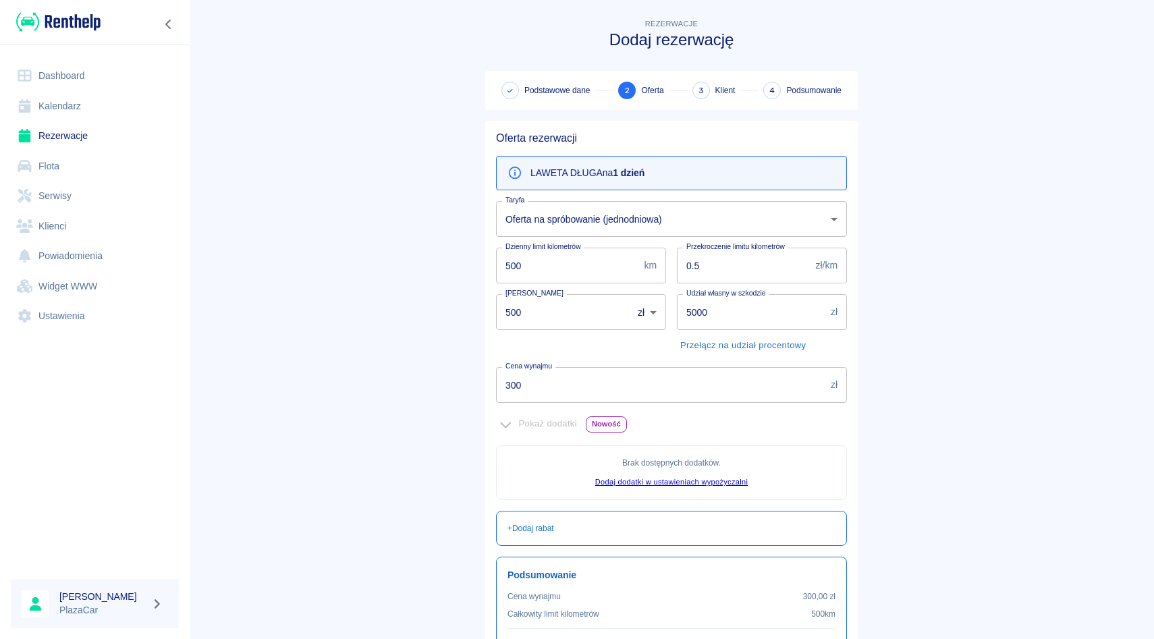
scroll to position [140, 0]
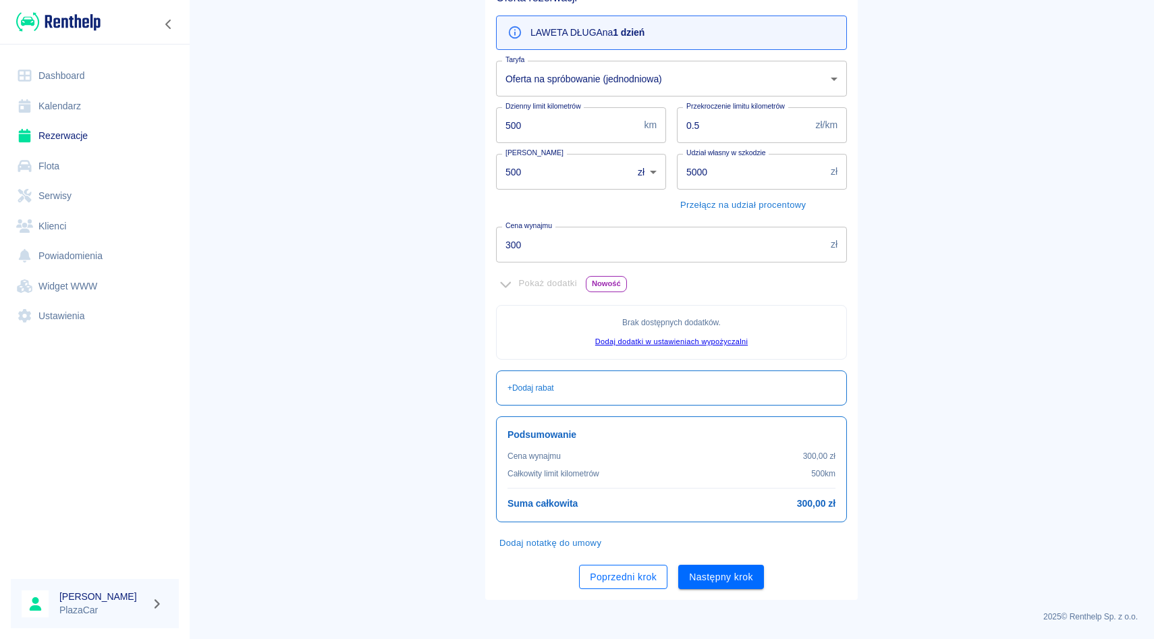
click at [629, 585] on button "Poprzedni krok" at bounding box center [623, 577] width 88 height 25
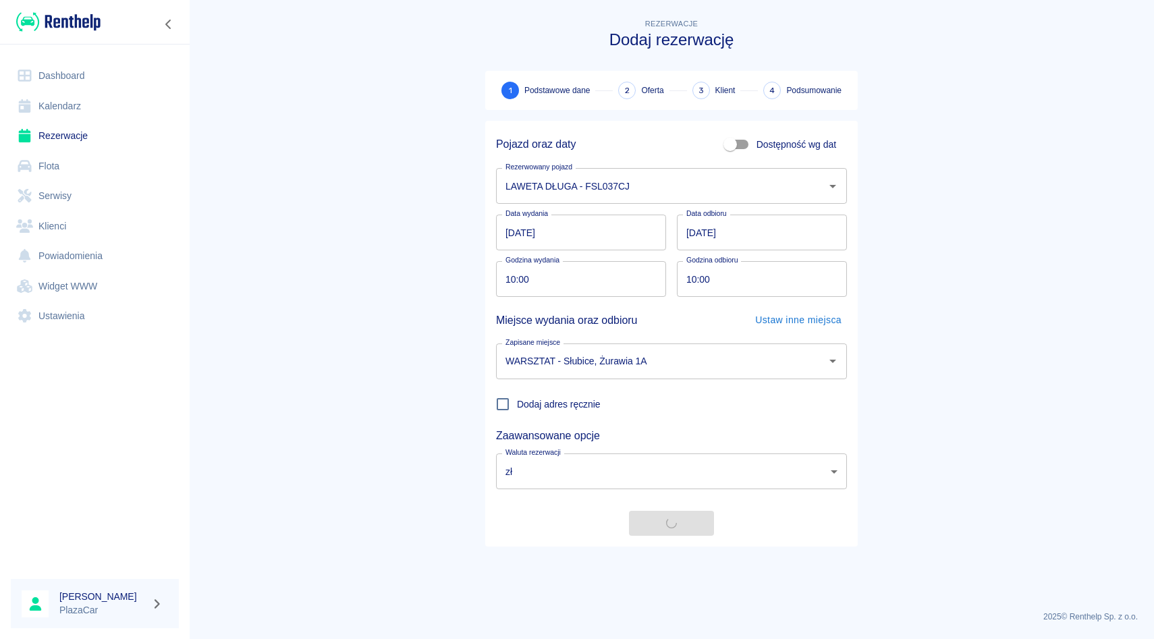
scroll to position [0, 0]
click at [648, 521] on button "Następny krok" at bounding box center [672, 523] width 86 height 25
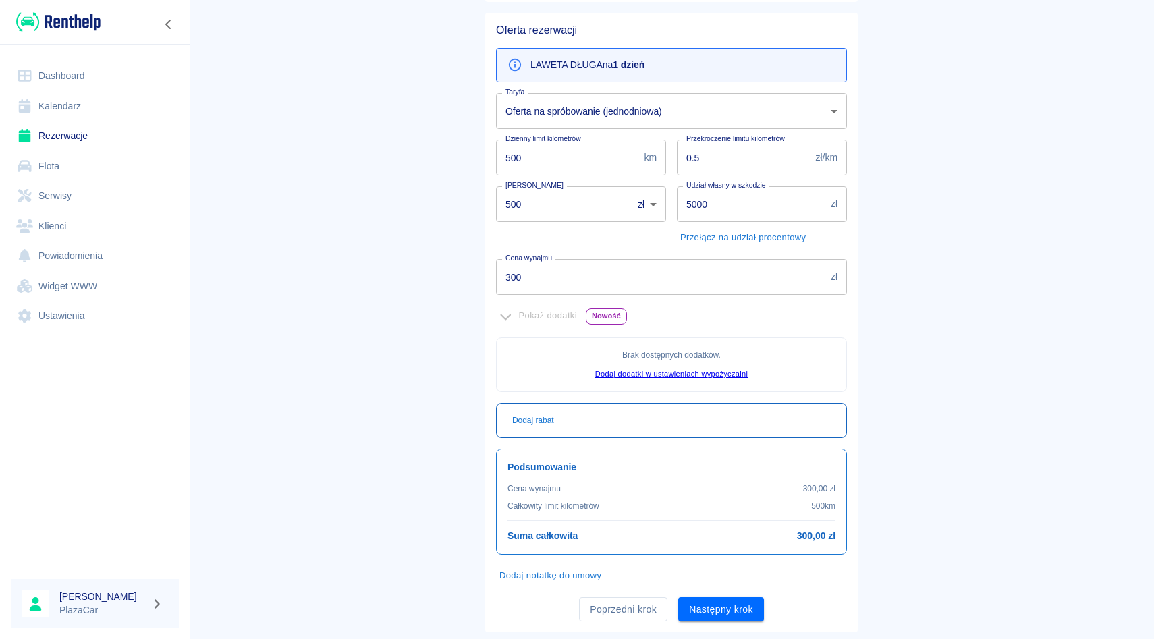
scroll to position [140, 0]
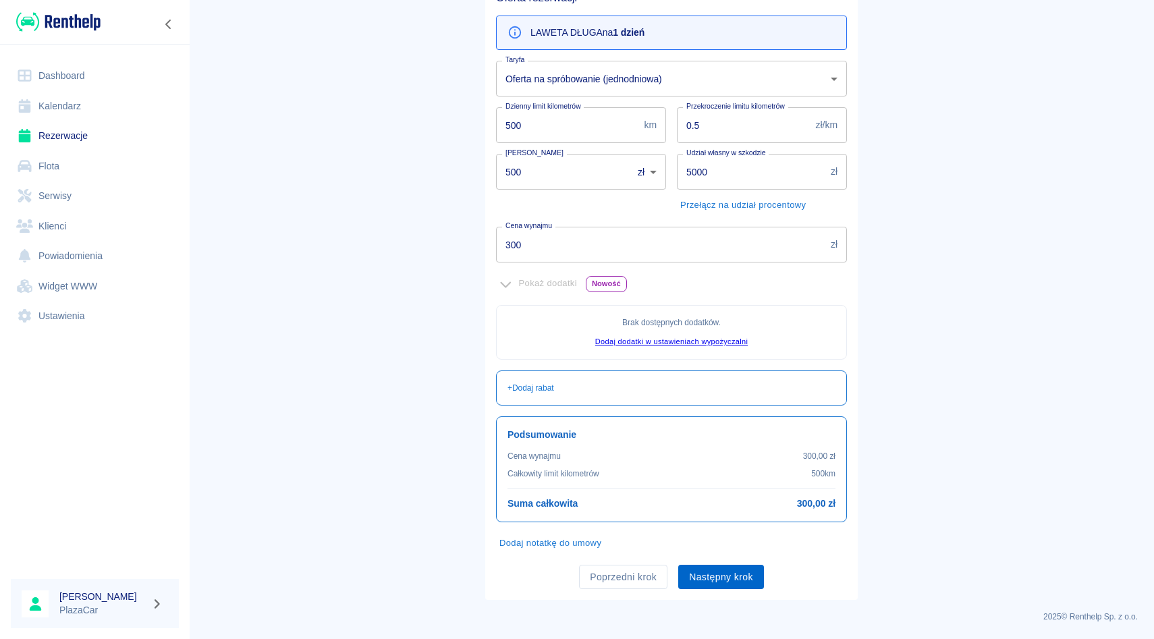
click at [711, 583] on button "Następny krok" at bounding box center [721, 577] width 86 height 25
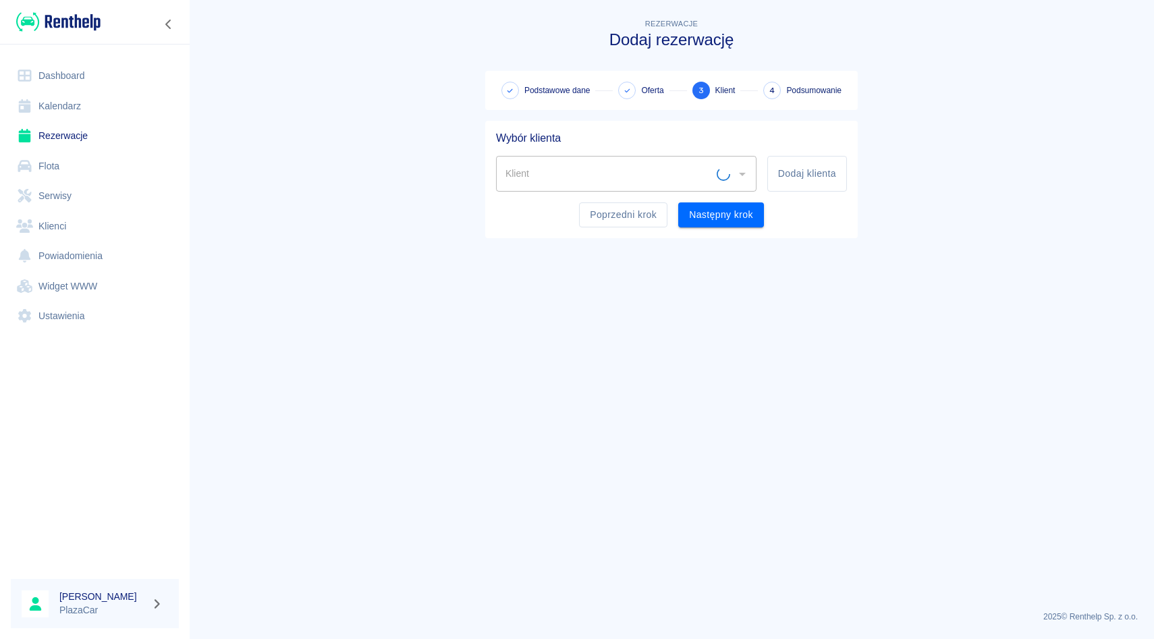
scroll to position [0, 0]
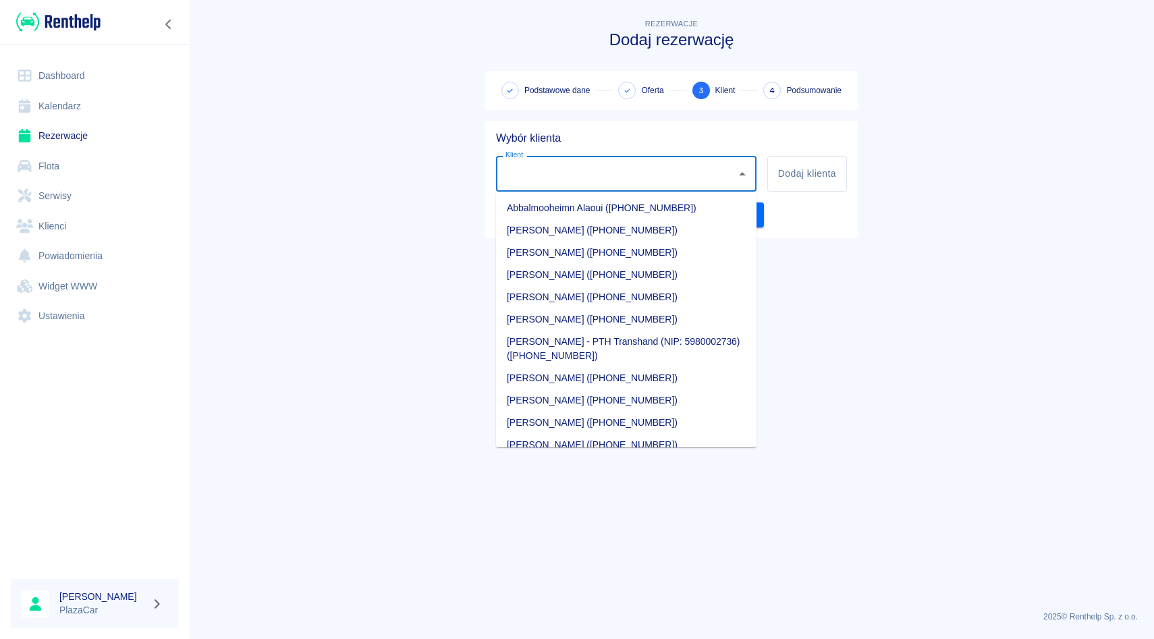
click at [659, 182] on input "Klient" at bounding box center [616, 174] width 228 height 24
click at [852, 148] on div "Wybór klienta Klient Klient Dodaj klienta Poprzedni krok Następny krok" at bounding box center [671, 179] width 372 height 117
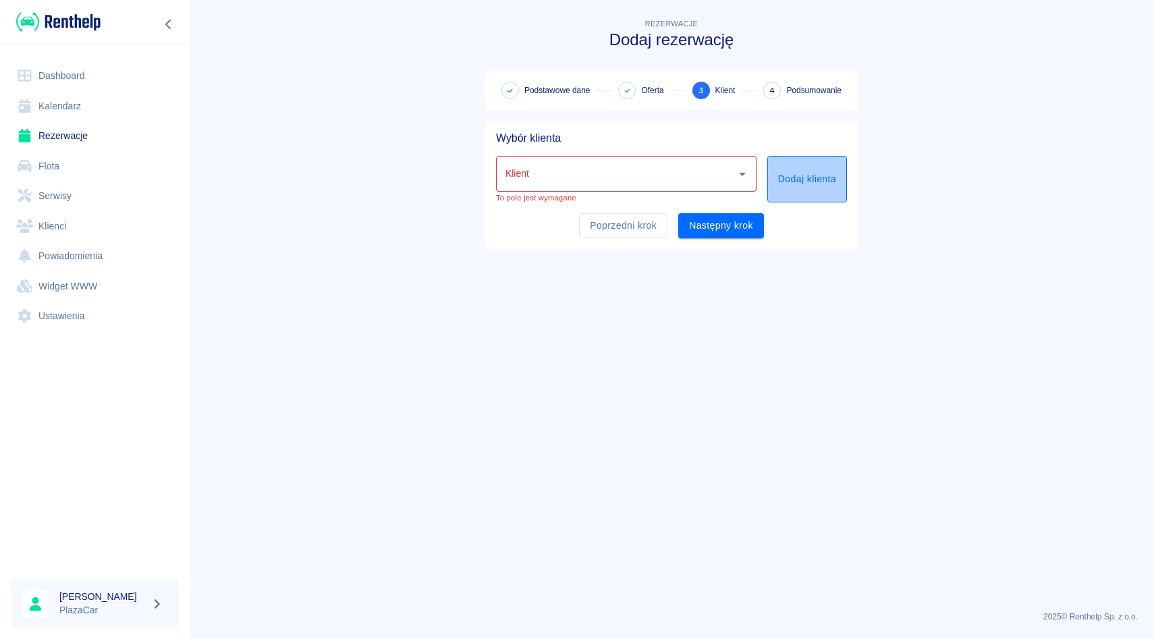
click at [812, 162] on button "Dodaj klienta" at bounding box center [807, 179] width 80 height 47
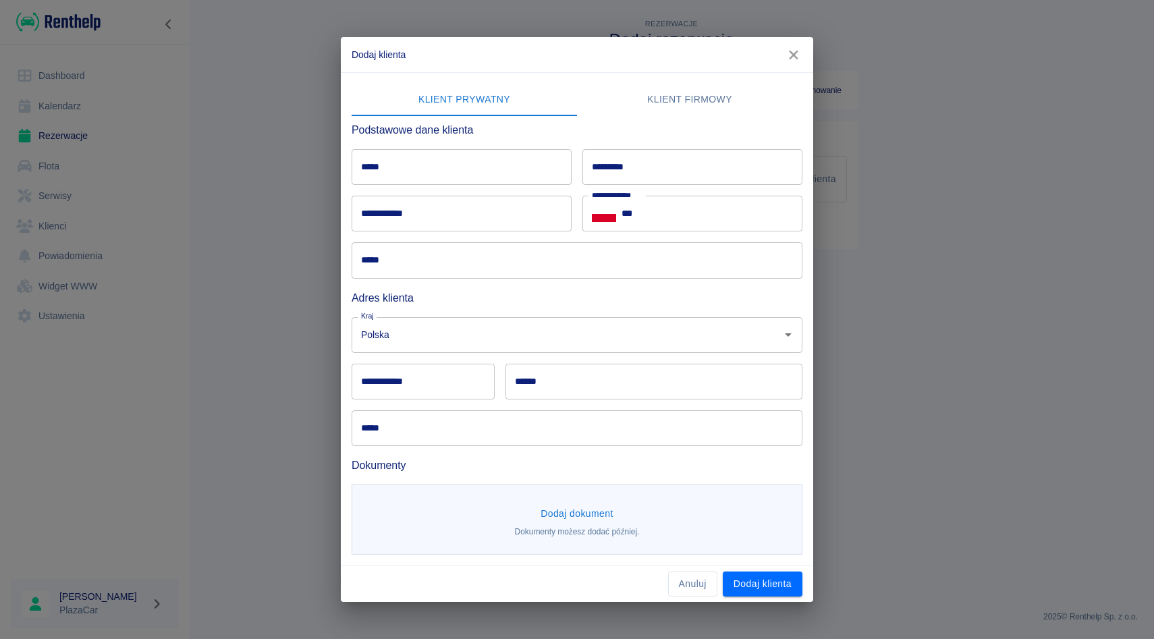
click at [479, 169] on input "*****" at bounding box center [462, 167] width 220 height 36
type input "********"
click at [697, 173] on input "*********" at bounding box center [692, 167] width 220 height 36
type input "**********"
click at [676, 231] on input "***" at bounding box center [711, 214] width 181 height 36
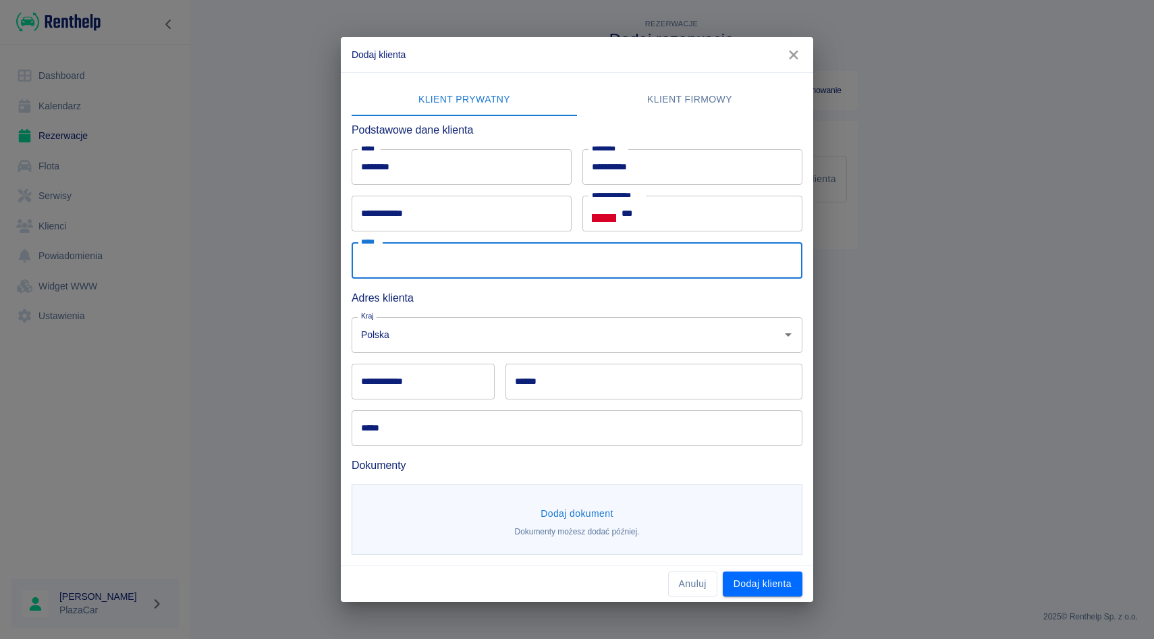
click at [438, 262] on input "*****" at bounding box center [577, 260] width 451 height 36
type input "**********"
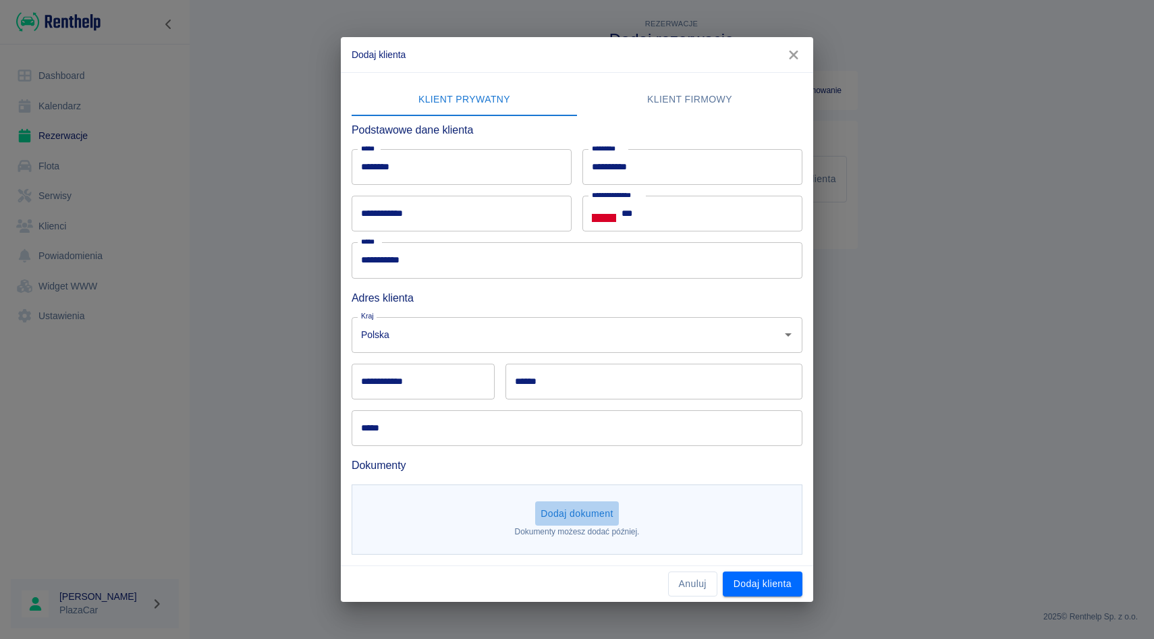
click at [560, 503] on button "Dodaj dokument" at bounding box center [577, 513] width 84 height 25
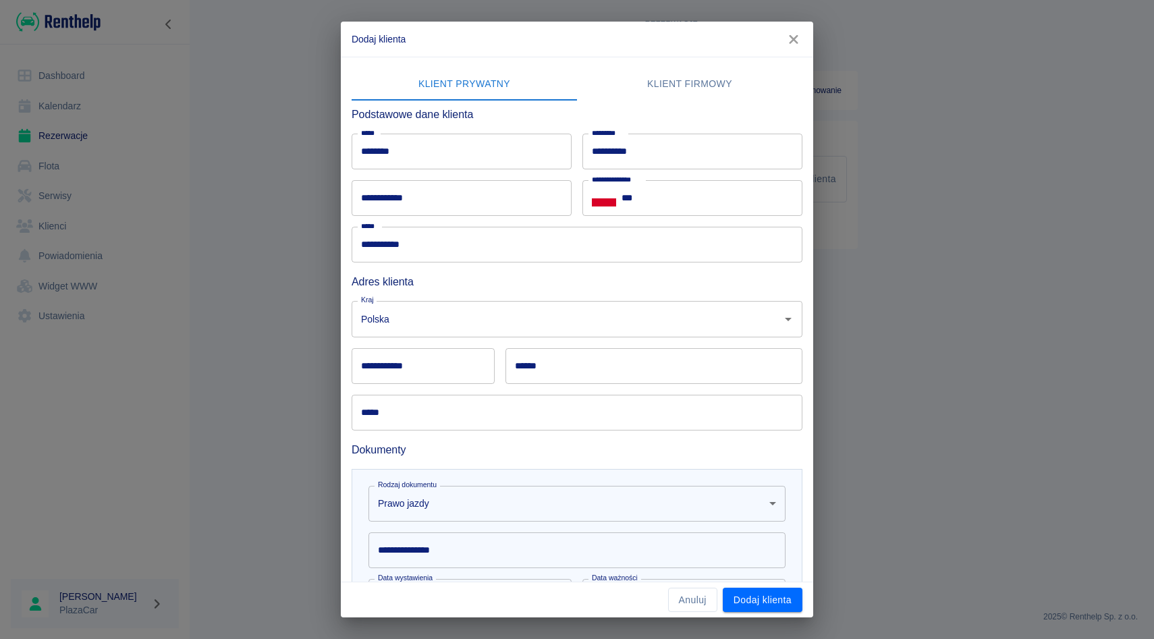
click at [496, 547] on input "**********" at bounding box center [576, 550] width 417 height 36
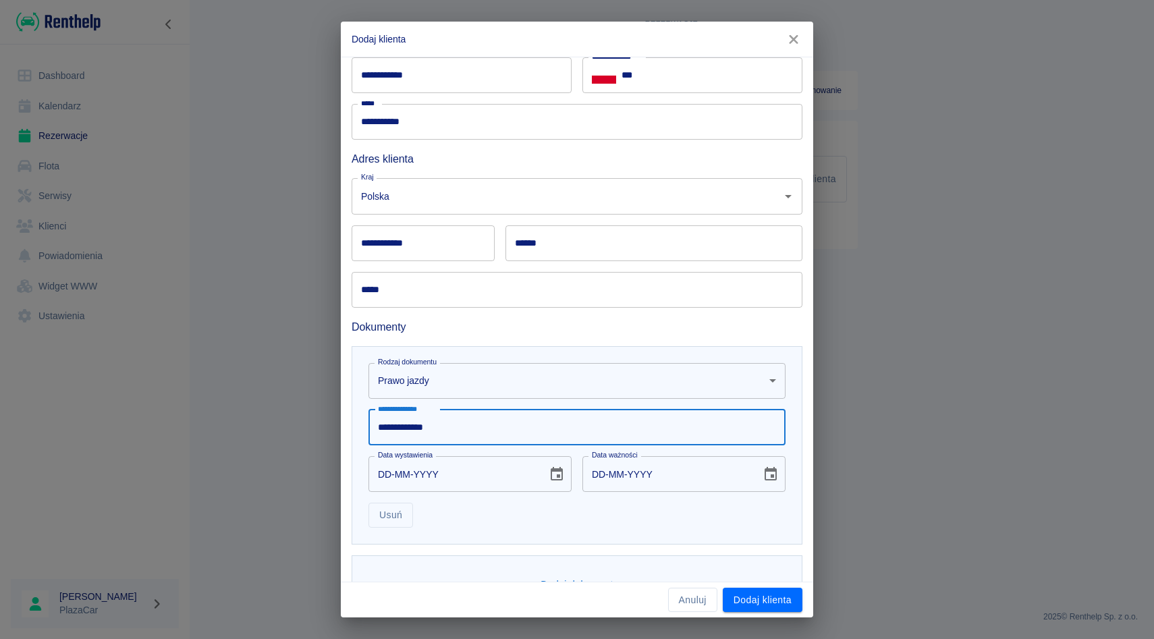
scroll to position [123, 0]
type input "**********"
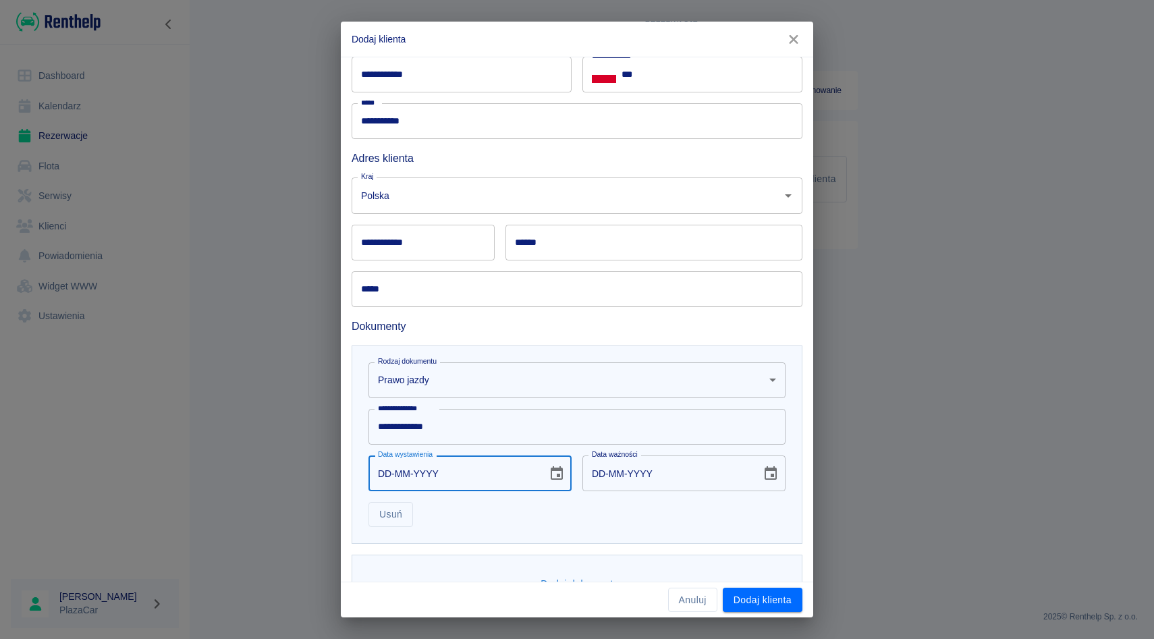
click at [383, 466] on input "DD-MM-YYYY" at bounding box center [452, 473] width 169 height 36
type input "25-11-0002"
type input "25-11-0012"
type input "25-11-0020"
type input "25-11-0030"
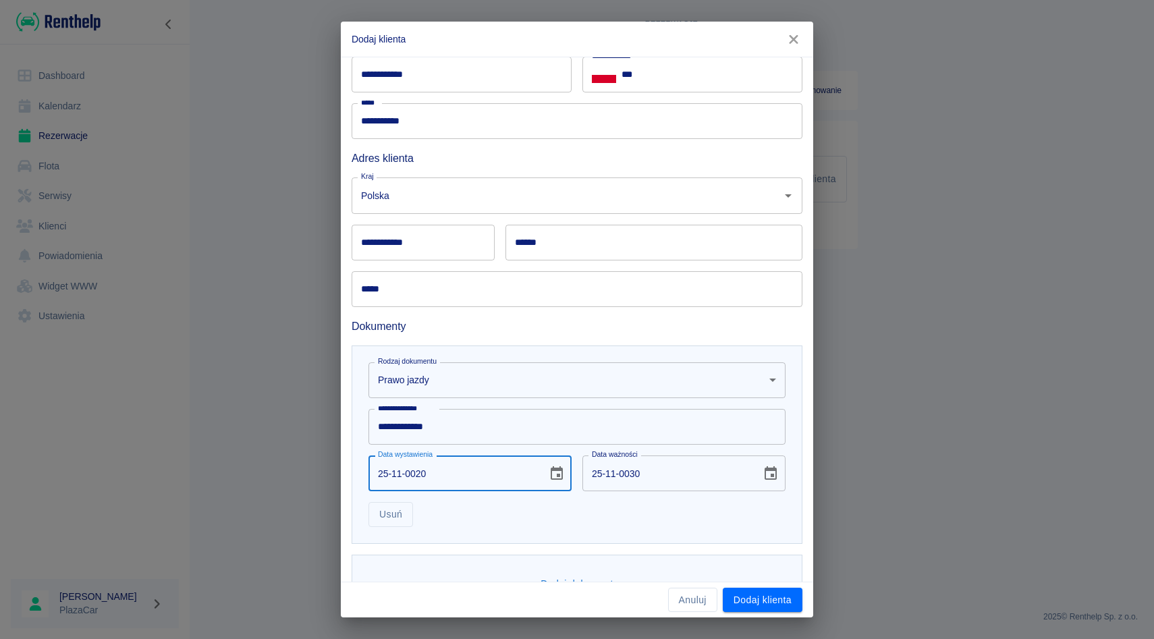
type input "25-11-0202"
type input "25-11-0212"
type input "25-11-2022"
type input "25-11-2032"
type input "25-11-0002"
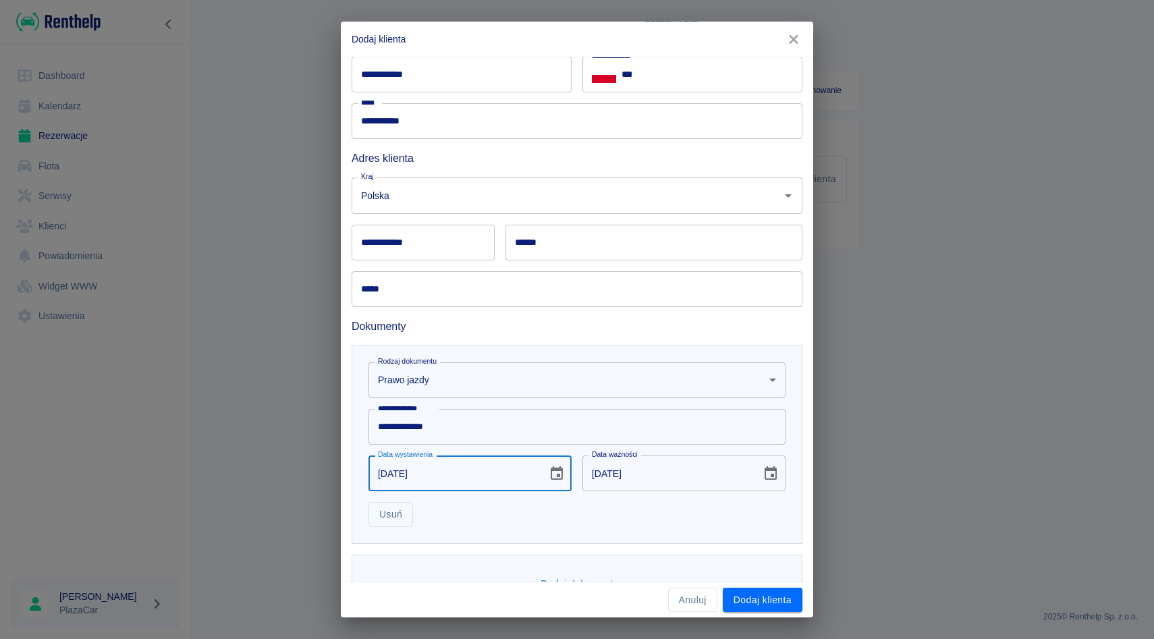
type input "25-11-0012"
type input "25-11-0020"
type input "25-11-0030"
type input "25-11-0201"
type input "25-11-0211"
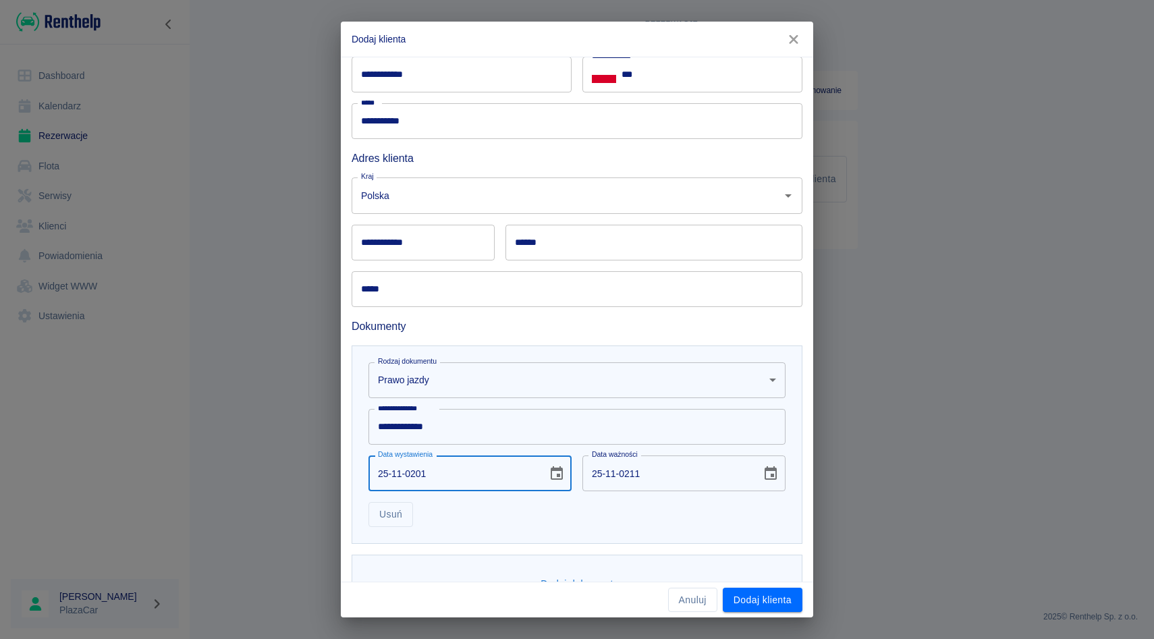
type input "25-11-2010"
type input "25-11-2020"
type input "25-11-2010"
click at [588, 540] on div "**********" at bounding box center [577, 444] width 451 height 198
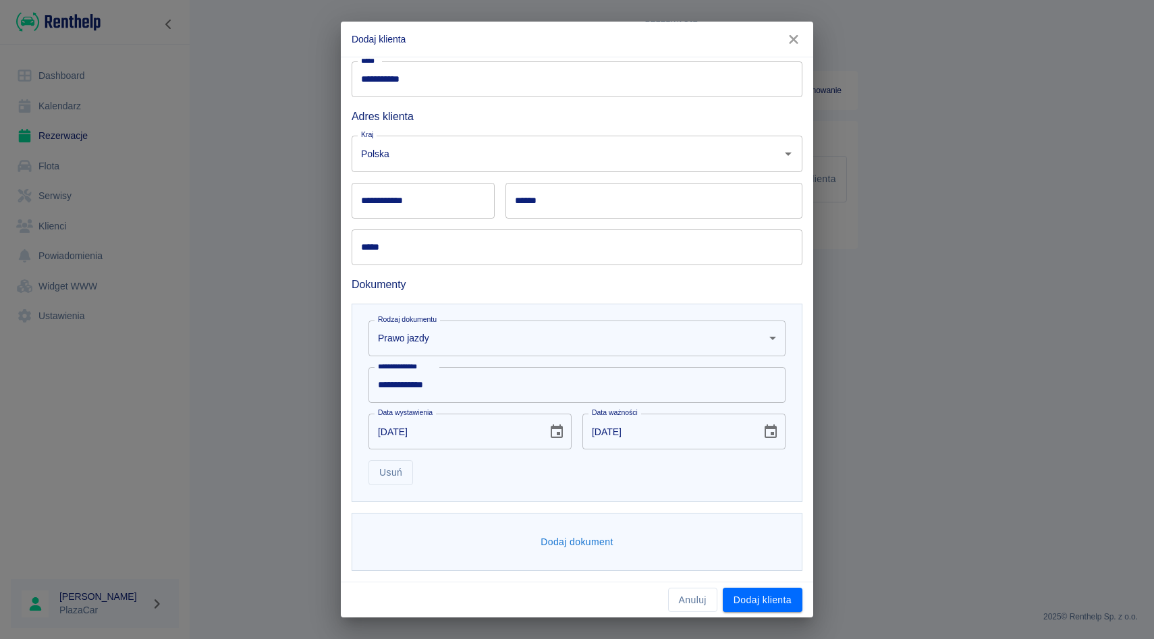
click at [576, 542] on button "Dodaj dokument" at bounding box center [577, 542] width 84 height 25
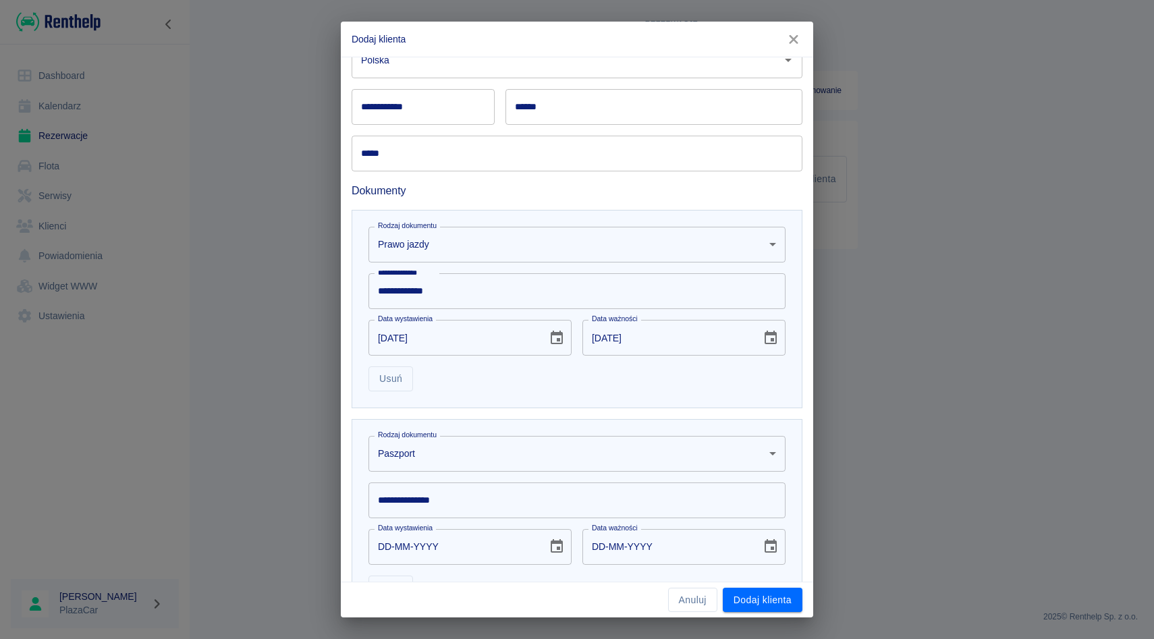
scroll to position [374, 0]
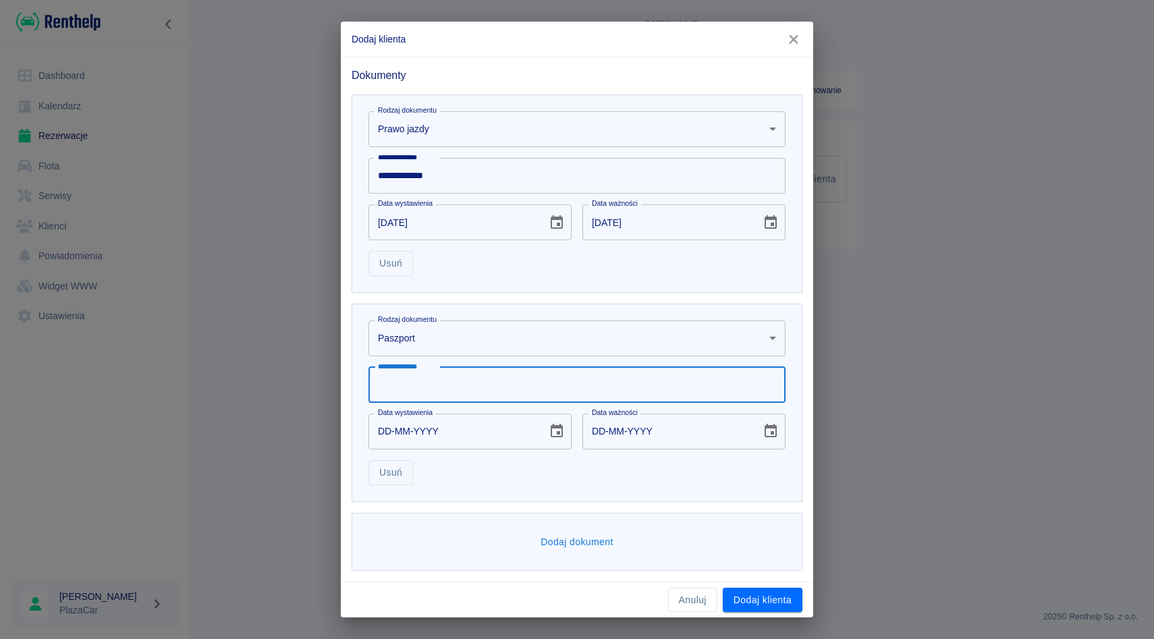
click at [489, 395] on input "**********" at bounding box center [576, 385] width 417 height 36
type input "**********"
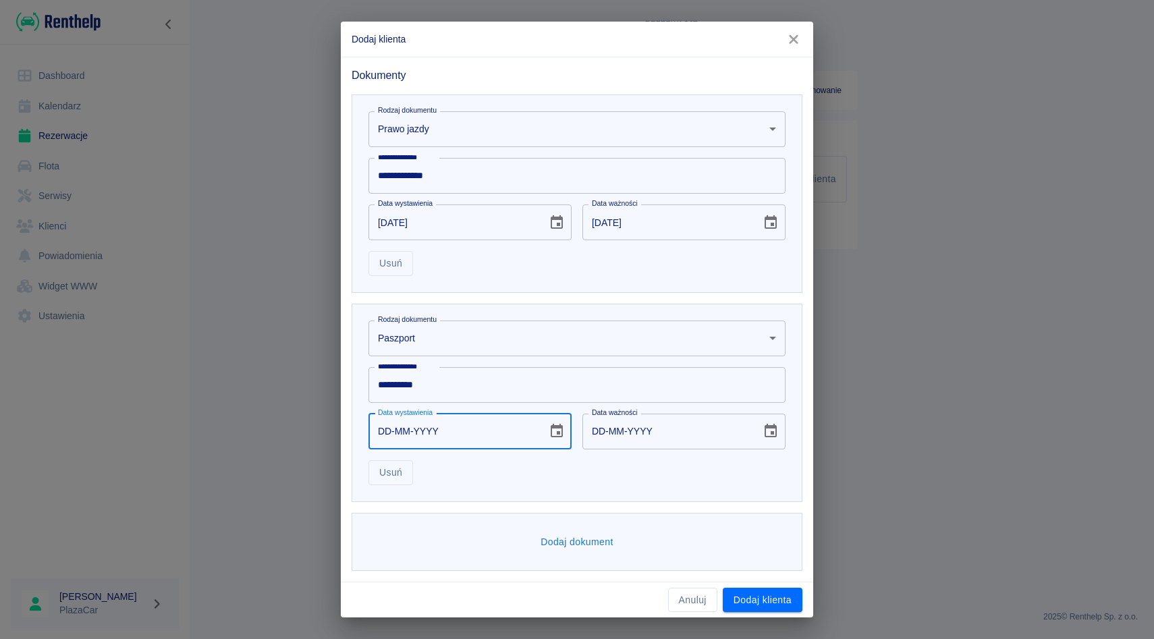
click at [383, 433] on input "DD-MM-YYYY" at bounding box center [452, 432] width 169 height 36
type input "14-05-0002"
type input "14-05-0012"
type input "14-05-0020"
type input "14-05-0030"
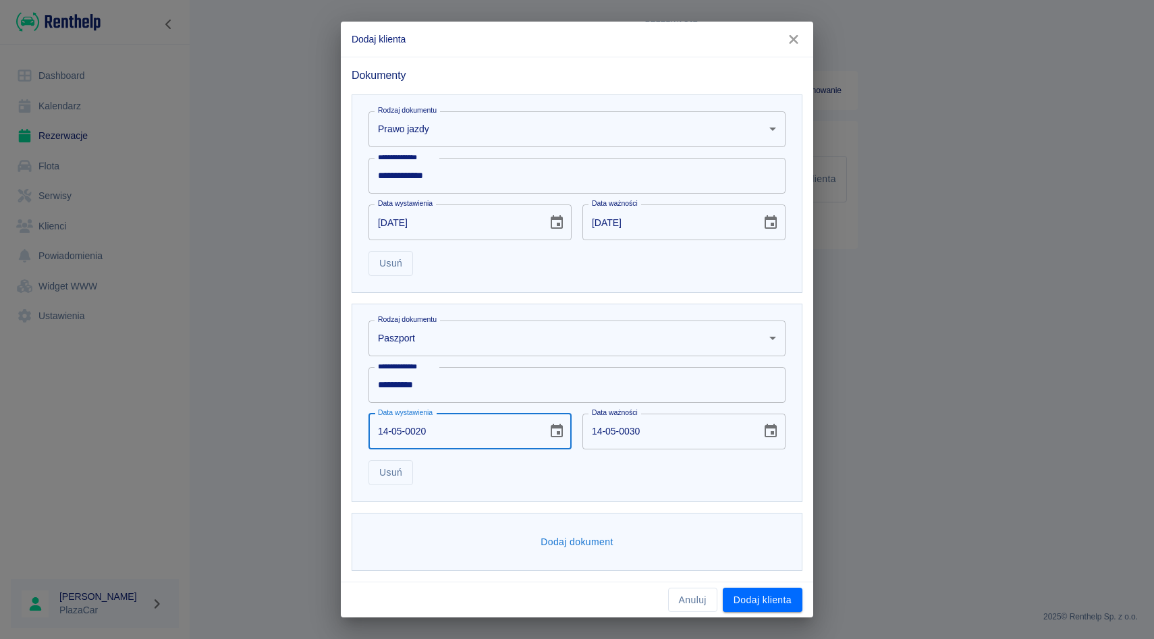
type input "14-05-0202"
type input "14-05-0212"
type input "14-05-2024"
type input "14-05-2034"
type input "14-05-2024"
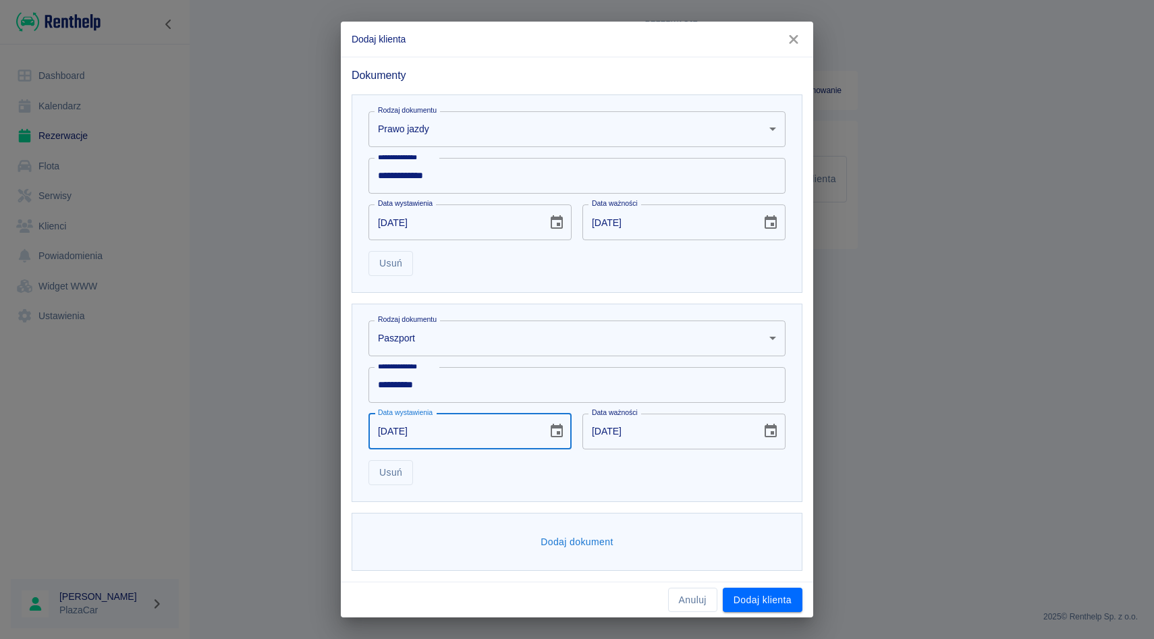
click at [505, 504] on div "Dodaj dokument" at bounding box center [572, 536] width 462 height 69
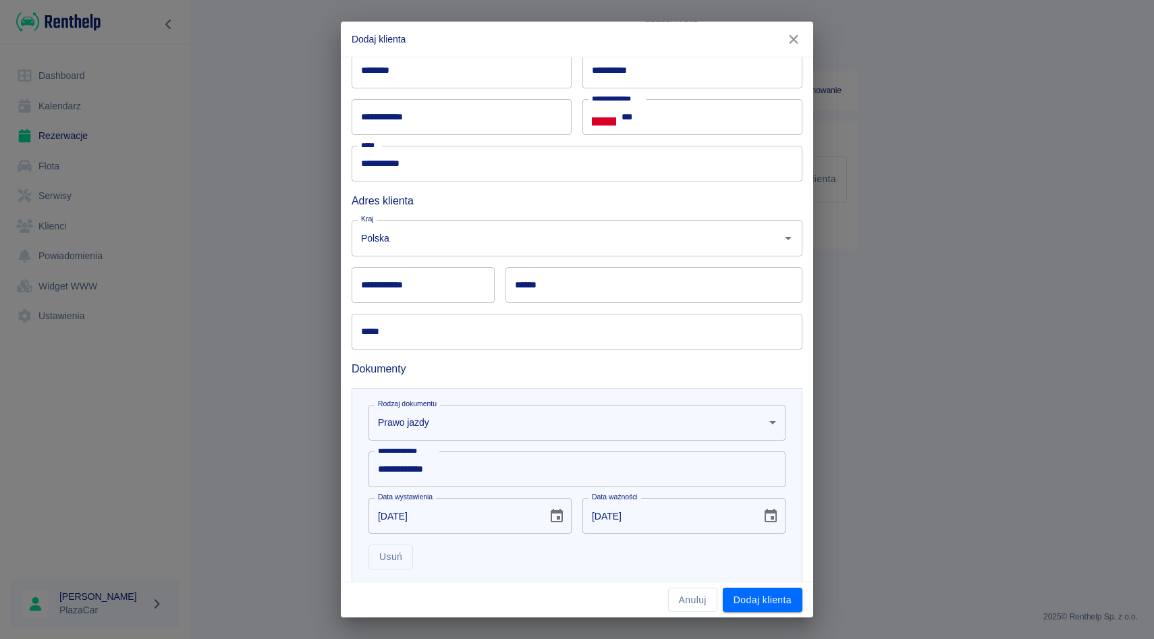
scroll to position [0, 0]
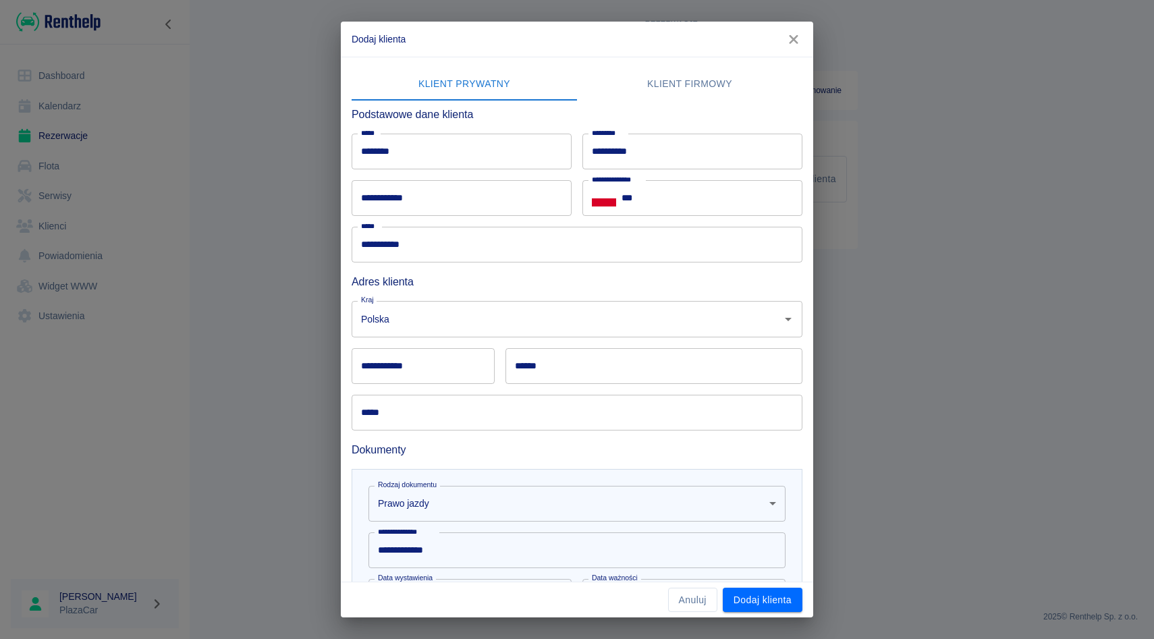
click at [575, 176] on div "**********" at bounding box center [687, 192] width 231 height 47
click at [579, 173] on div "**********" at bounding box center [687, 192] width 231 height 47
click at [578, 177] on div "**********" at bounding box center [687, 192] width 231 height 47
click at [706, 205] on input "***" at bounding box center [711, 198] width 181 height 36
click at [582, 163] on input "**********" at bounding box center [692, 152] width 220 height 36
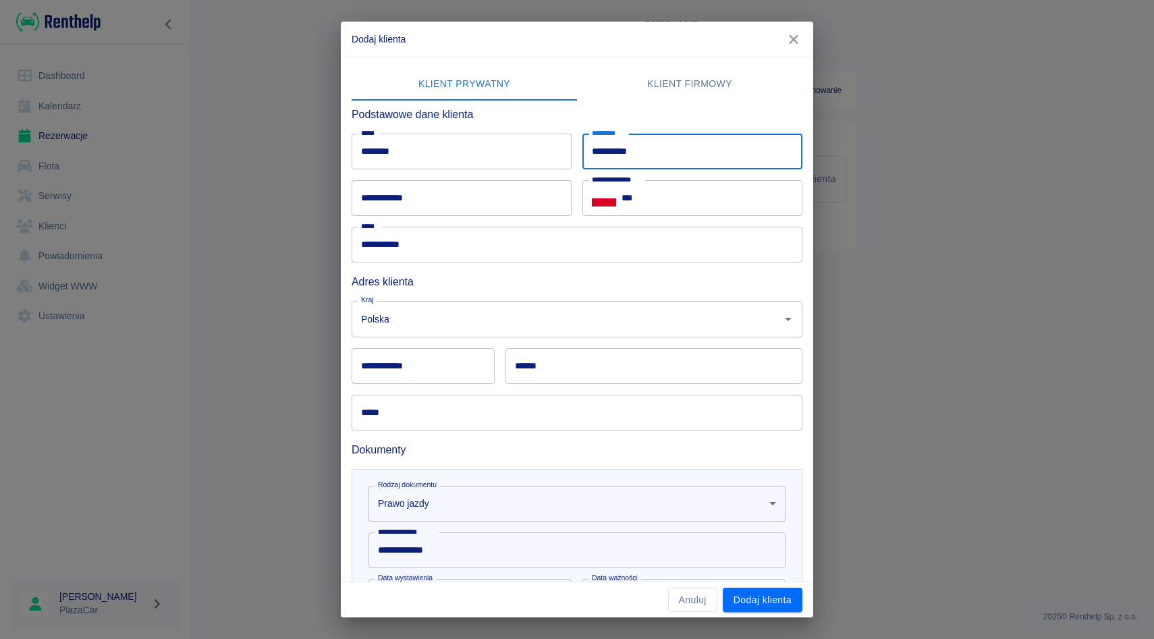
click at [578, 168] on div "**********" at bounding box center [687, 146] width 231 height 47
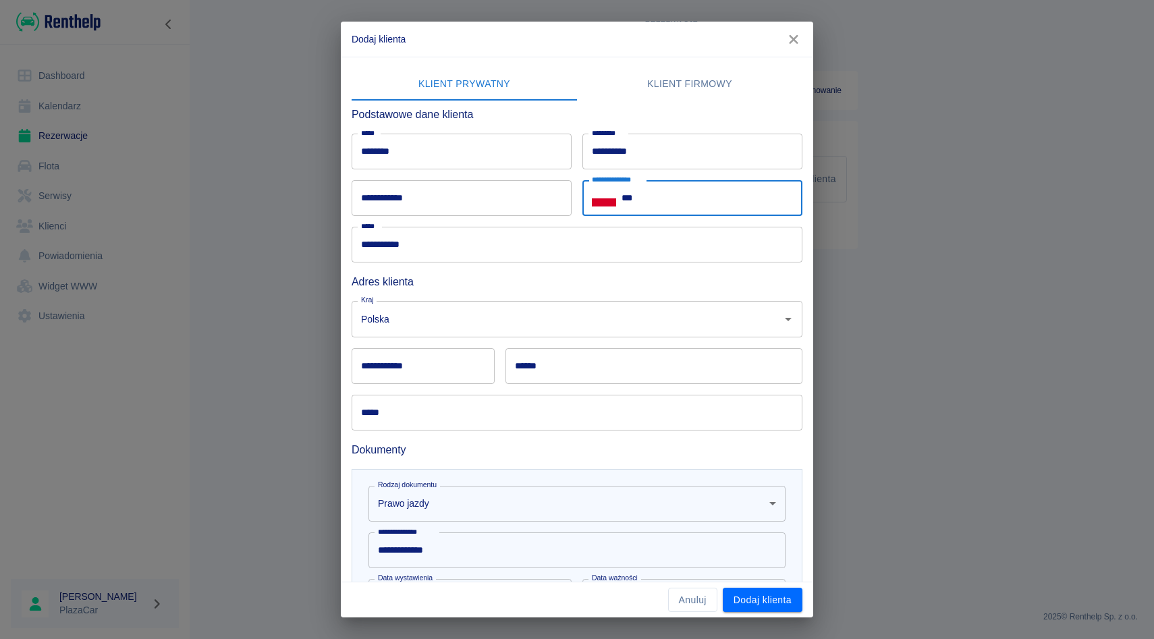
click at [675, 213] on input "***" at bounding box center [711, 198] width 181 height 36
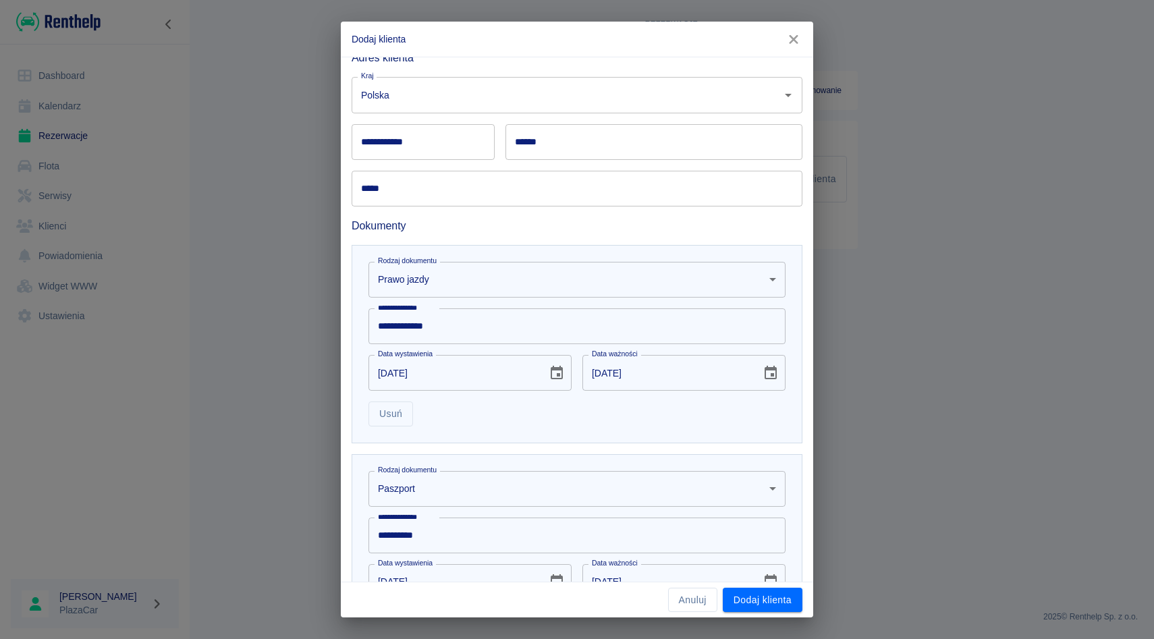
scroll to position [374, 0]
